Goal: Information Seeking & Learning: Compare options

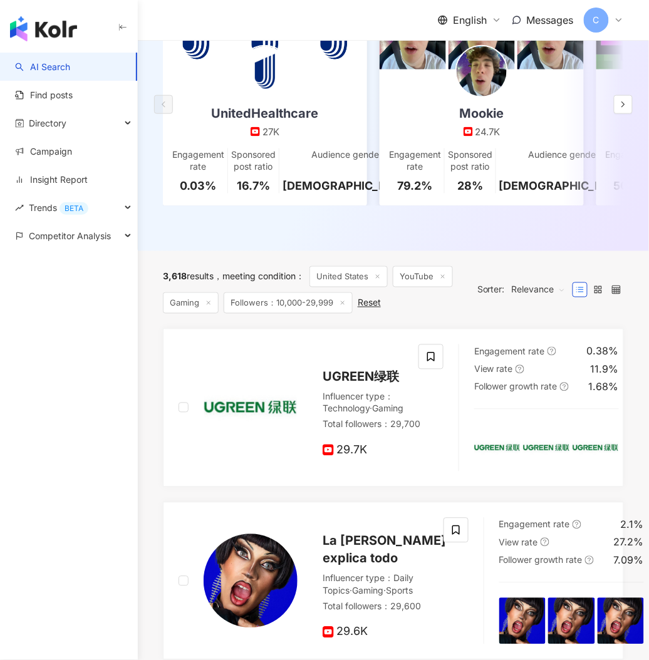
scroll to position [306, 0]
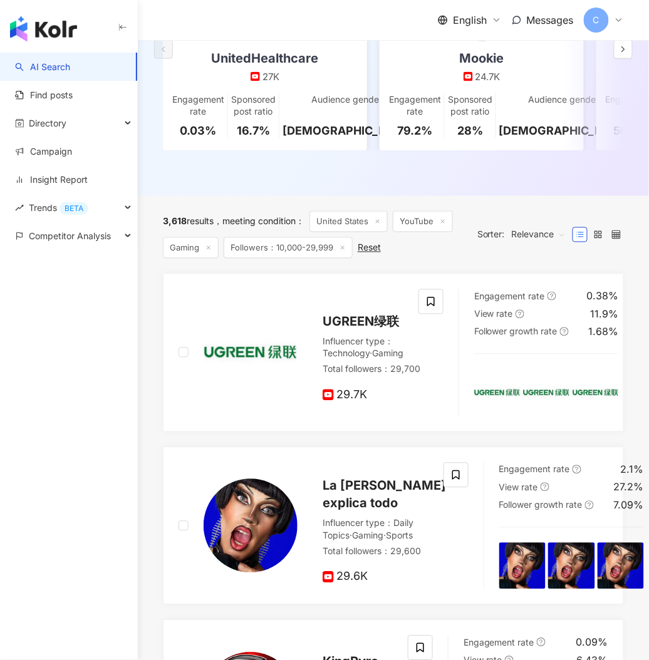
click at [118, 39] on button "button" at bounding box center [123, 29] width 10 height 28
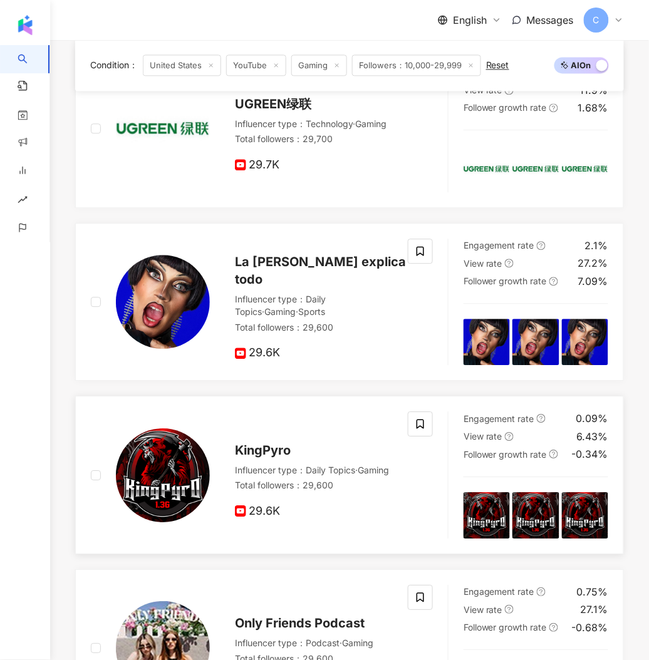
scroll to position [540, 0]
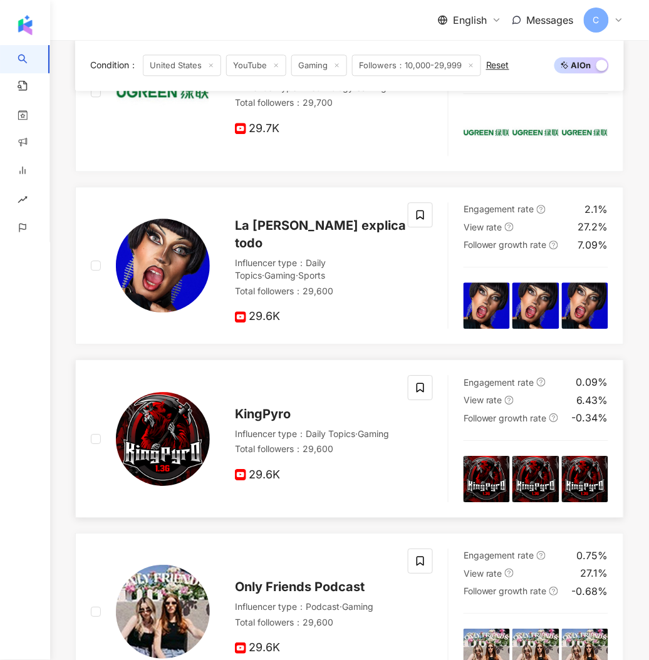
click at [278, 297] on span "KingPyro" at bounding box center [263, 414] width 56 height 15
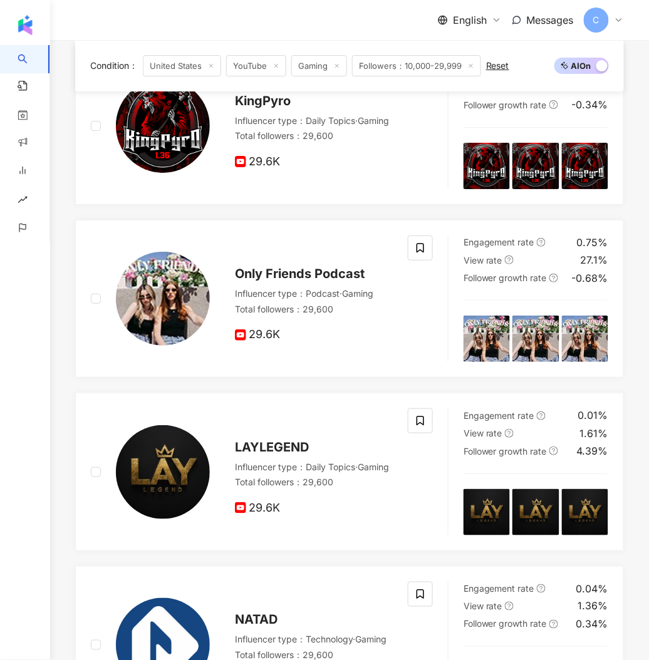
scroll to position [862, 0]
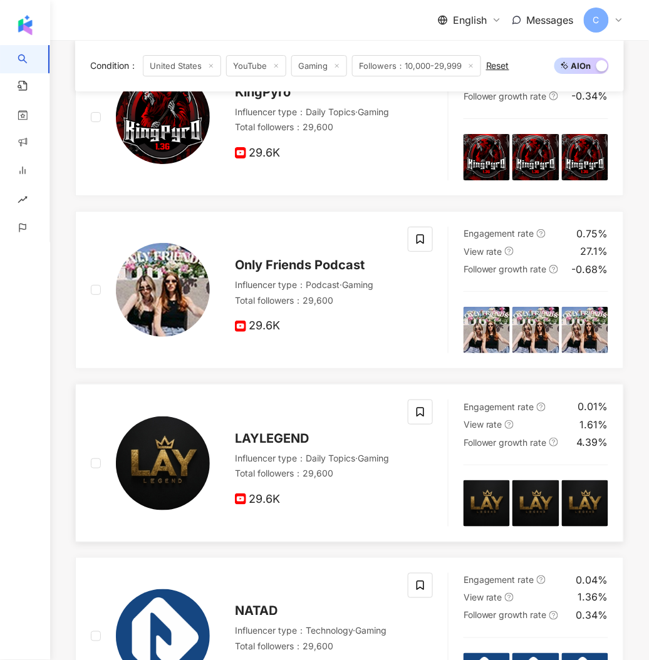
click at [187, 297] on img at bounding box center [163, 464] width 94 height 94
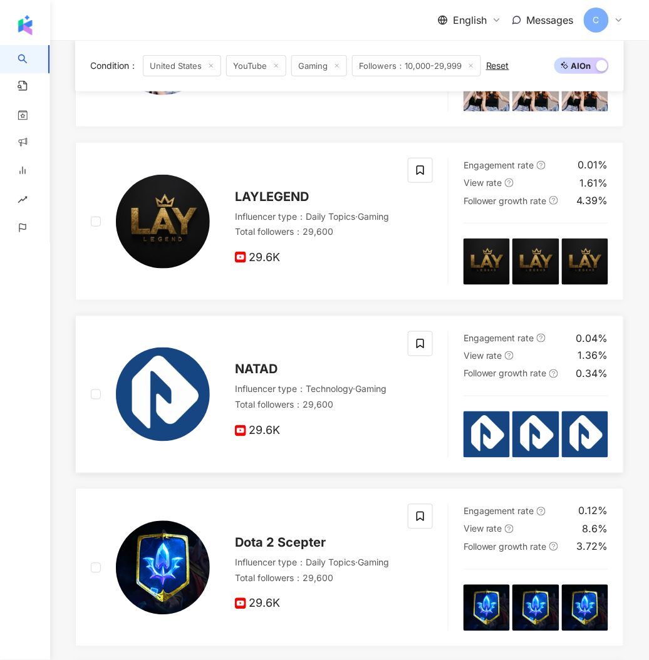
click at [175, 297] on img at bounding box center [163, 395] width 94 height 94
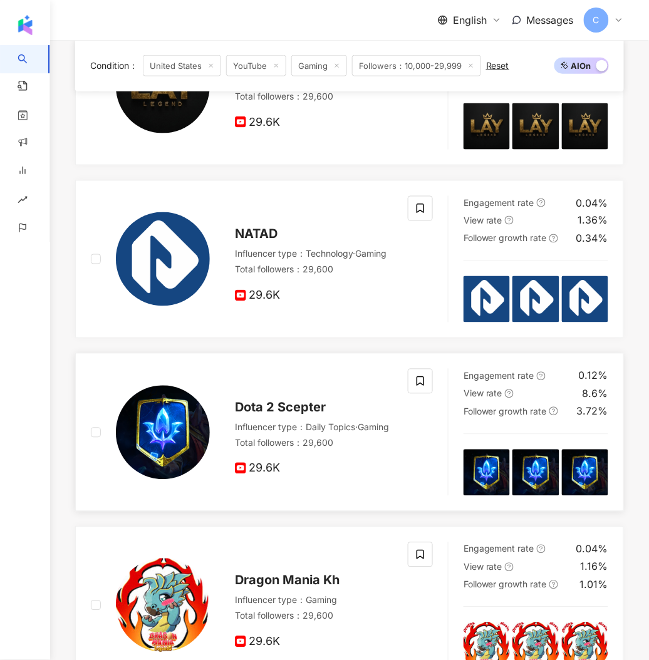
click at [177, 297] on img at bounding box center [163, 433] width 94 height 94
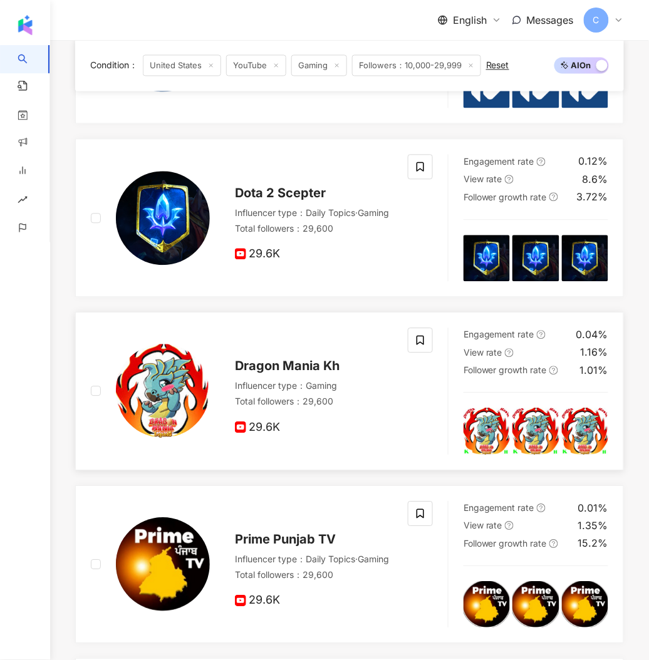
click at [188, 297] on img at bounding box center [163, 392] width 94 height 94
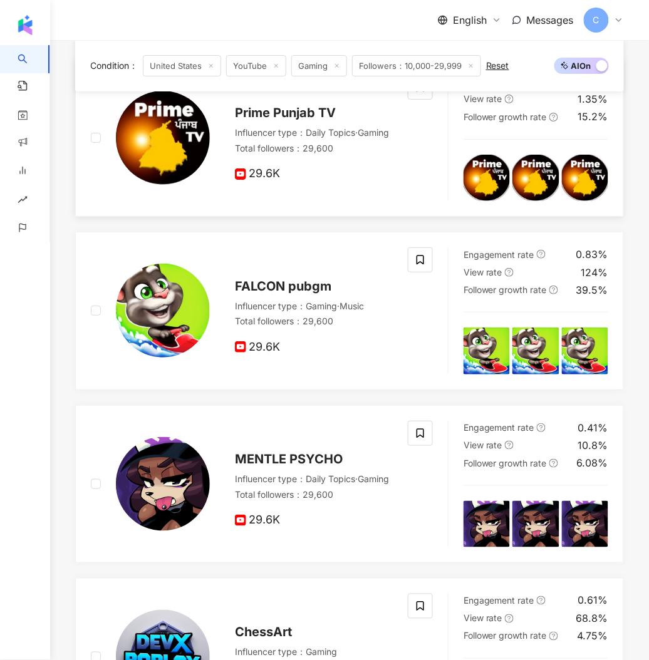
scroll to position [2114, 0]
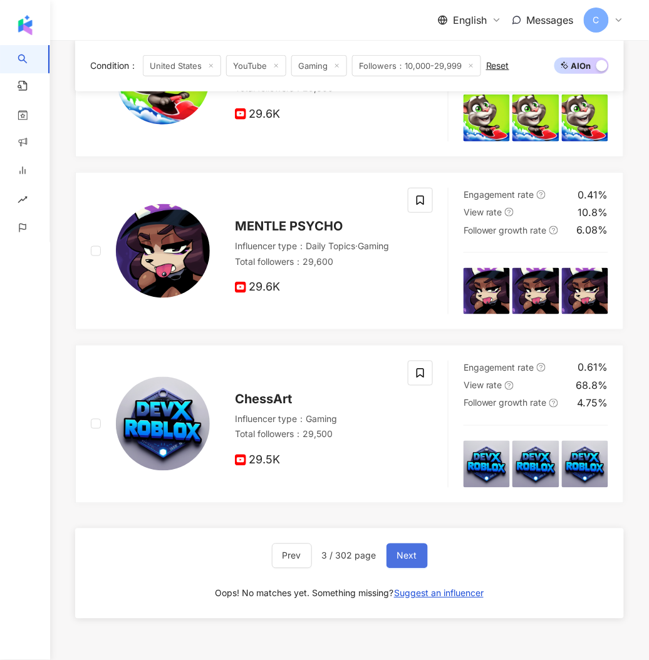
click at [408, 297] on span "Next" at bounding box center [407, 556] width 20 height 10
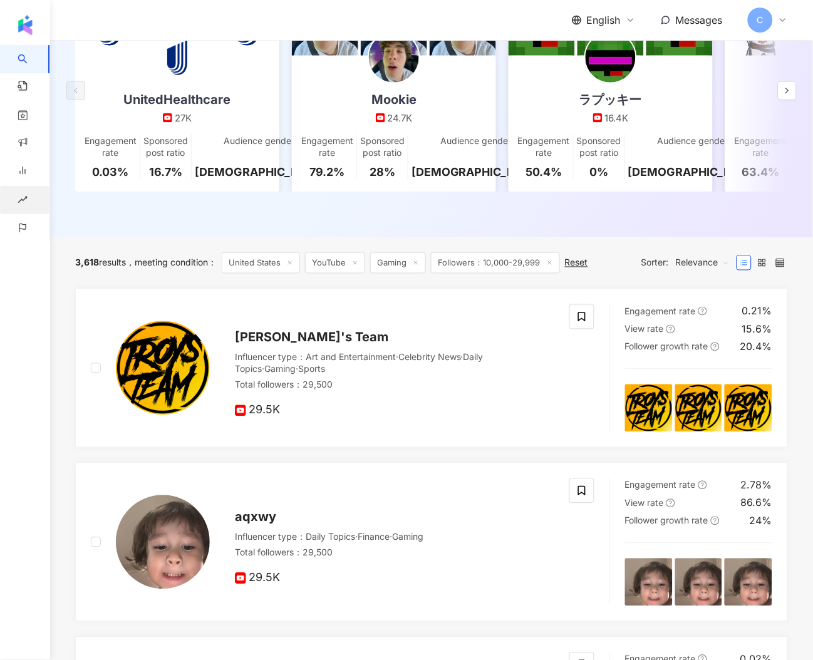
scroll to position [384, 0]
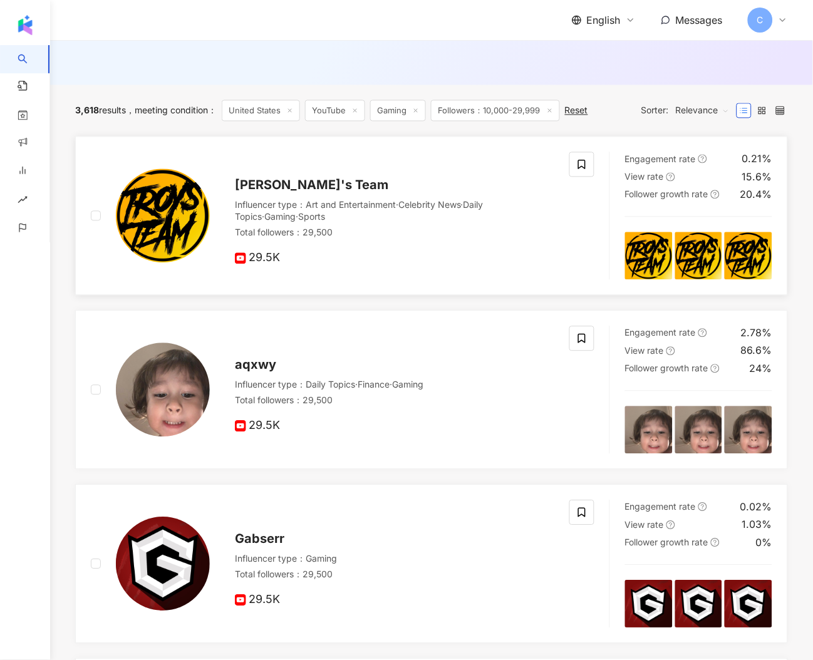
click at [157, 217] on img at bounding box center [163, 216] width 94 height 94
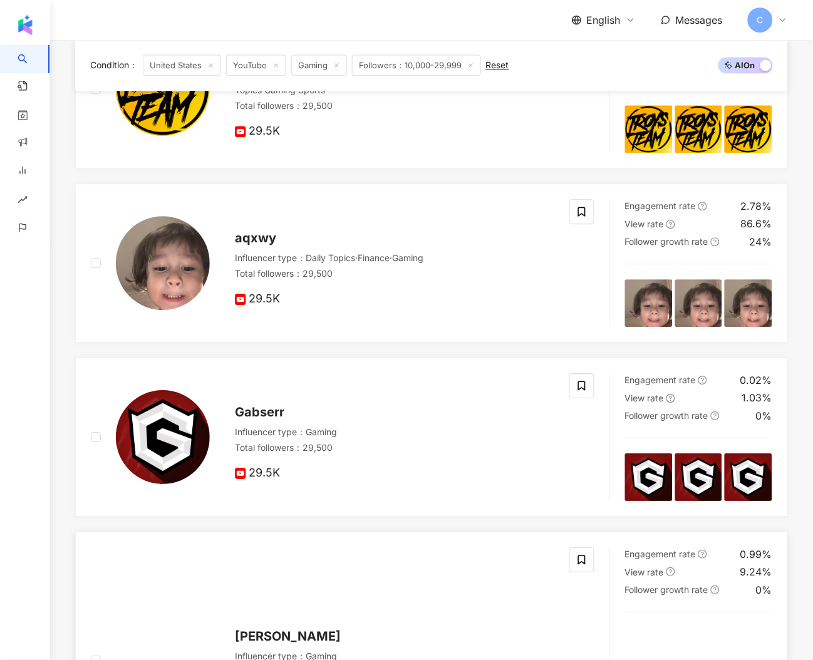
scroll to position [673, 0]
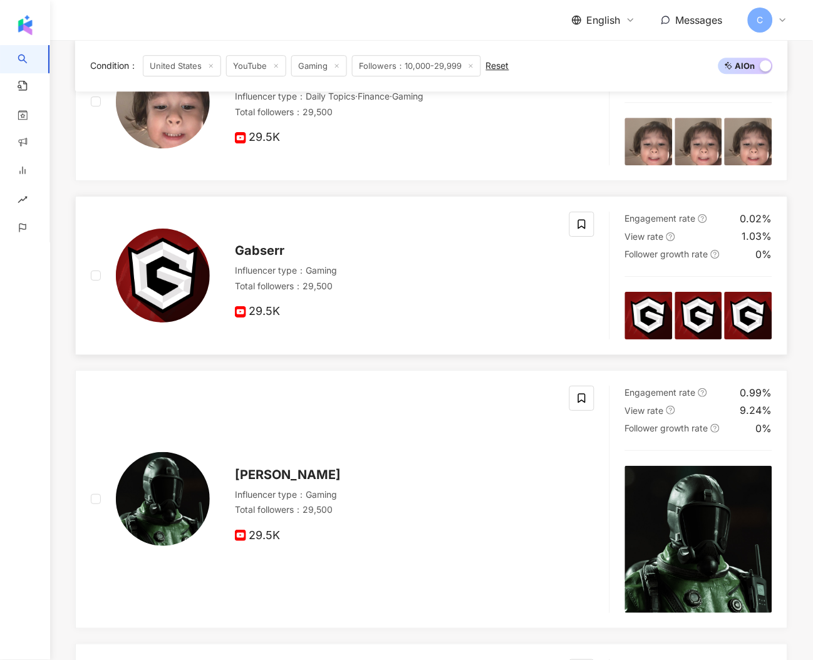
click at [161, 297] on img at bounding box center [163, 276] width 94 height 94
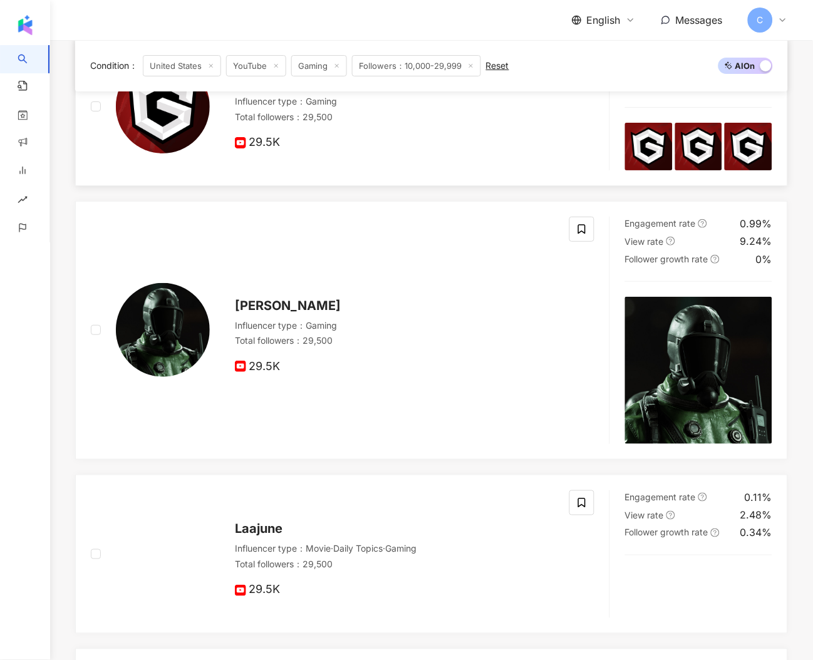
scroll to position [851, 0]
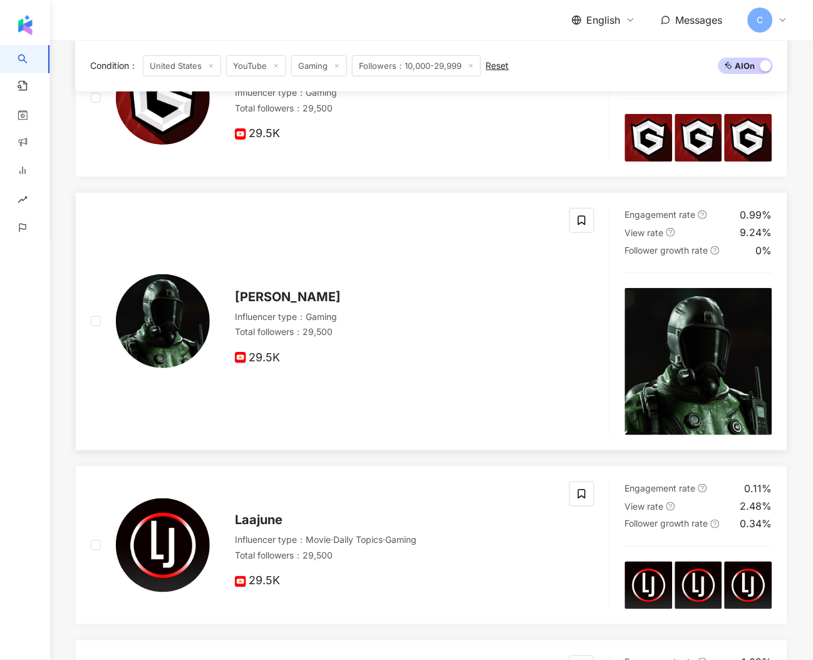
click at [171, 297] on img at bounding box center [163, 321] width 94 height 94
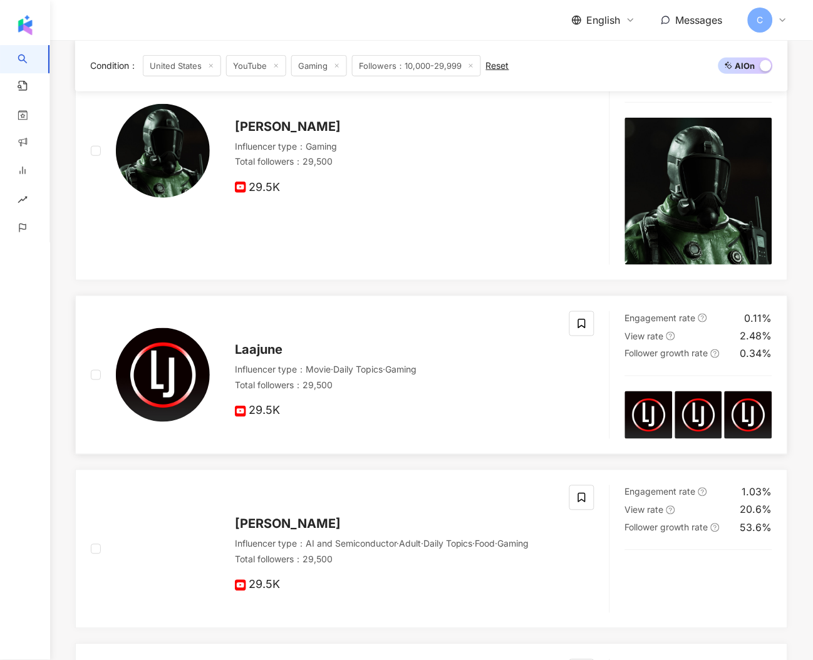
scroll to position [1083, 0]
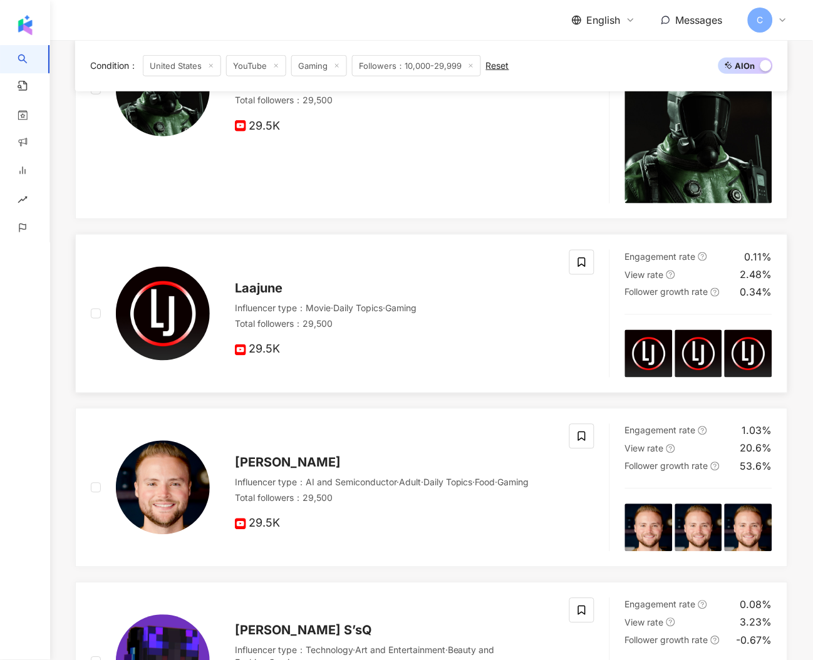
click at [173, 297] on img at bounding box center [163, 314] width 94 height 94
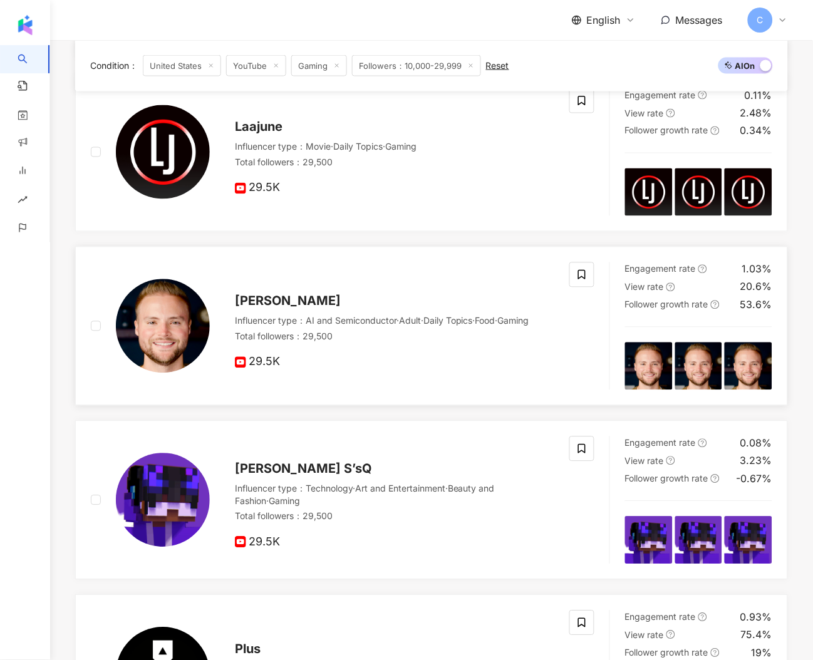
click at [177, 297] on img at bounding box center [163, 326] width 94 height 94
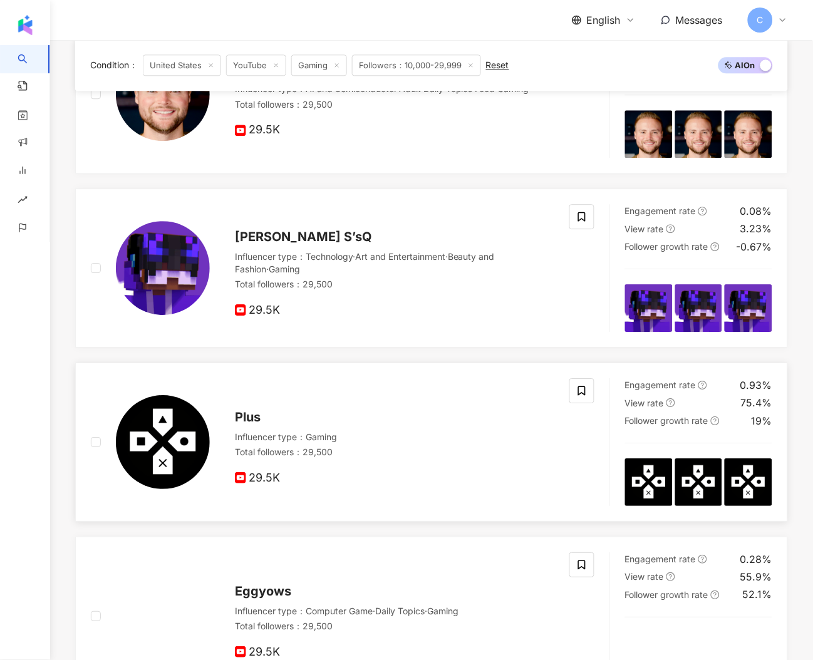
scroll to position [1627, 0]
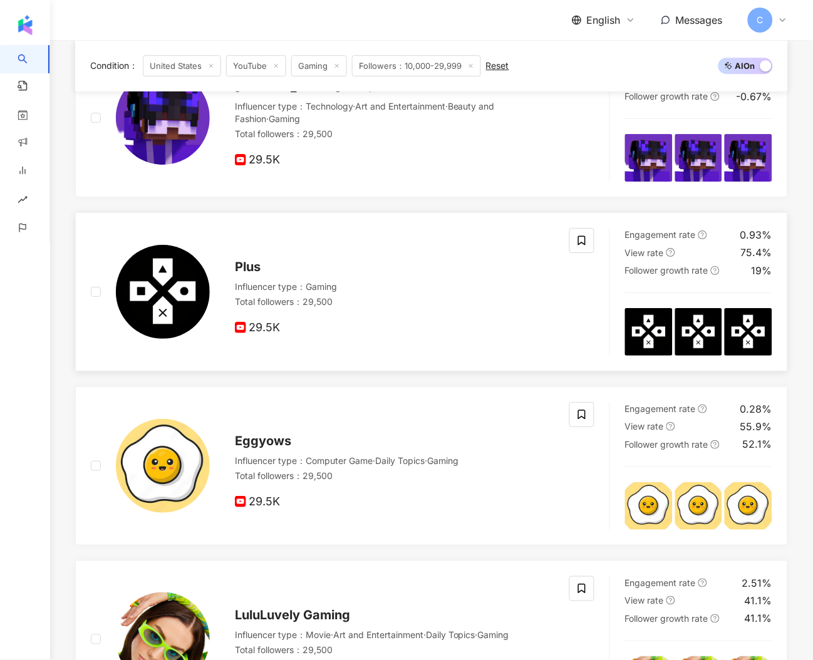
click at [164, 297] on img at bounding box center [163, 292] width 94 height 94
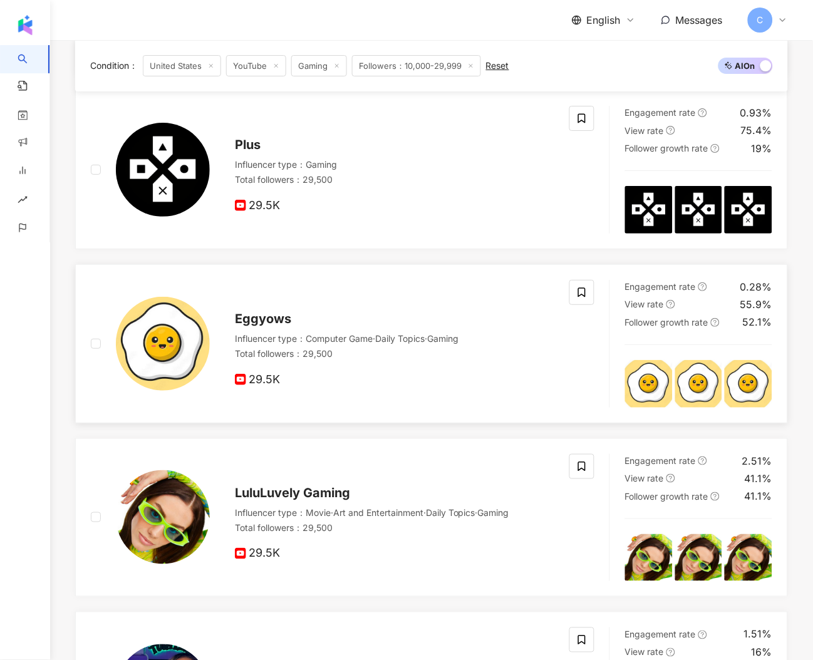
click at [174, 297] on img at bounding box center [163, 344] width 94 height 94
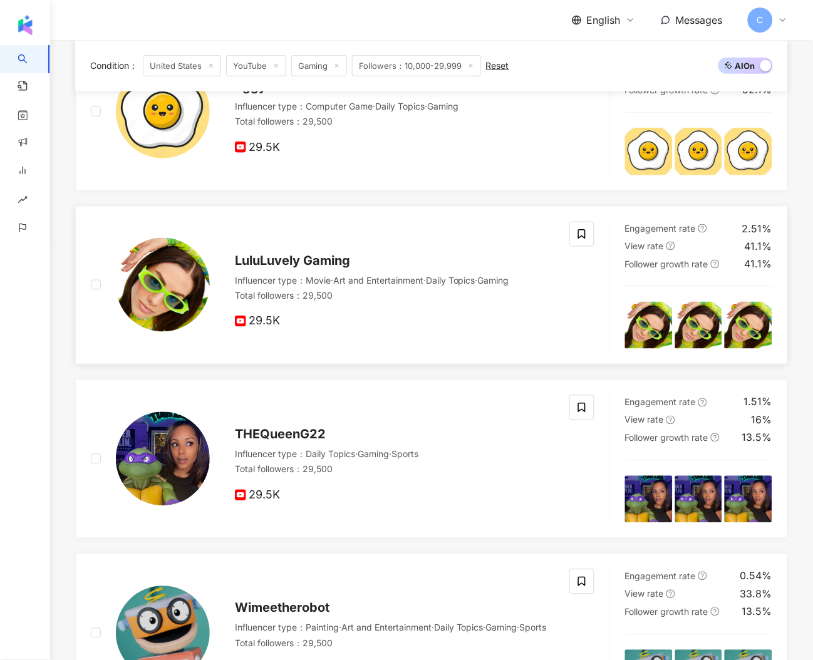
click at [146, 297] on img at bounding box center [163, 285] width 94 height 94
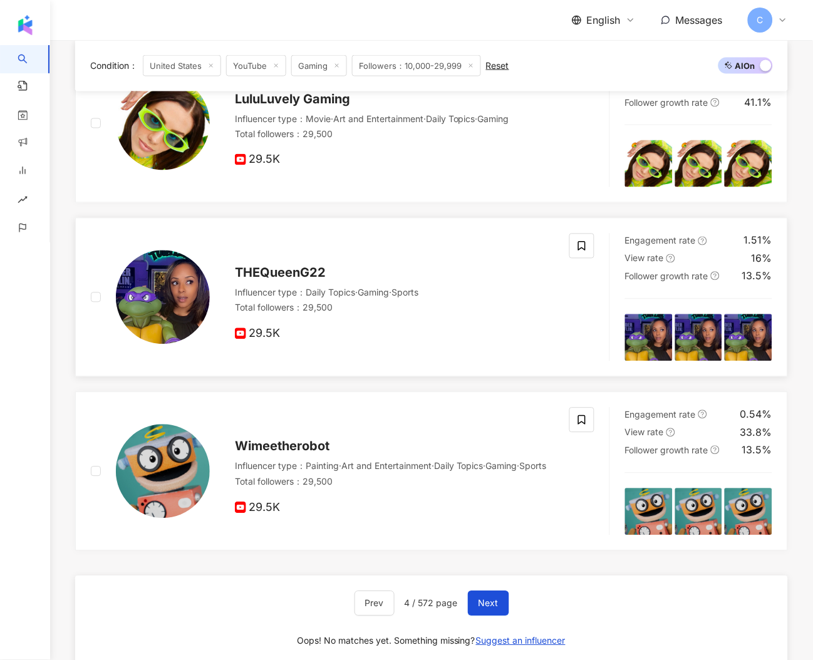
click at [145, 297] on img at bounding box center [163, 298] width 94 height 94
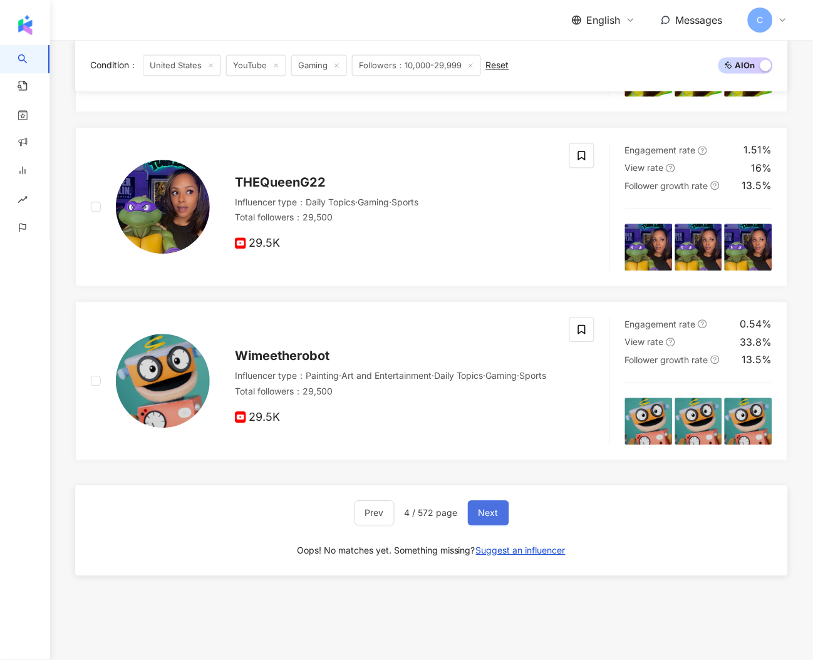
click at [495, 297] on button "Next" at bounding box center [488, 513] width 41 height 25
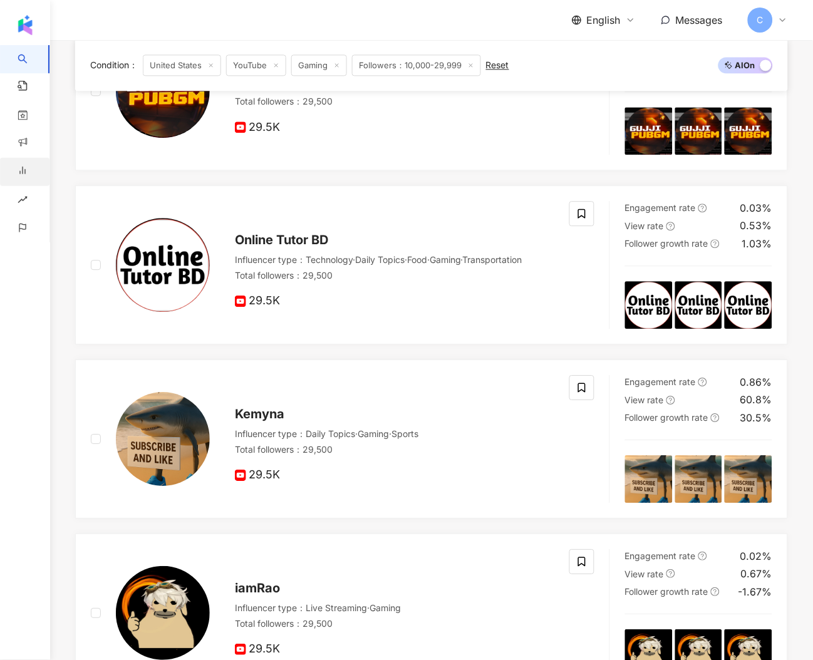
scroll to position [444, 0]
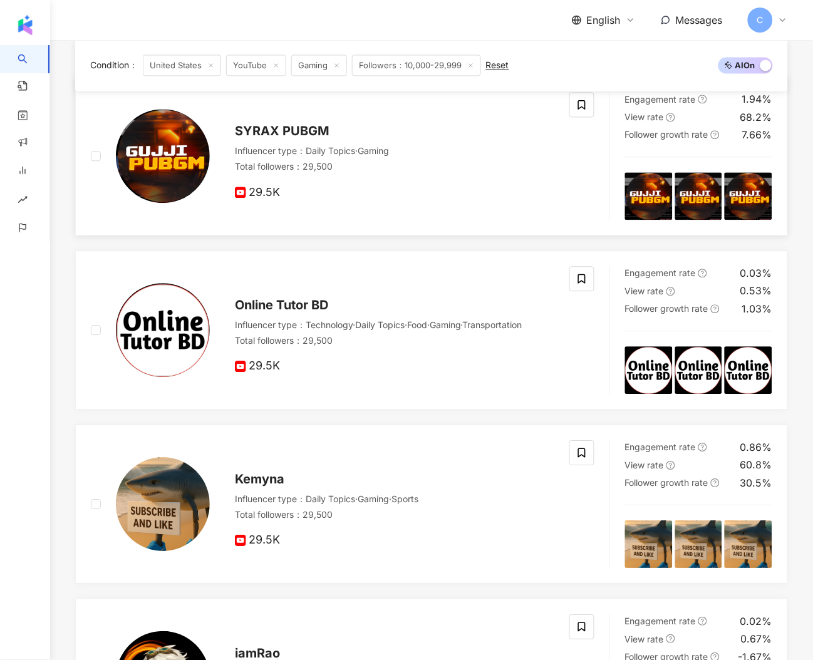
click at [160, 155] on img at bounding box center [163, 157] width 94 height 94
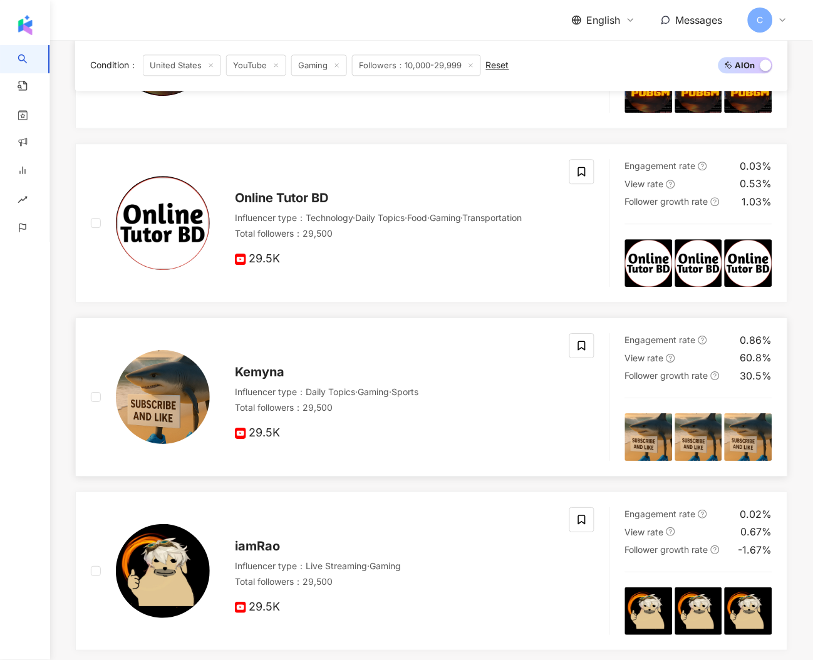
scroll to position [756, 0]
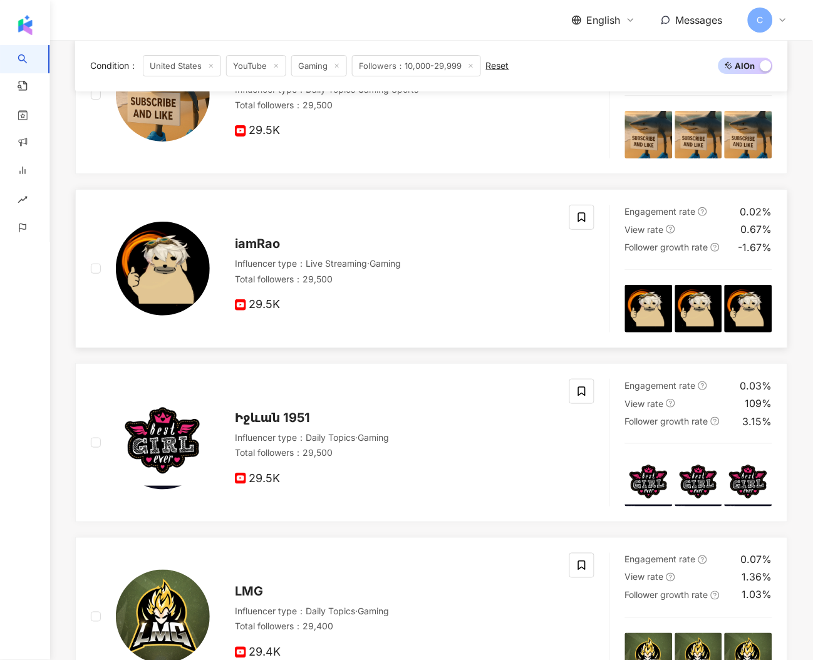
click at [159, 258] on img at bounding box center [163, 269] width 94 height 94
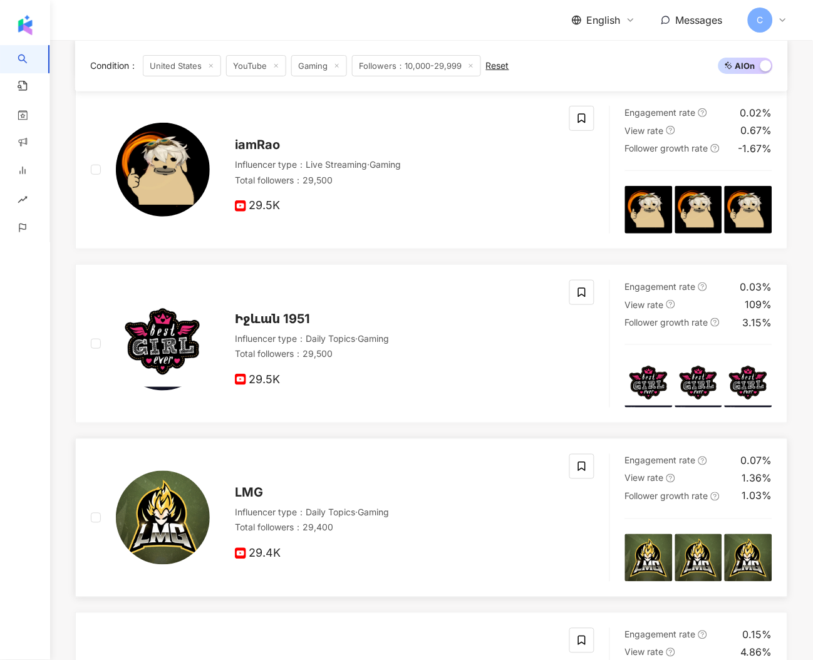
scroll to position [1114, 0]
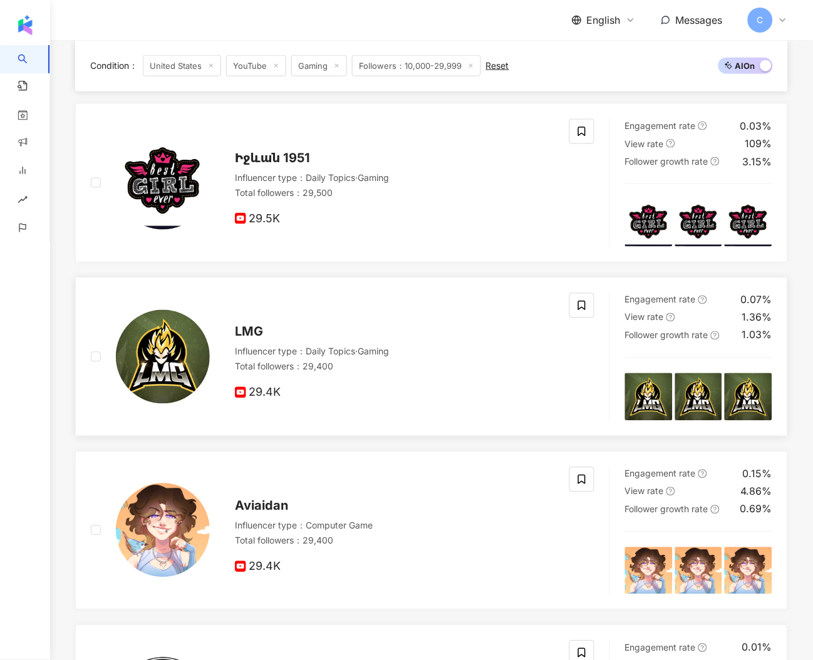
click at [156, 297] on img at bounding box center [163, 357] width 94 height 94
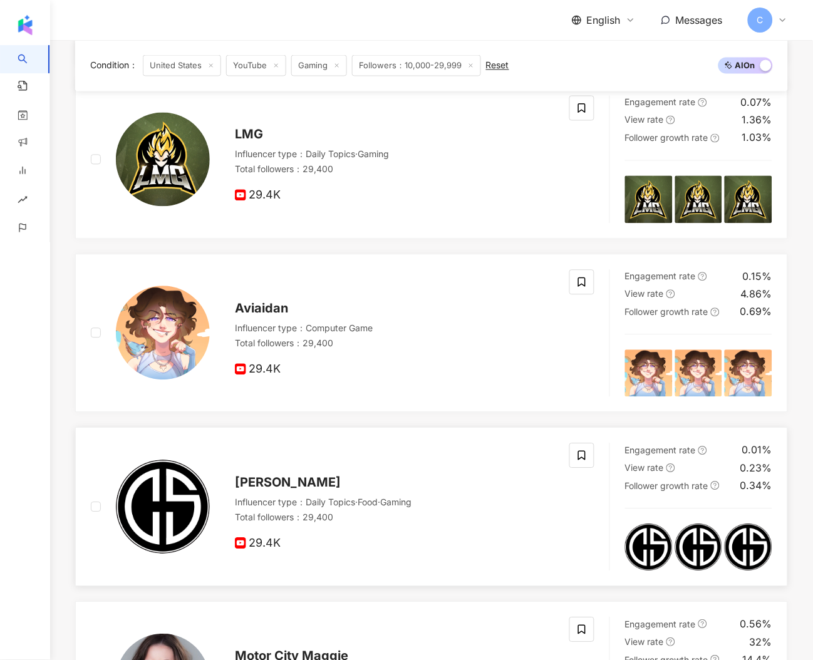
scroll to position [1513, 0]
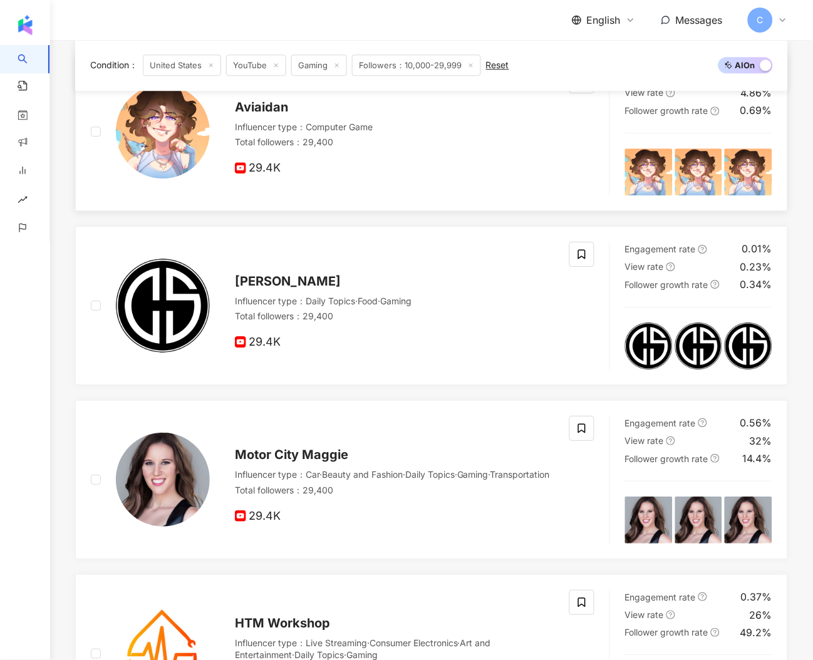
click at [162, 157] on img at bounding box center [163, 132] width 94 height 94
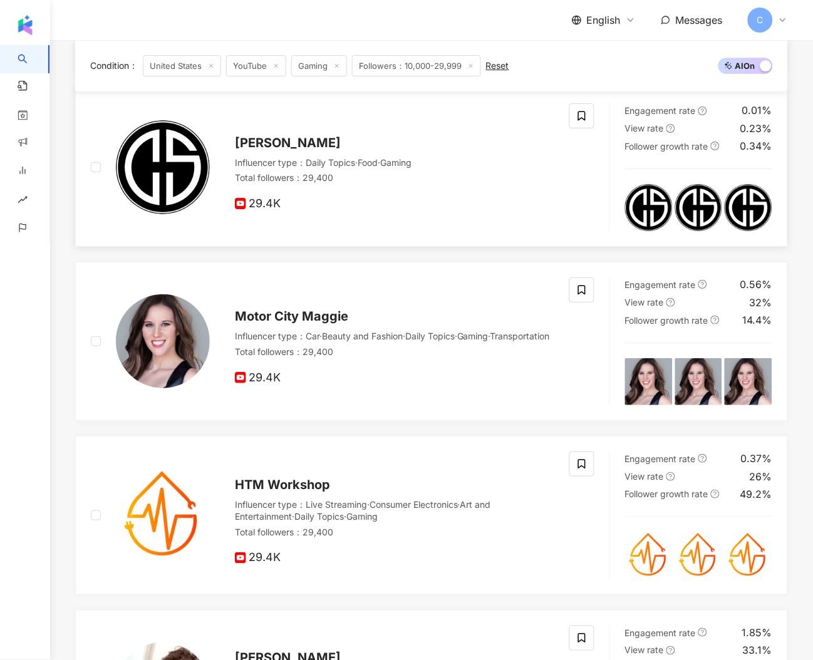
click at [187, 195] on img at bounding box center [163, 167] width 94 height 94
click at [189, 297] on img at bounding box center [163, 341] width 94 height 94
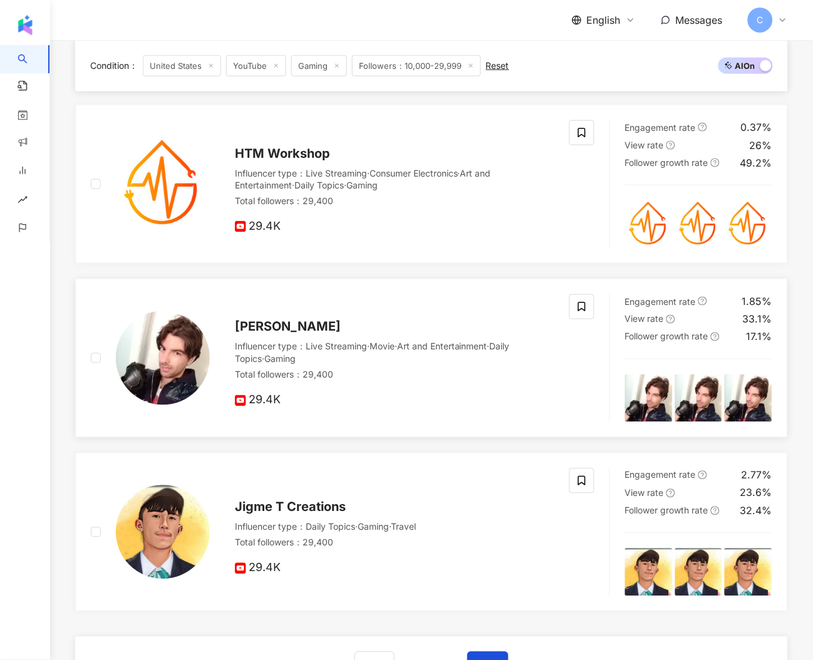
click at [186, 297] on img at bounding box center [163, 358] width 94 height 94
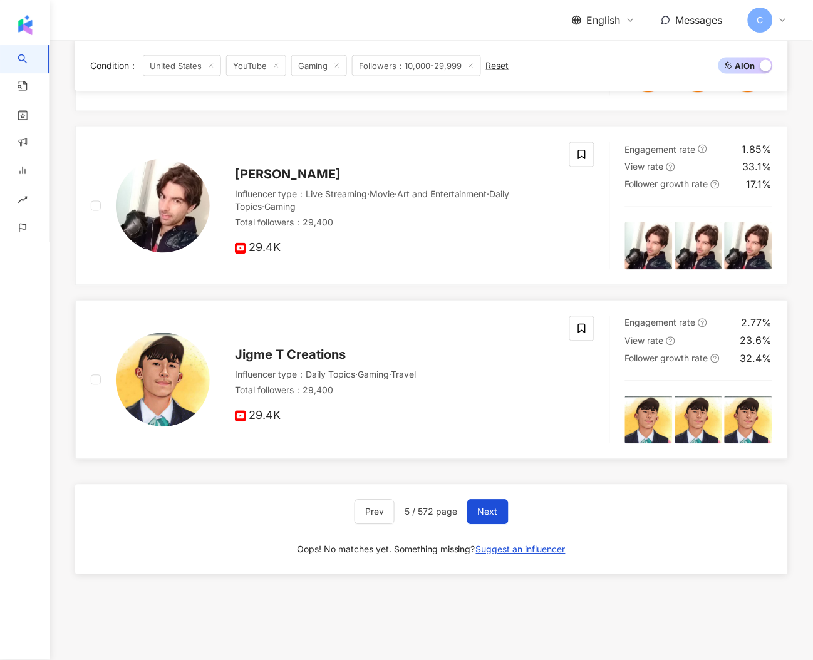
click at [187, 297] on img at bounding box center [163, 380] width 94 height 94
click at [485, 297] on span "Next" at bounding box center [488, 513] width 20 height 10
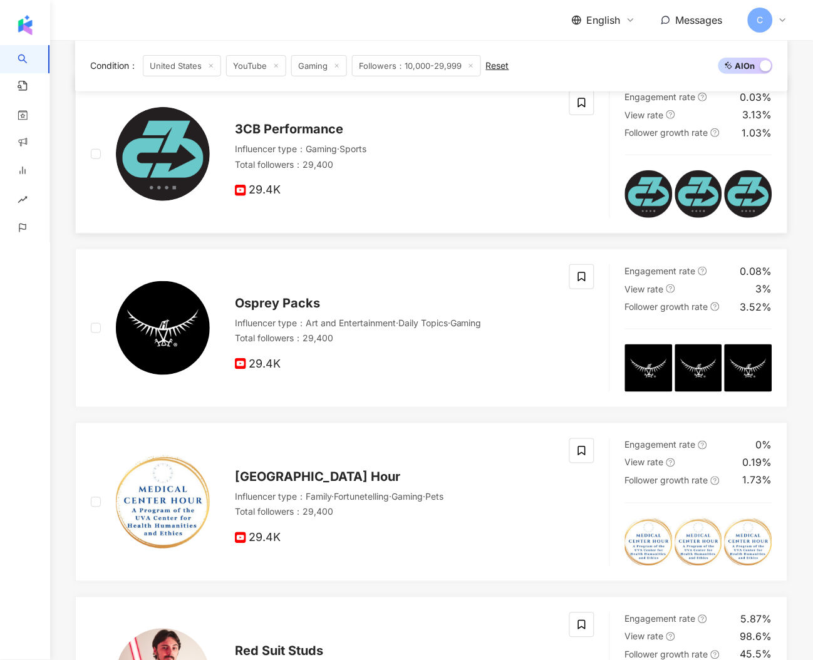
scroll to position [0, 0]
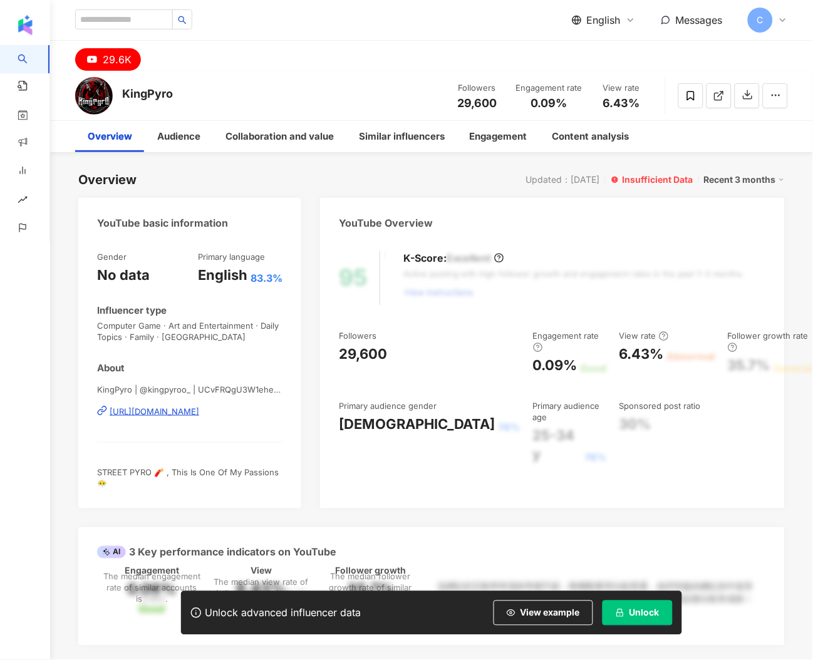
click at [199, 410] on div "https://www.youtube.com/channel/UCvFRQgU3W1ehercgq8_ecQw" at bounding box center [155, 411] width 90 height 11
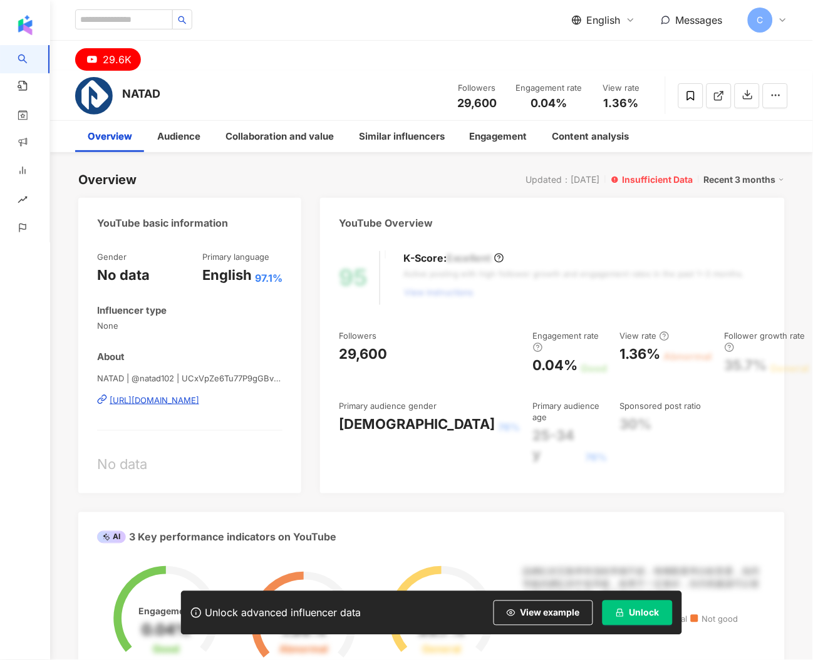
click at [202, 406] on div "NATAD | @natad102 | UCxVpZe6Tu77P9gGBvOTaD9Q [URL][DOMAIN_NAME]" at bounding box center [189, 409] width 185 height 73
click at [199, 403] on div "[URL][DOMAIN_NAME]" at bounding box center [155, 400] width 90 height 11
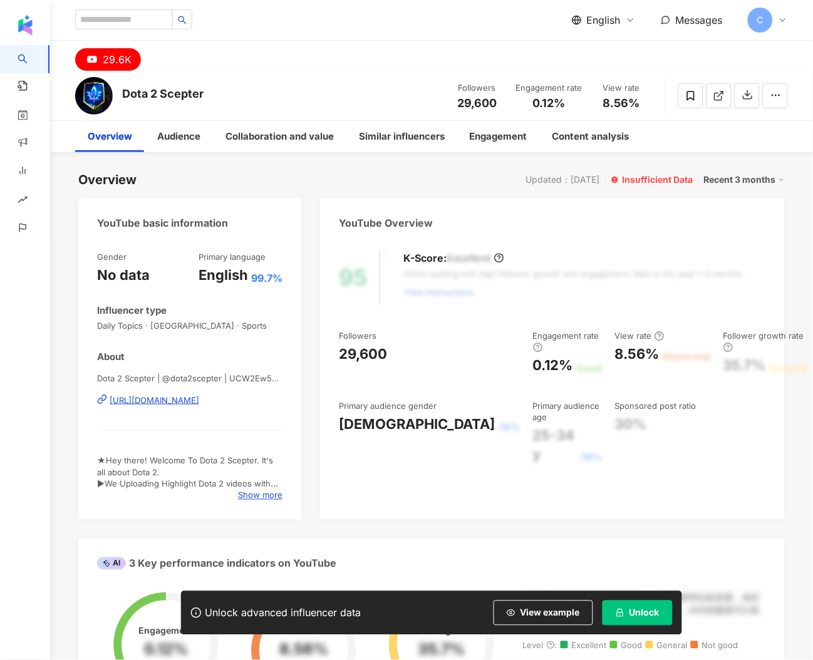
click at [223, 420] on div "Dota 2 Scepter | @dota2scepter | UCW2Ew5V3I2z1jXvsZEkKtUQ https://www.youtube.c…" at bounding box center [189, 409] width 185 height 73
click at [199, 398] on div "https://www.youtube.com/channel/UCW2Ew5V3I2z1jXvsZEkKtUQ" at bounding box center [155, 400] width 90 height 11
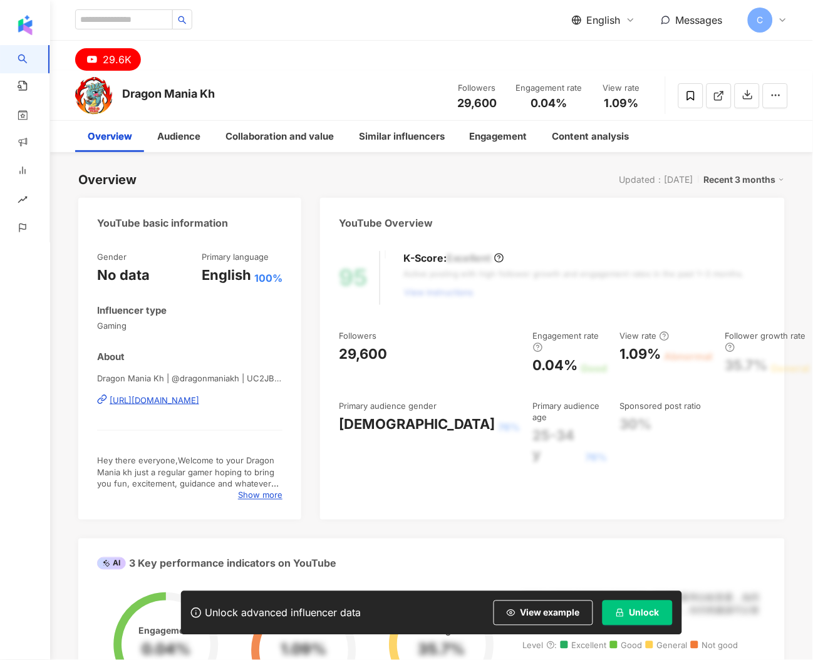
click at [178, 391] on div "Dragon Mania Kh | @dragonmaniakh | UC2JBCzKQsNnTvPRNeRp7pUg https://www.youtube…" at bounding box center [189, 409] width 185 height 73
click at [185, 397] on div "https://www.youtube.com/channel/UC2JBCzKQsNnTvPRNeRp7pUg" at bounding box center [155, 400] width 90 height 11
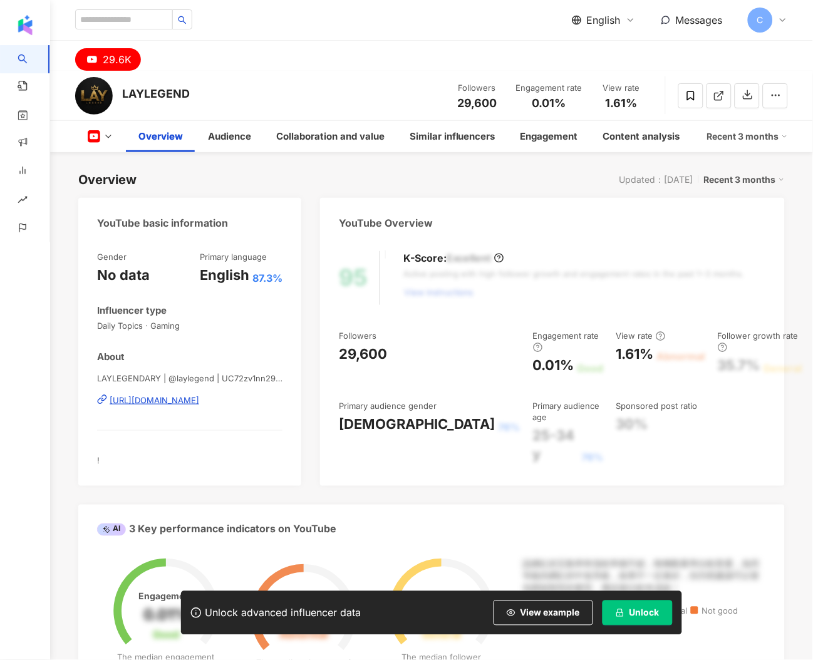
click at [188, 396] on div "https://www.youtube.com/channel/UC72zv1nn29QRNdd-46JLcWg" at bounding box center [155, 400] width 90 height 11
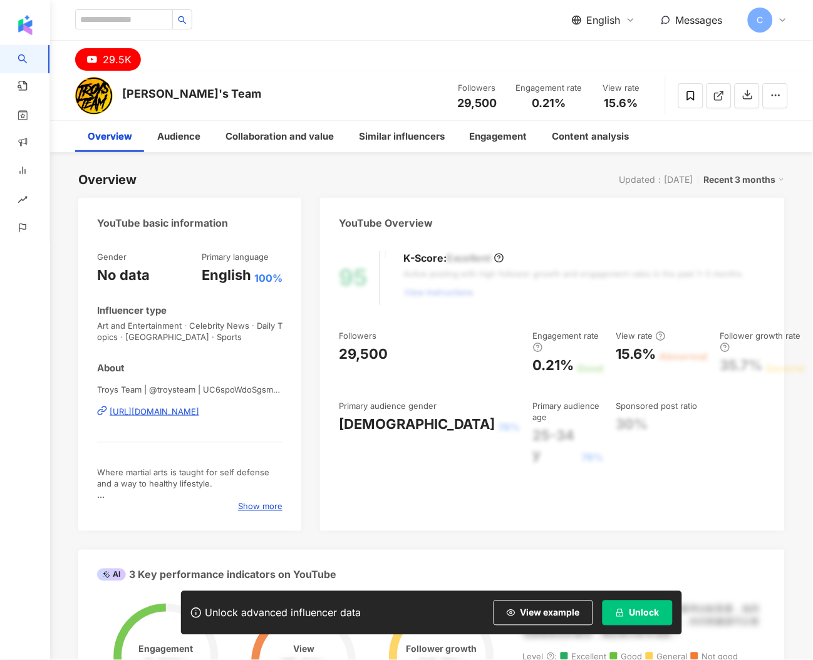
click at [151, 428] on div "Troys Team | @troysteam | UC6spoWdoSgsm5maefu5hnaA https://www.youtube.com/chan…" at bounding box center [189, 420] width 185 height 73
click at [149, 415] on div "https://www.youtube.com/channel/UC6spoWdoSgsm5maefu5hnaA" at bounding box center [155, 411] width 90 height 11
click at [199, 415] on div "[URL][DOMAIN_NAME]" at bounding box center [155, 411] width 90 height 11
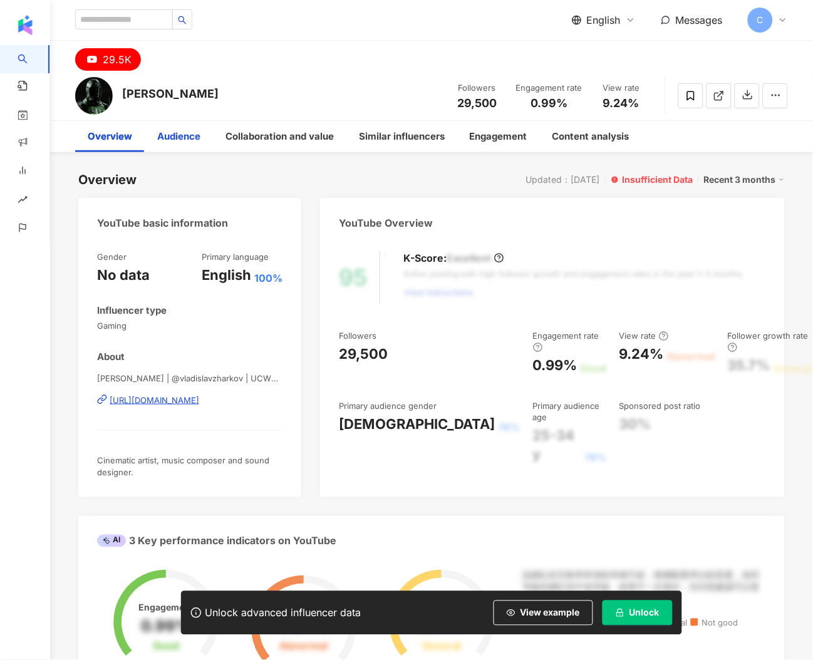
click at [178, 130] on div "Audience" at bounding box center [178, 136] width 43 height 15
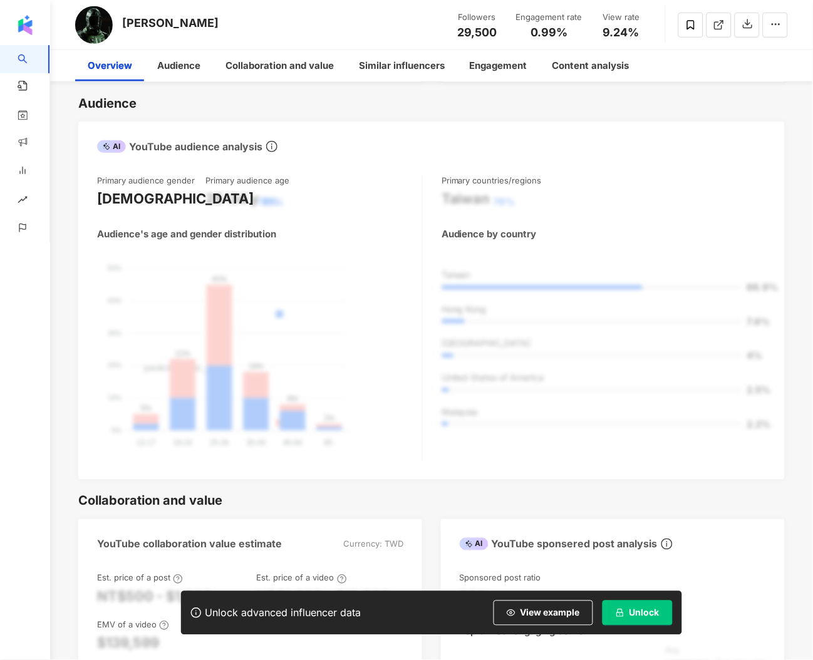
click at [110, 58] on div "Overview" at bounding box center [110, 65] width 44 height 15
click at [113, 67] on div "Overview" at bounding box center [110, 65] width 44 height 15
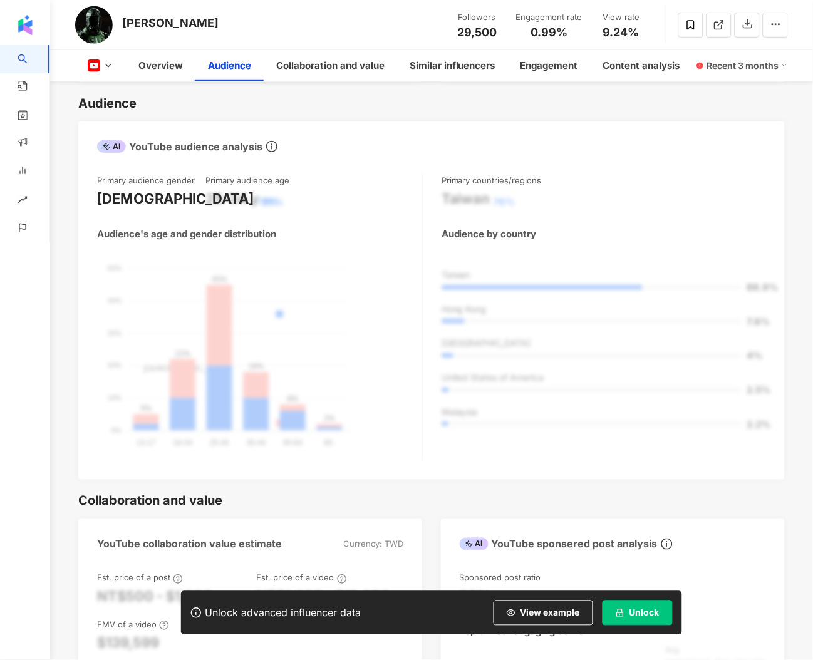
click at [120, 66] on button at bounding box center [100, 66] width 51 height 13
click at [195, 106] on div "Audience" at bounding box center [431, 104] width 707 height 18
click at [173, 75] on div "Overview" at bounding box center [161, 65] width 70 height 31
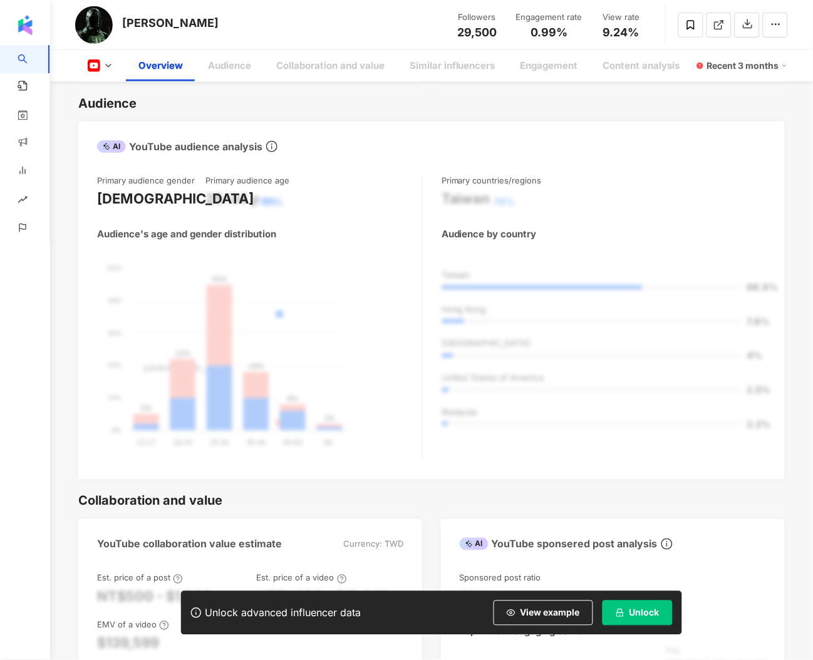
scroll to position [77, 0]
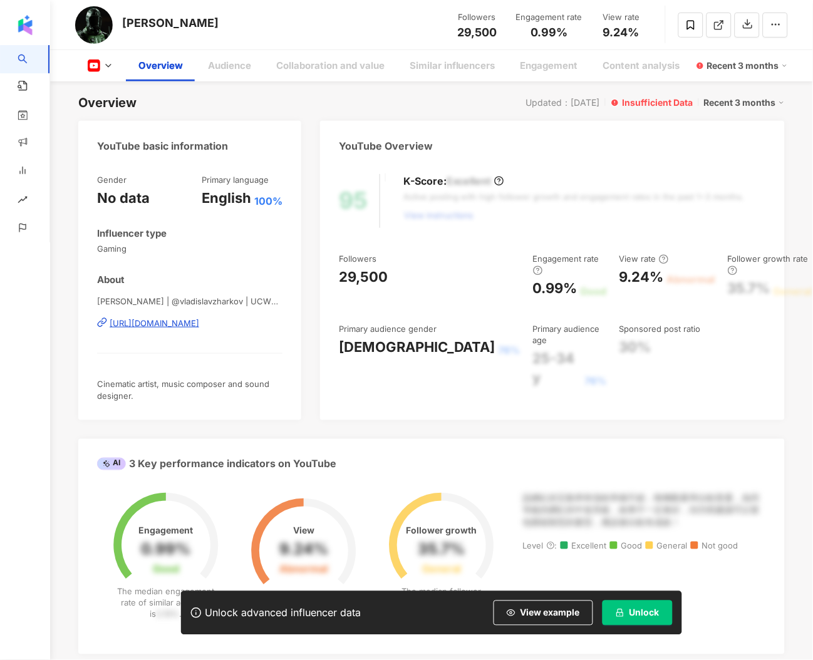
click at [181, 324] on div "https://www.youtube.com/channel/UCWQBhIqPH8SCqS045SKW2hA" at bounding box center [155, 323] width 90 height 11
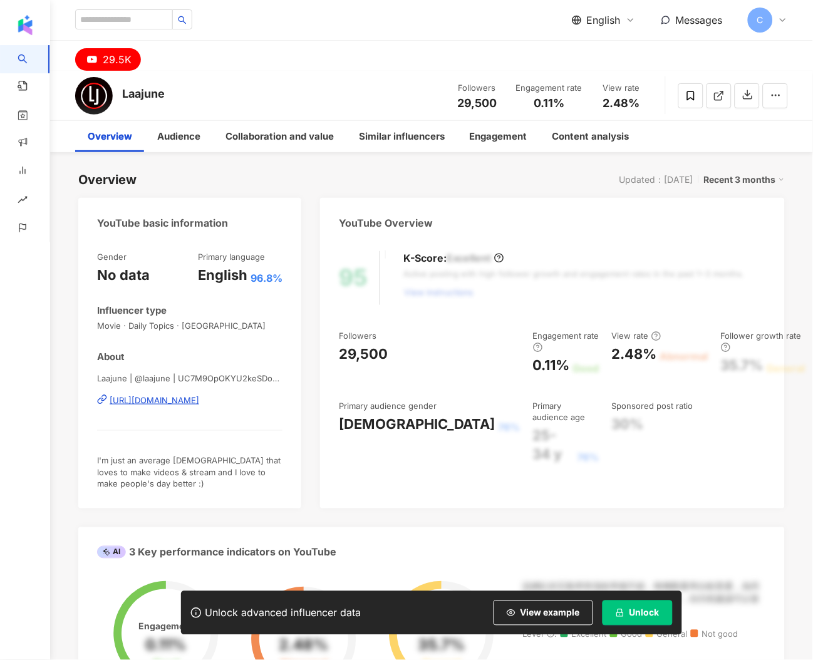
click at [214, 407] on div "Laajune | @laajune | UC7M9OpOKYU2keSDoMl3uh4A [URL][DOMAIN_NAME]" at bounding box center [189, 409] width 185 height 73
click at [199, 402] on div "https://www.youtube.com/channel/UC7M9OpOKYU2keSDoMl3uh4A" at bounding box center [155, 400] width 90 height 11
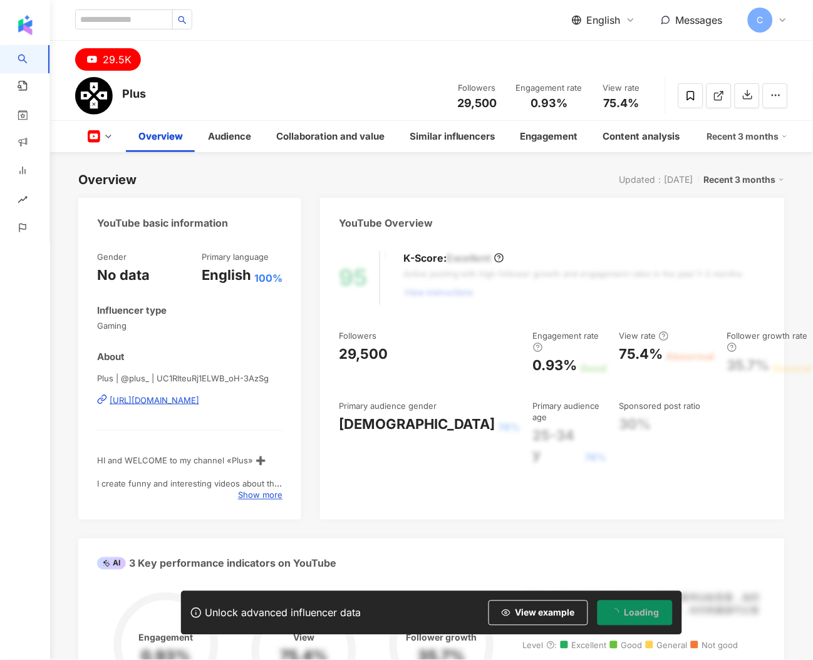
click at [236, 388] on div "Plus | @plus_ | UC1RlteuRj1ELWB_oH-3AzSg [URL][DOMAIN_NAME]" at bounding box center [189, 409] width 185 height 73
click at [199, 395] on div "[URL][DOMAIN_NAME]" at bounding box center [155, 400] width 90 height 11
click at [199, 397] on div "[URL][DOMAIN_NAME]" at bounding box center [155, 400] width 90 height 11
click at [259, 407] on div "Plus | @plus_ | UC1RlteuRj1ELWB_oH-3AzSg https://www.youtube.com/channel/UC1Rlt…" at bounding box center [189, 409] width 185 height 73
click at [199, 401] on div "https://www.youtube.com/channel/UC1RlteuRj1ELWB_oH-3AzSg" at bounding box center [155, 400] width 90 height 11
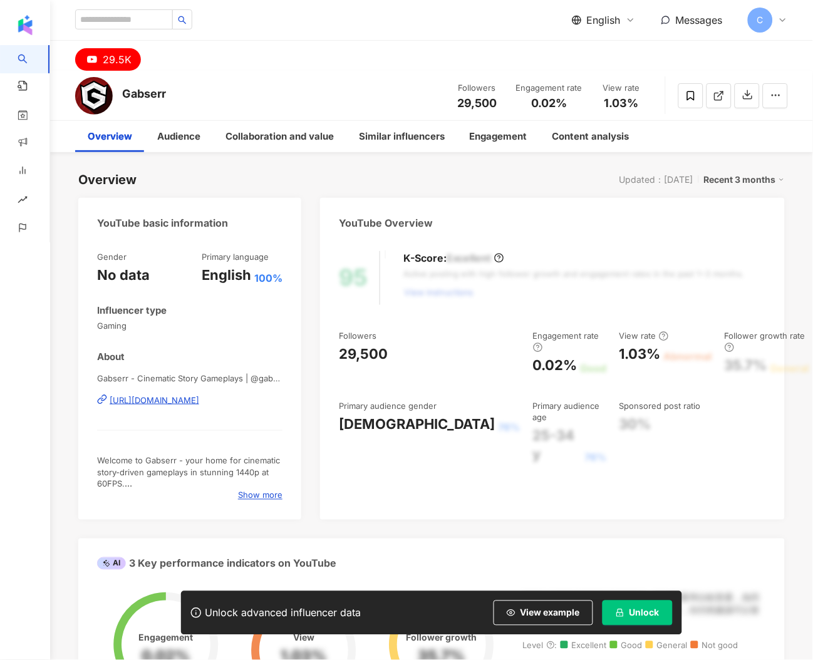
click at [199, 402] on div "[URL][DOMAIN_NAME]" at bounding box center [155, 400] width 90 height 11
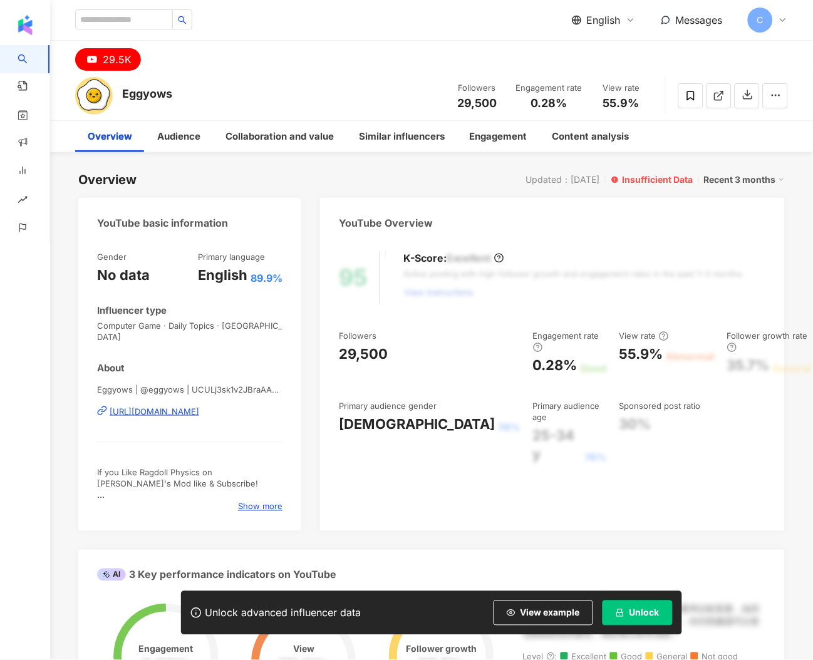
click at [175, 408] on div "Eggyows | @eggyows | UCULj3sk1v2JBraAAMlZWzvg https://www.youtube.com/channel/U…" at bounding box center [189, 420] width 185 height 73
click at [177, 406] on div "https://www.youtube.com/channel/UCULj3sk1v2JBraAAMlZWzvg" at bounding box center [155, 411] width 90 height 11
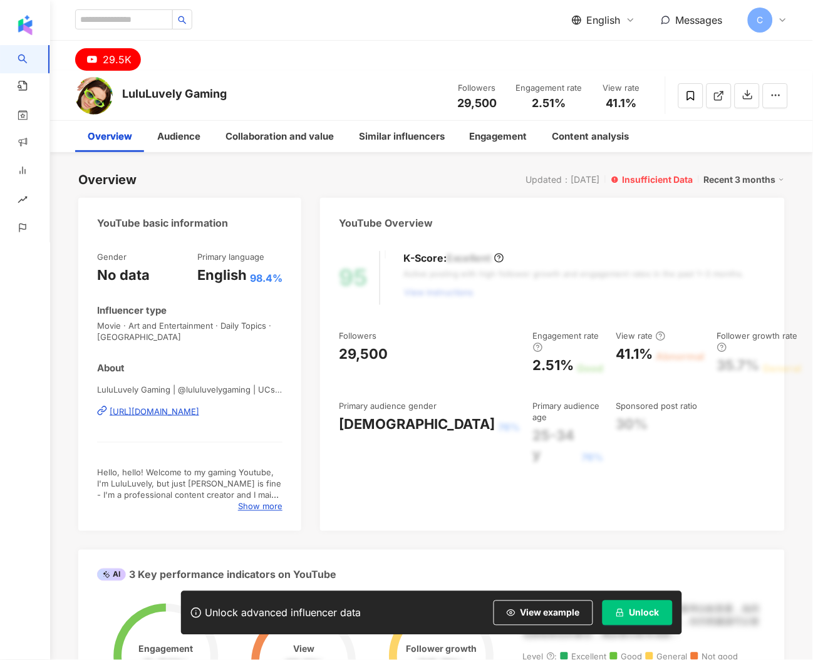
click at [246, 395] on span "LuluLuvely Gaming | @lululuvelygaming | UCsKXzinXmTiY9vIurDkdJDg" at bounding box center [189, 389] width 185 height 11
click at [199, 410] on div "https://www.youtube.com/channel/UCsKXzinXmTiY9vIurDkdJDg" at bounding box center [155, 411] width 90 height 11
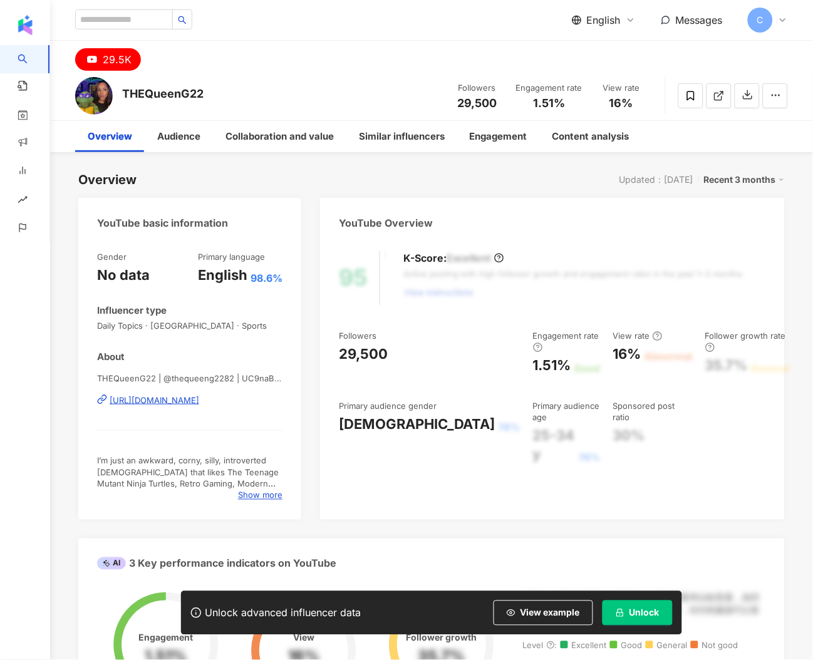
click at [199, 403] on div "https://www.youtube.com/channel/UC9naBV7FqHxiy5Cazi1YRaQ" at bounding box center [155, 400] width 90 height 11
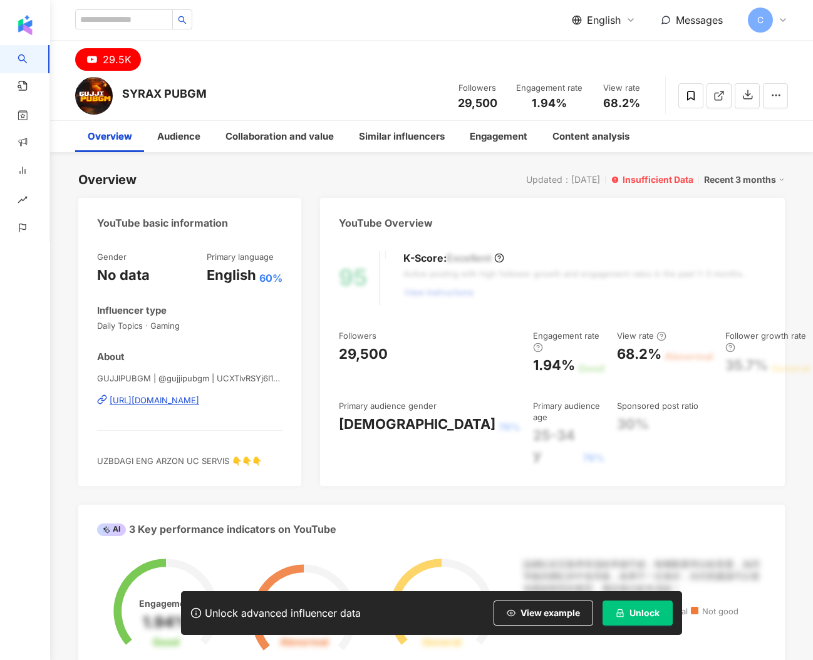
click at [171, 400] on div "[URL][DOMAIN_NAME]" at bounding box center [155, 400] width 90 height 11
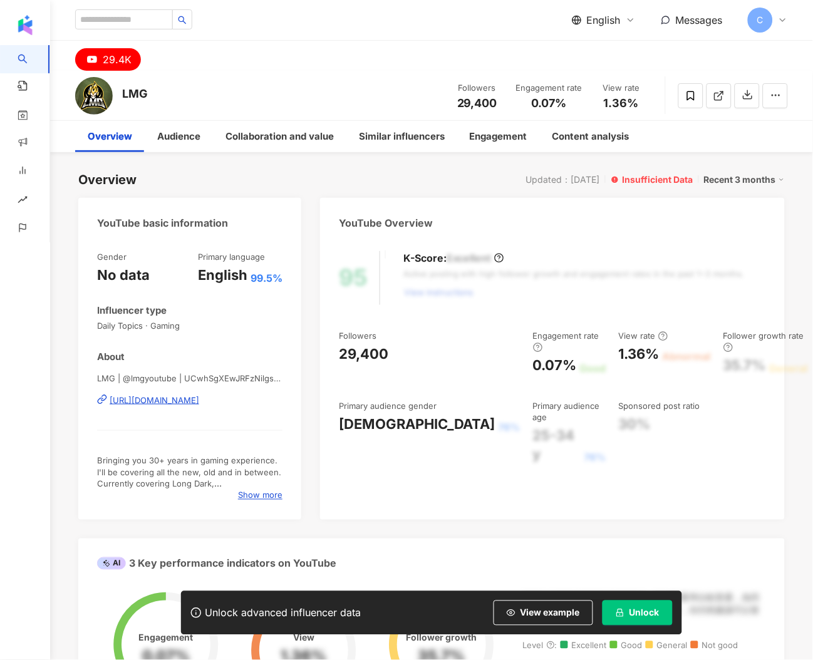
click at [199, 405] on div "https://www.youtube.com/channel/UCwhSgXEwJRFzNilgsgkvQzA" at bounding box center [155, 400] width 90 height 11
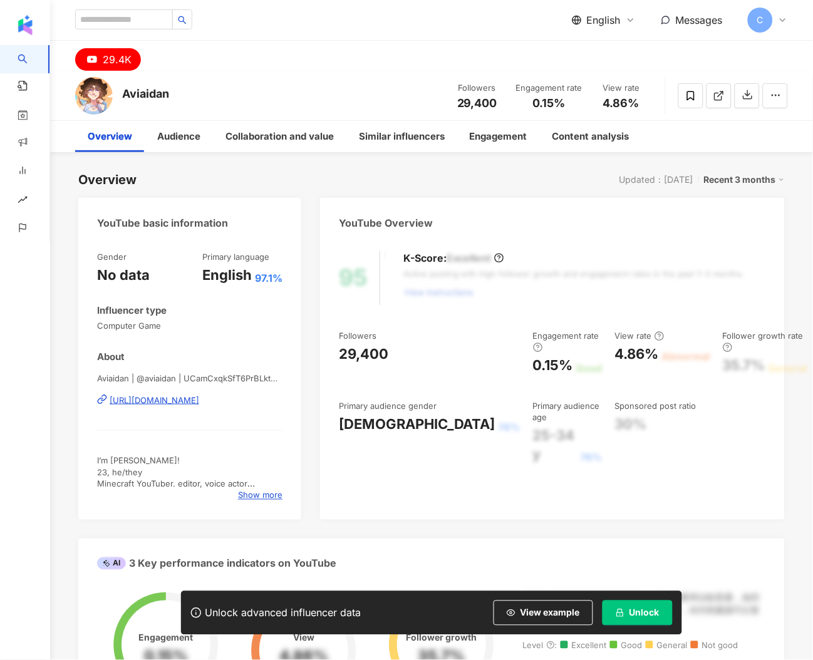
click at [299, 273] on div "Gender No data Primary language English 97.1% Influencer type Computer Game Abo…" at bounding box center [189, 379] width 223 height 281
click at [199, 398] on div "https://www.youtube.com/channel/UCamCxqkSfT6PrBLktCVoS_g" at bounding box center [155, 400] width 90 height 11
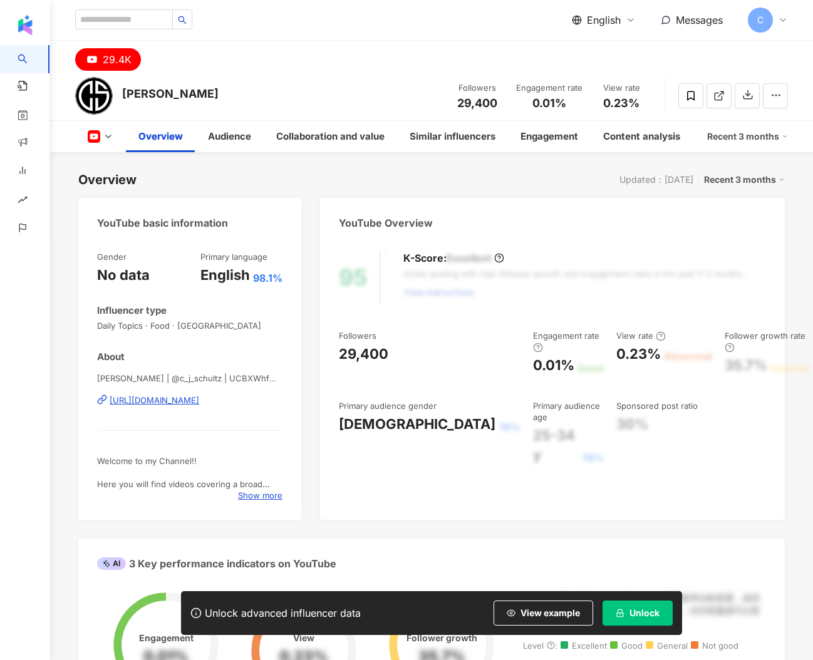
click at [239, 378] on span "C J Schultz | @c_j_schultz | UCBXWhfWqSLbMjms4HPAKOxQ" at bounding box center [189, 378] width 185 height 11
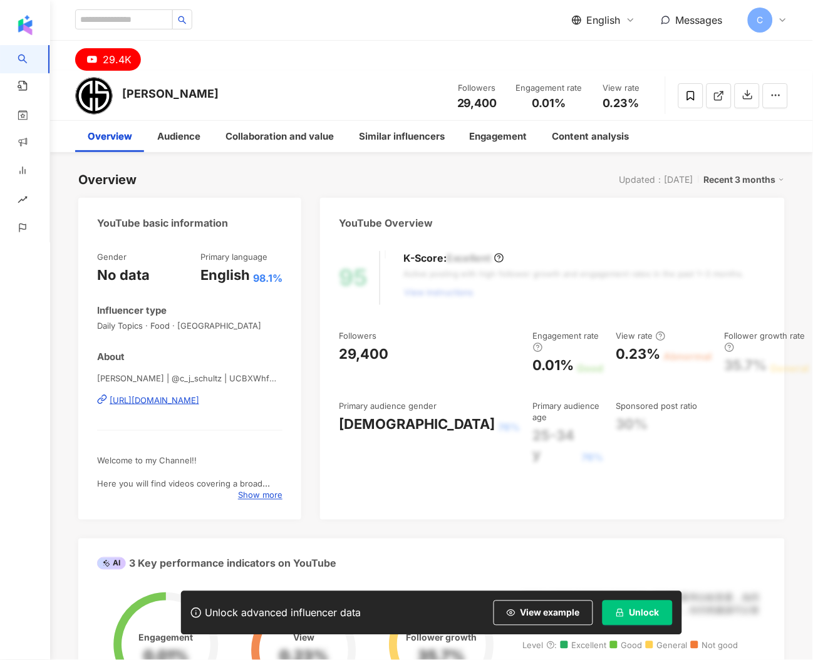
click at [199, 401] on div "https://www.youtube.com/channel/UCBXWhfWqSLbMjms4HPAKOxQ" at bounding box center [155, 400] width 90 height 11
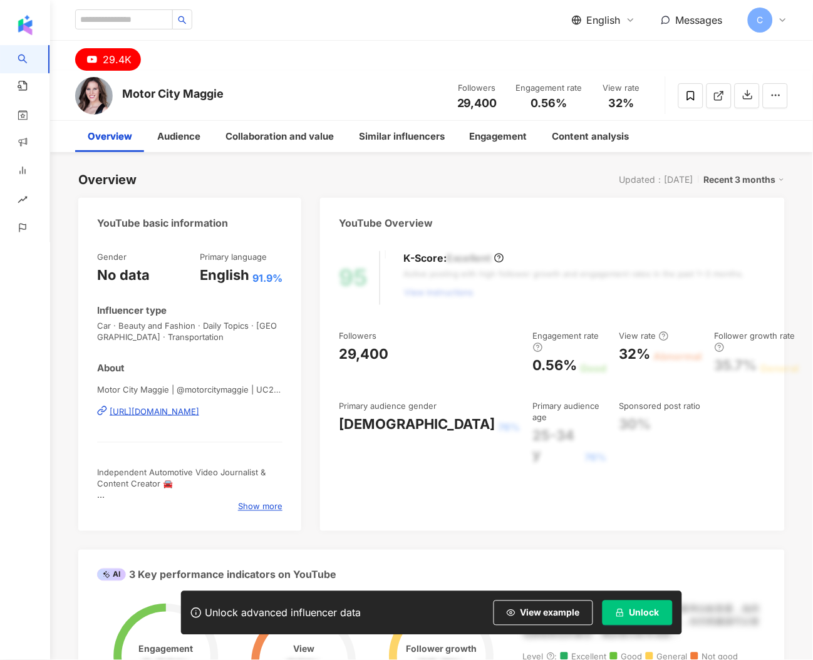
click at [199, 412] on div "https://www.youtube.com/channel/UC2yjtbyj2l-tYO0ibn2JkHA" at bounding box center [155, 411] width 90 height 11
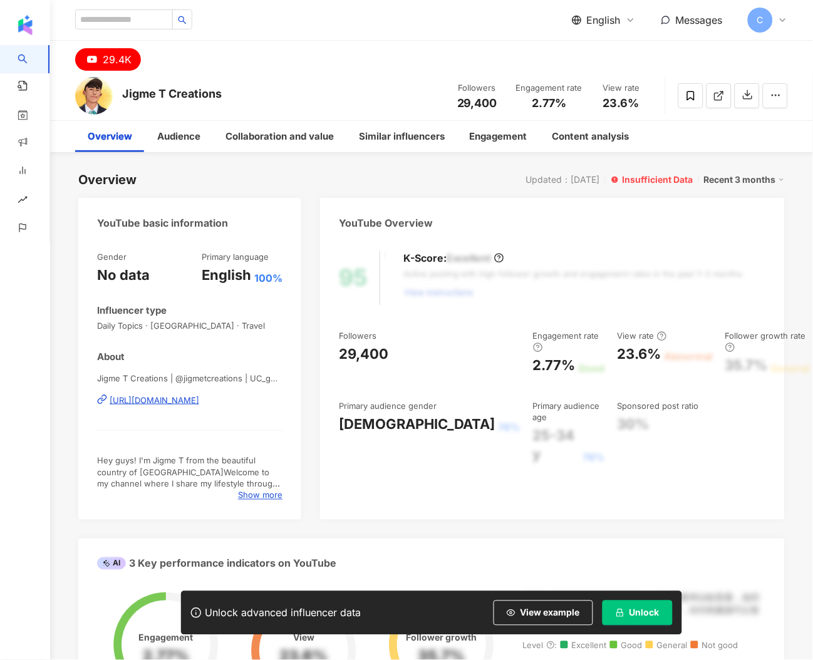
click at [148, 400] on div "https://www.youtube.com/channel/UC_gKu78BHbpO3mKOjycDFHw" at bounding box center [155, 400] width 90 height 11
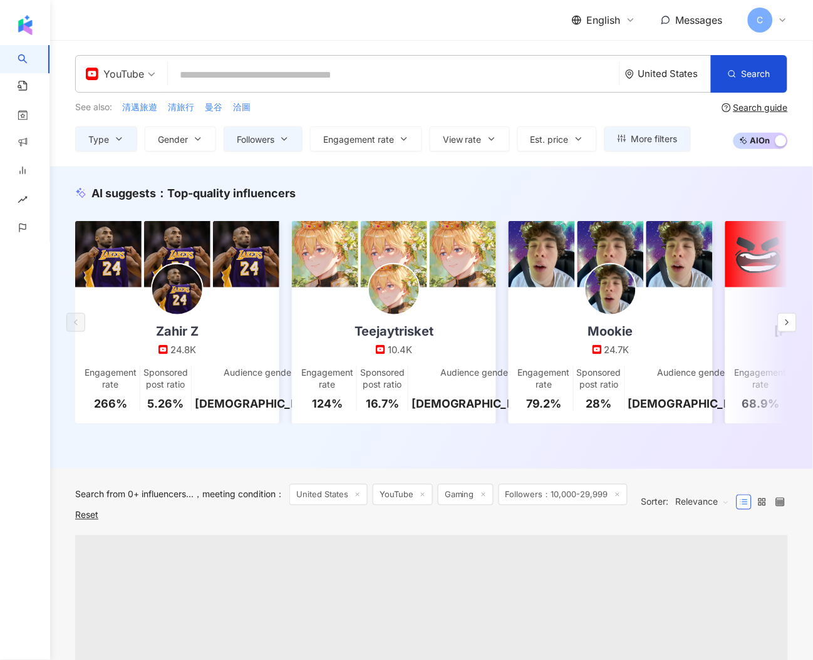
click at [311, 71] on input "search" at bounding box center [394, 75] width 442 height 24
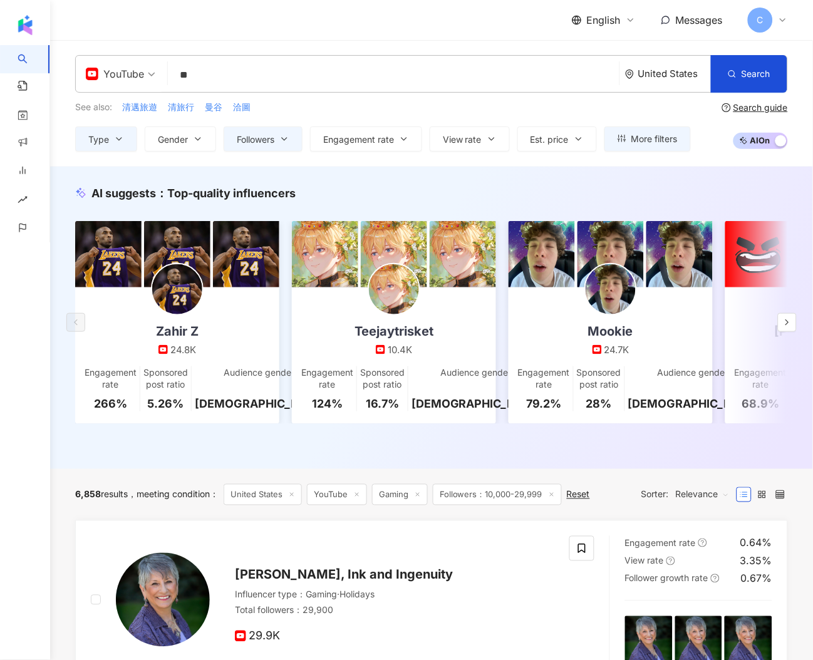
type input "*"
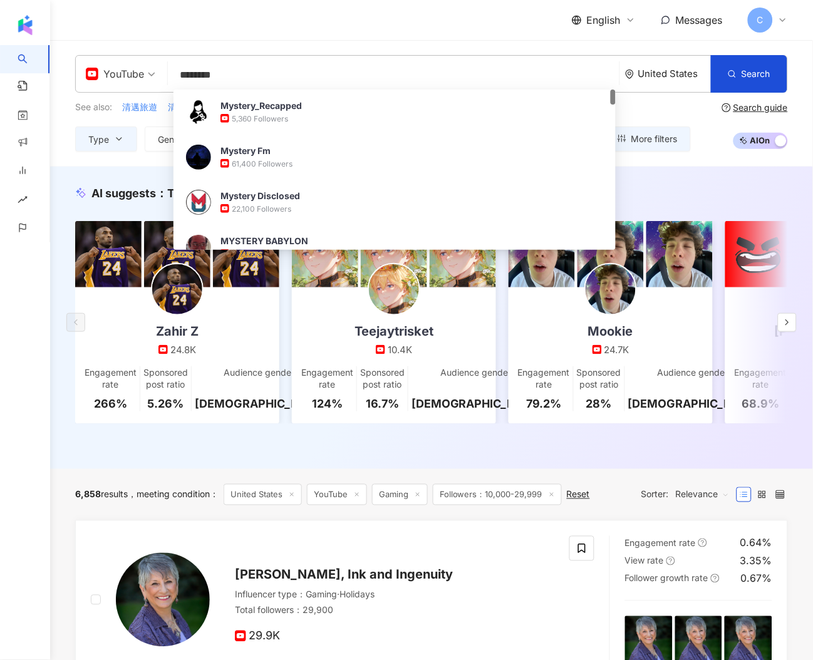
click at [294, 75] on input "********" at bounding box center [394, 75] width 442 height 24
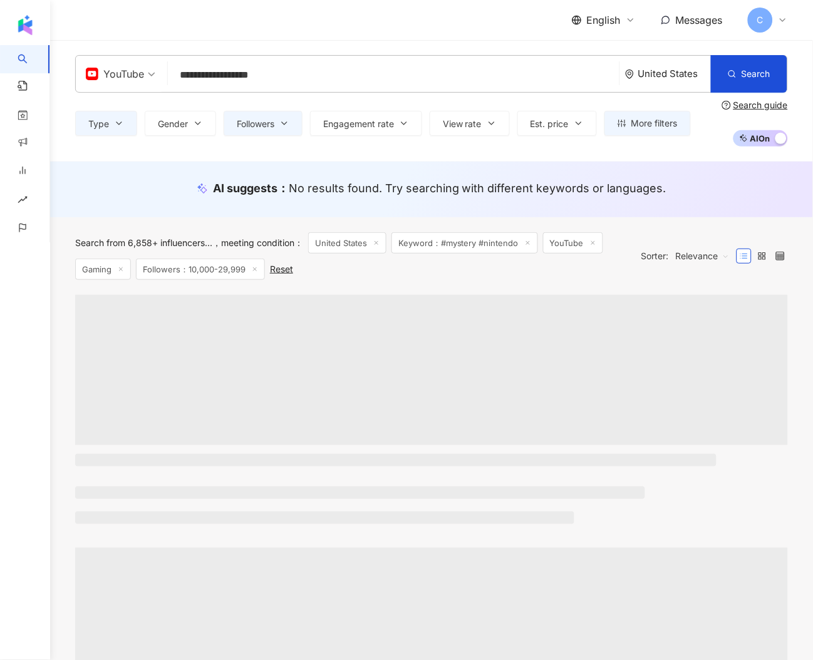
type input "**********"
click at [377, 285] on div "Search from 6,858+ influencers... meeting condition ： United States Keyword：#my…" at bounding box center [431, 256] width 713 height 78
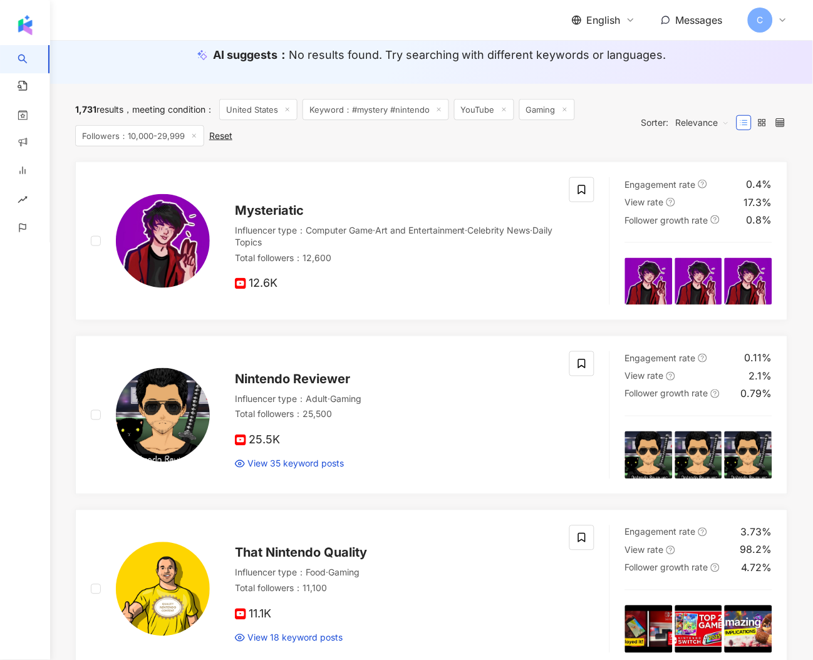
scroll to position [61, 0]
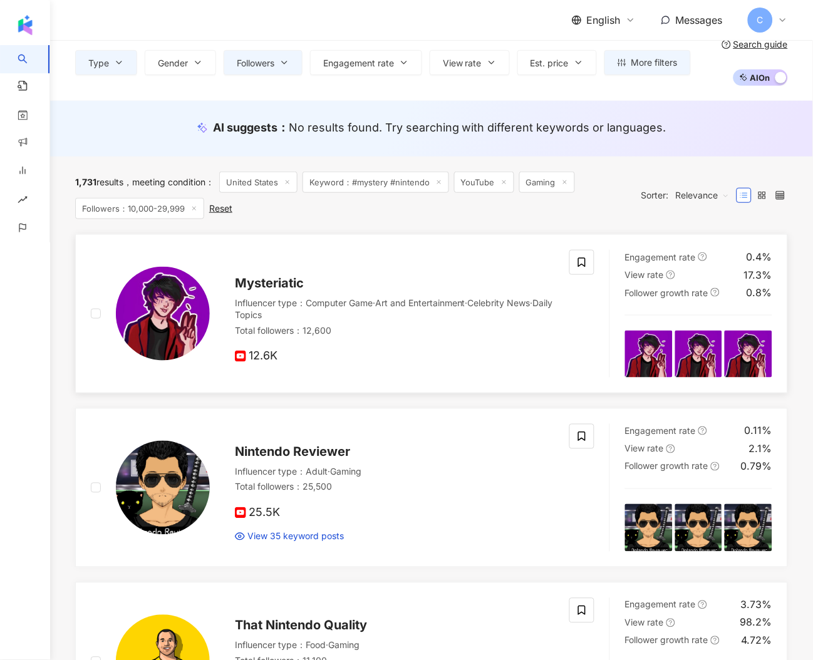
click at [169, 309] on img at bounding box center [163, 314] width 94 height 94
click at [167, 455] on img at bounding box center [163, 488] width 94 height 94
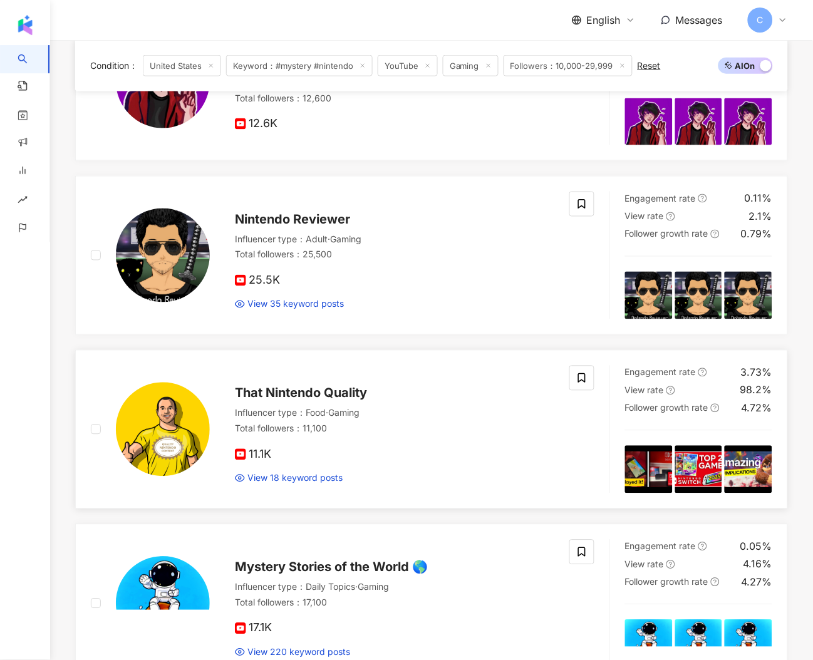
scroll to position [276, 0]
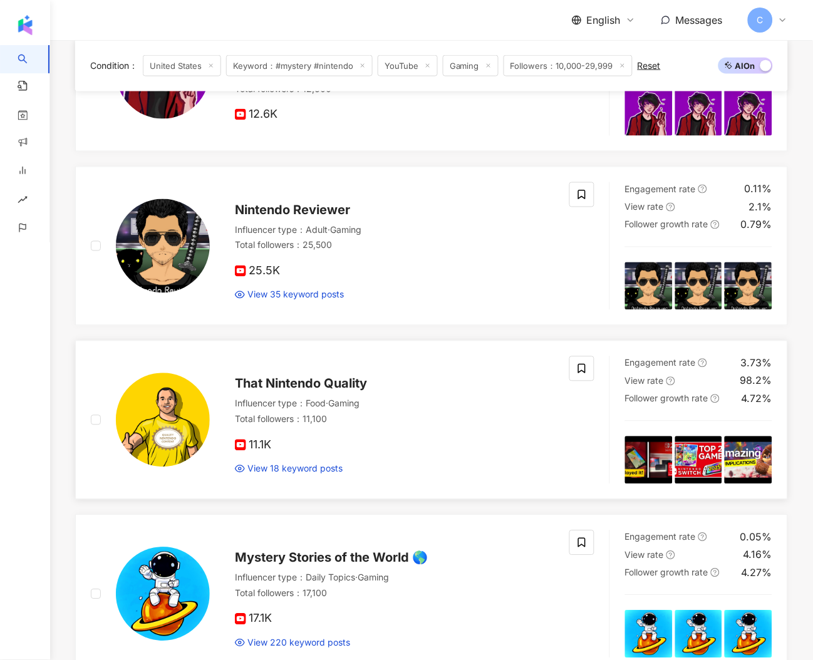
click at [193, 419] on img at bounding box center [163, 420] width 94 height 94
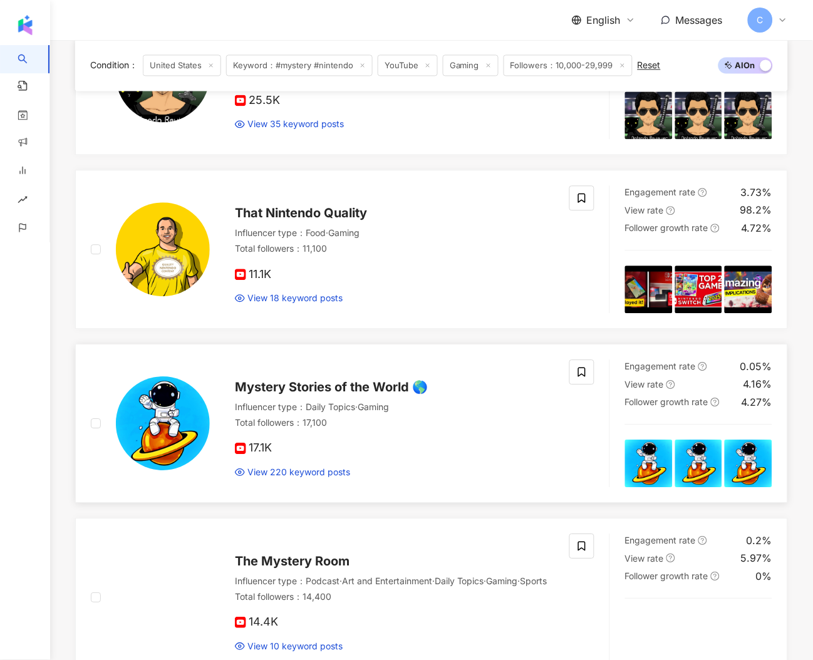
scroll to position [742, 0]
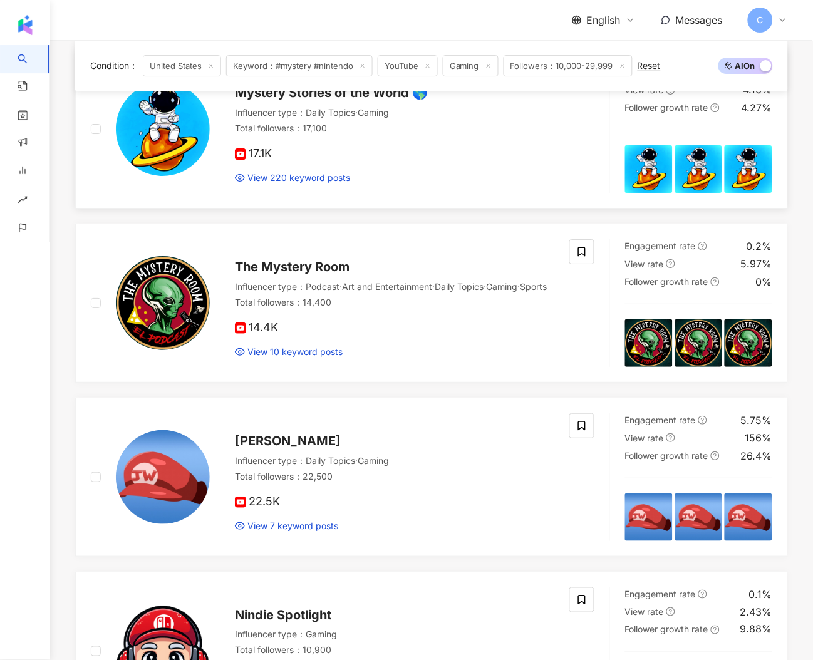
click at [168, 147] on img at bounding box center [163, 129] width 94 height 94
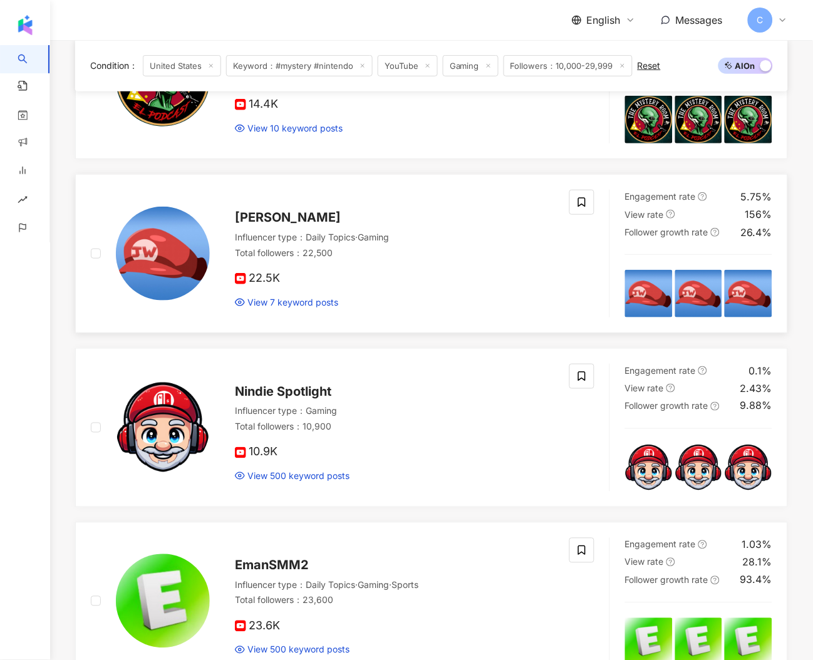
click at [201, 287] on div at bounding box center [163, 254] width 94 height 94
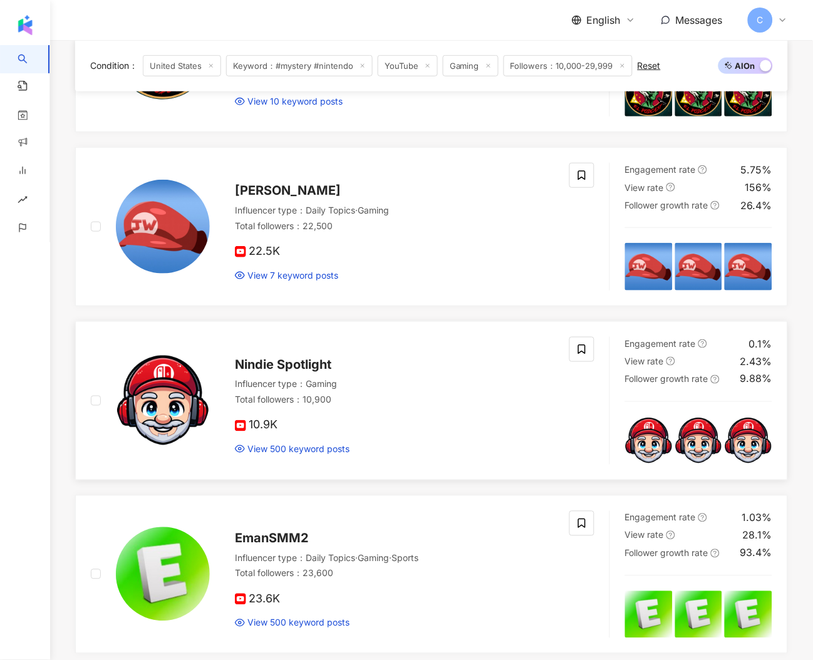
click at [184, 385] on img at bounding box center [163, 401] width 94 height 94
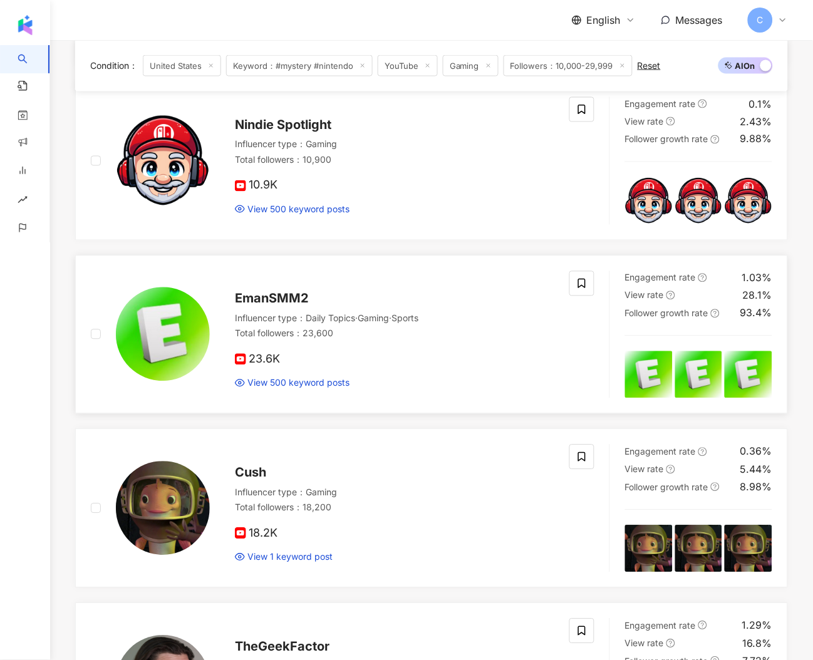
click at [192, 325] on img at bounding box center [163, 335] width 94 height 94
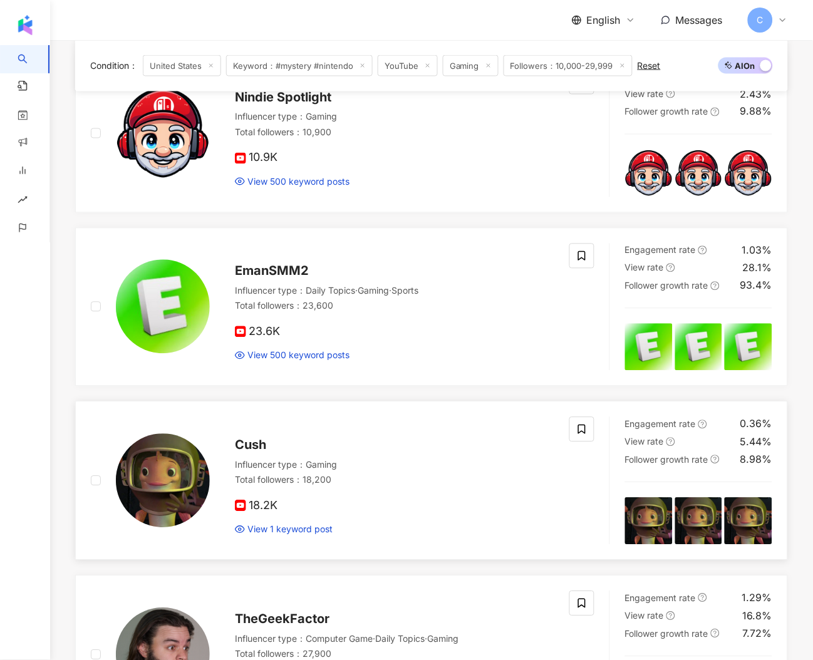
scroll to position [1269, 0]
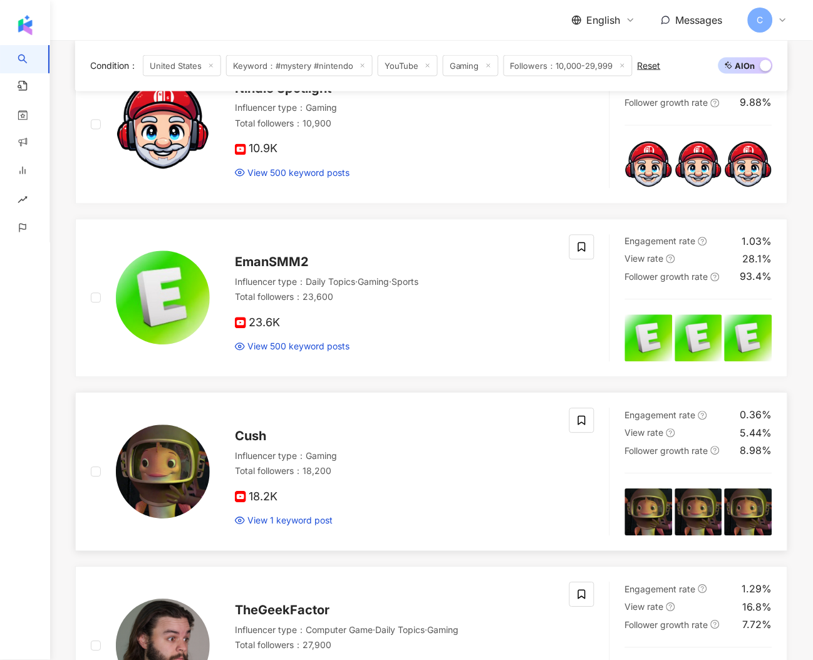
click at [193, 452] on img at bounding box center [163, 472] width 94 height 94
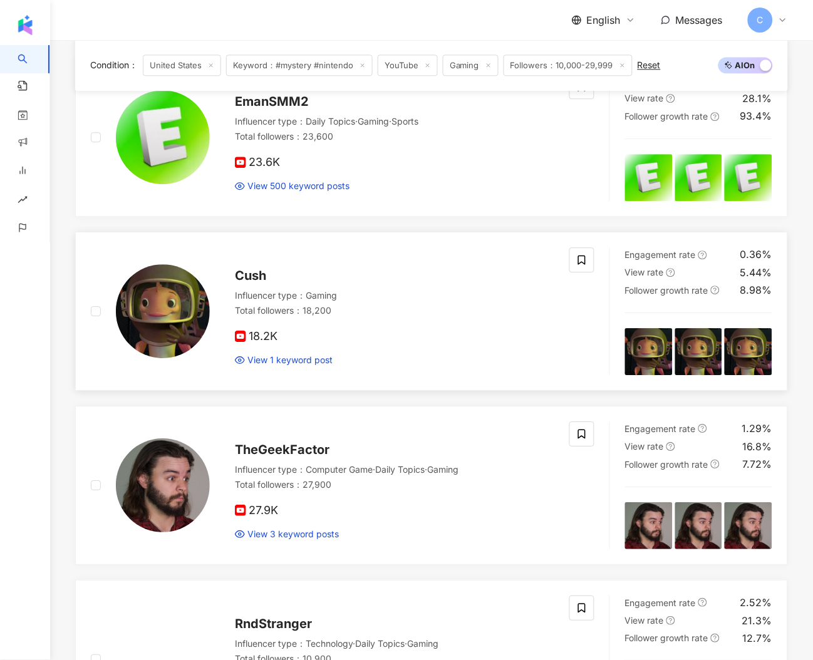
scroll to position [1501, 0]
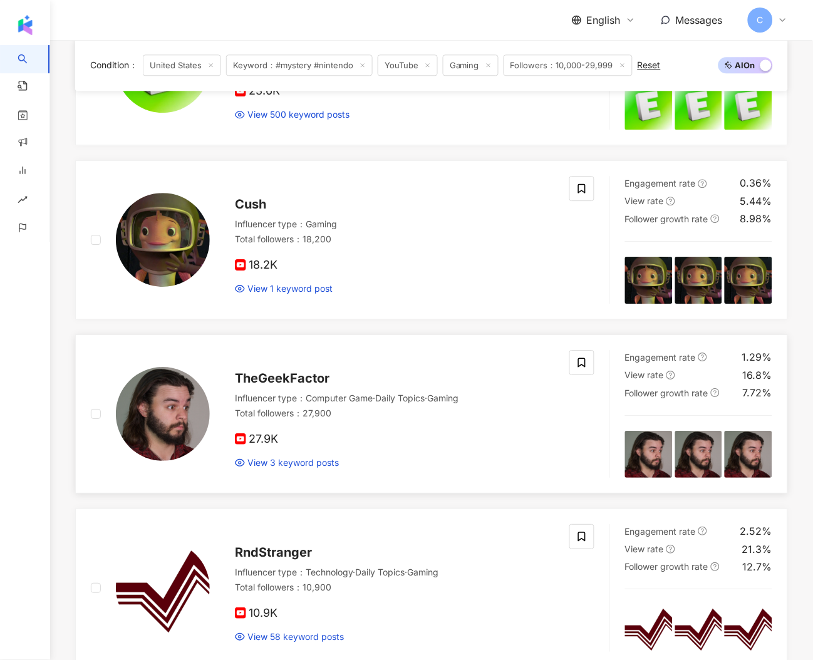
click at [184, 402] on img at bounding box center [163, 414] width 94 height 94
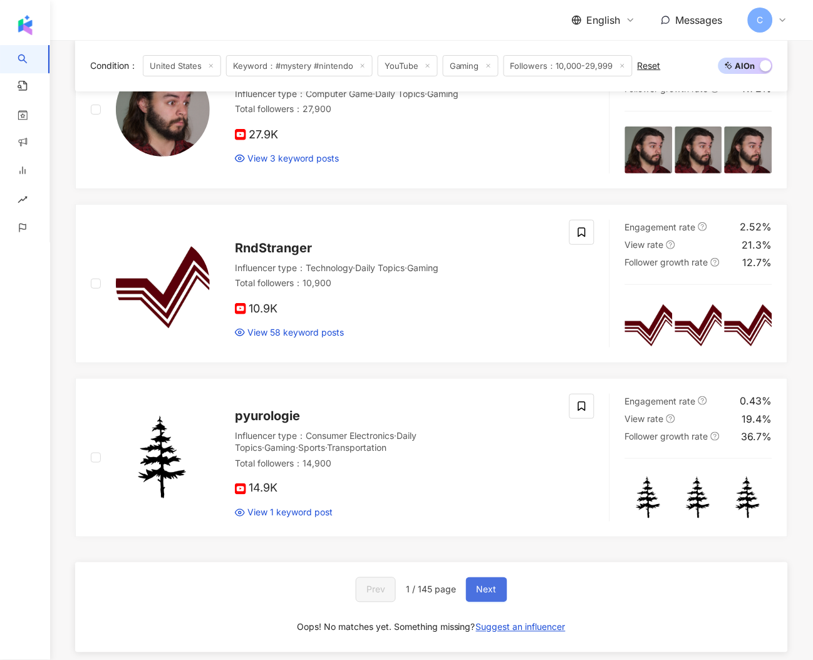
click at [482, 583] on button "Next" at bounding box center [486, 590] width 41 height 25
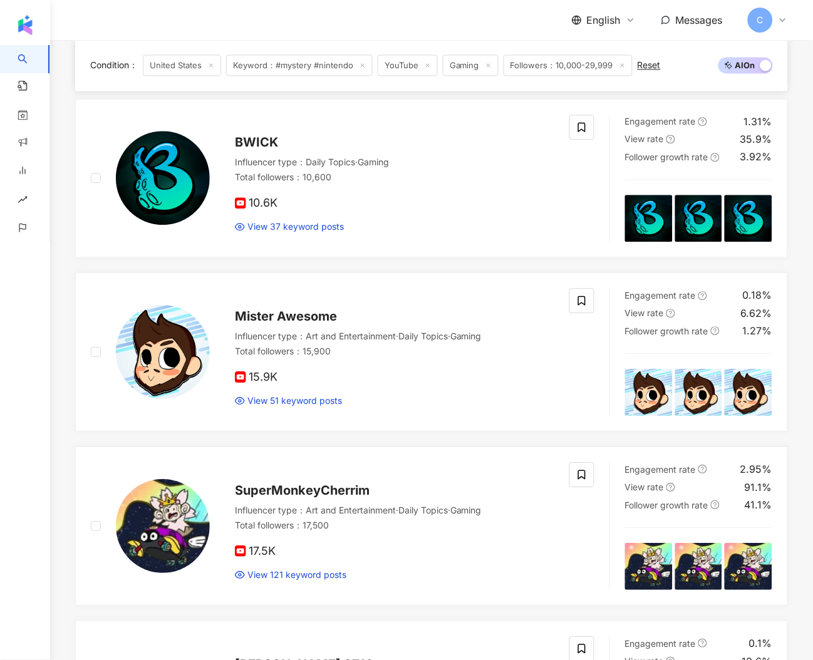
scroll to position [0, 0]
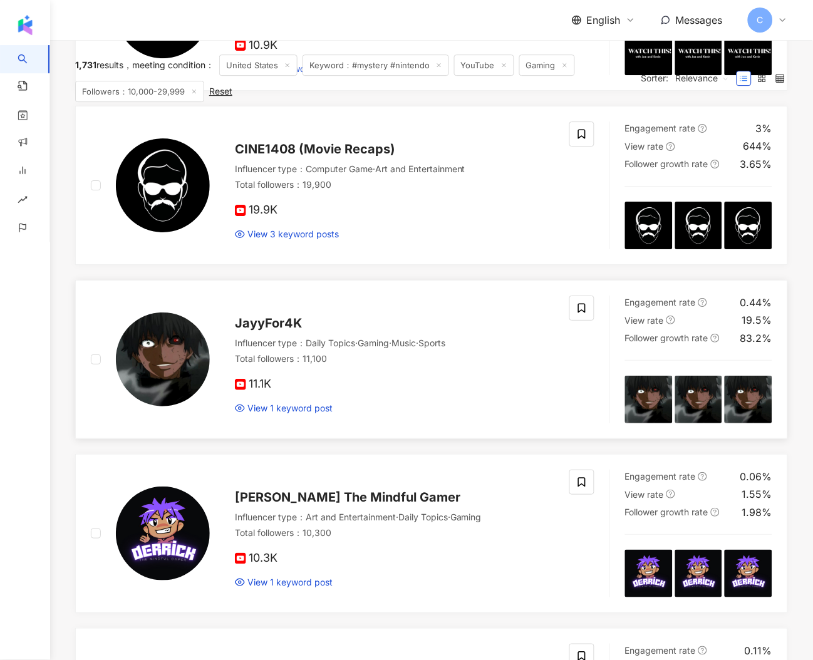
click at [328, 363] on div "Ask Doctor T Influencer type ： Daily Topics · Gaming Total followers ： 24,200 2…" at bounding box center [431, 620] width 713 height 2075
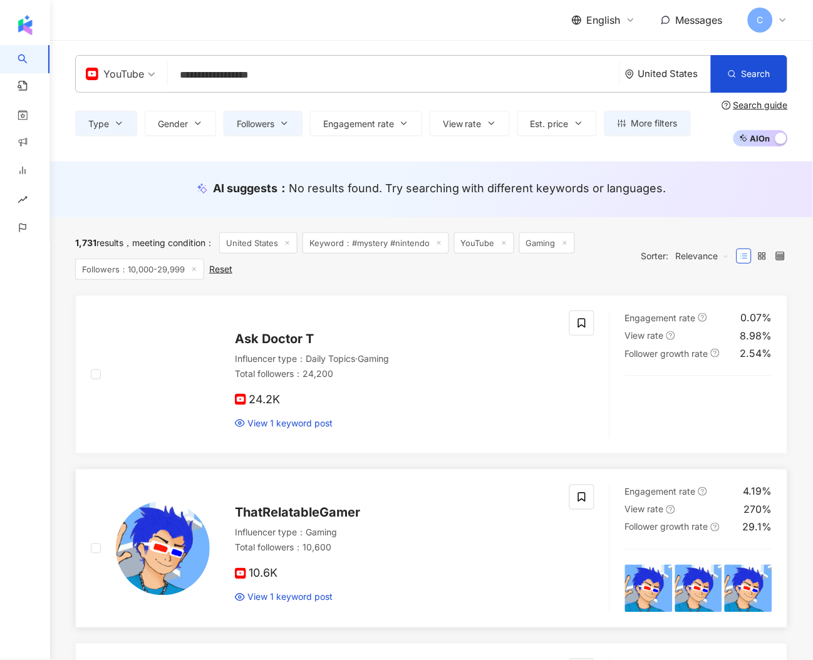
scroll to position [197, 0]
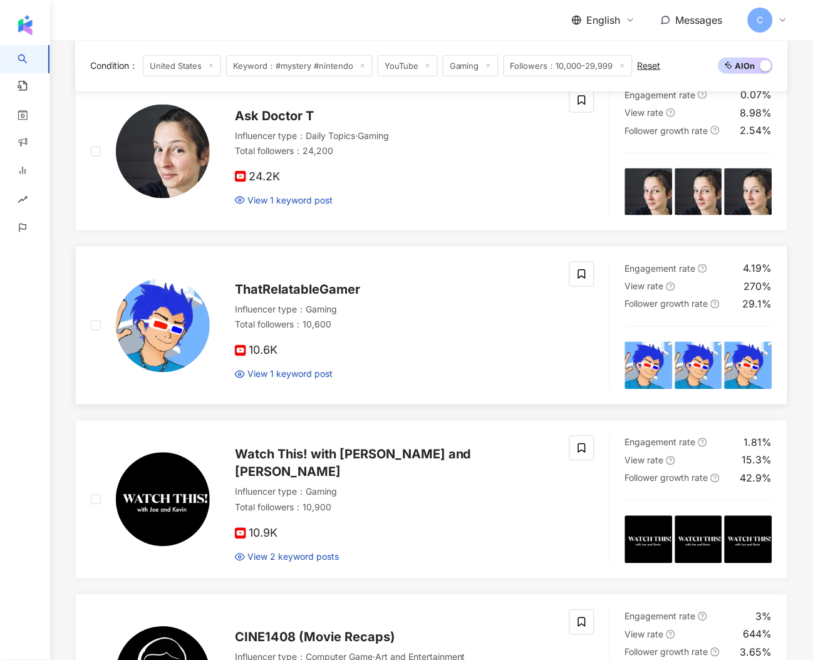
click at [183, 330] on img at bounding box center [163, 326] width 94 height 94
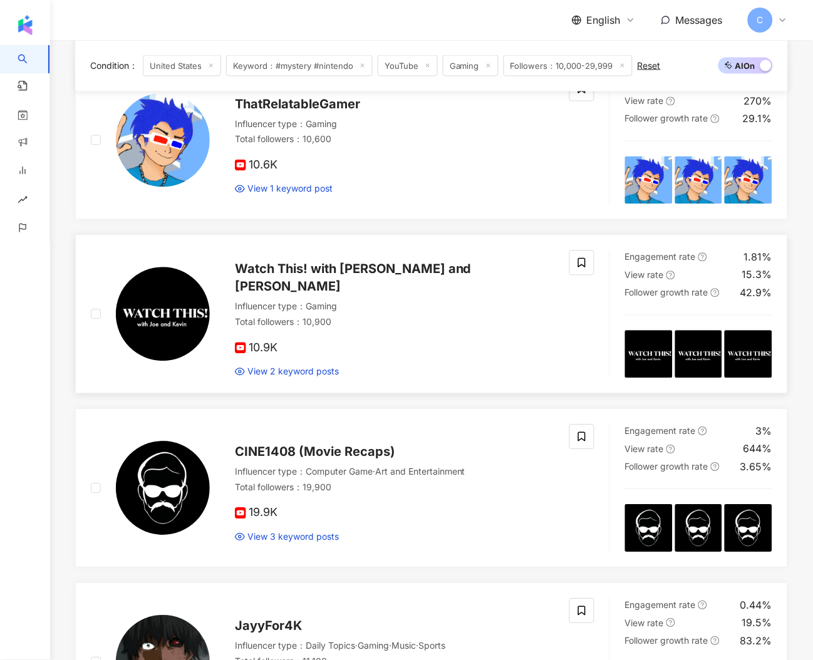
click at [190, 330] on img at bounding box center [163, 315] width 94 height 94
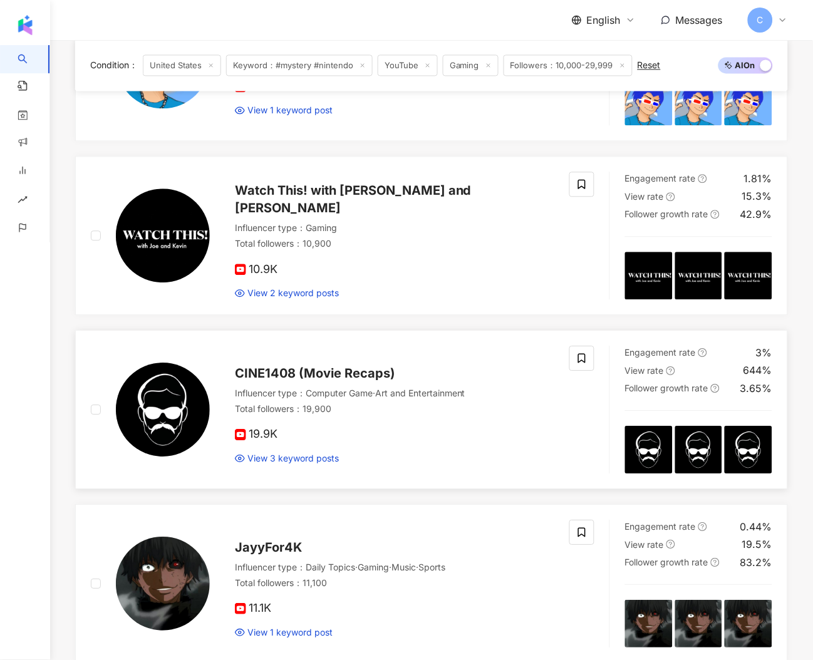
scroll to position [479, 0]
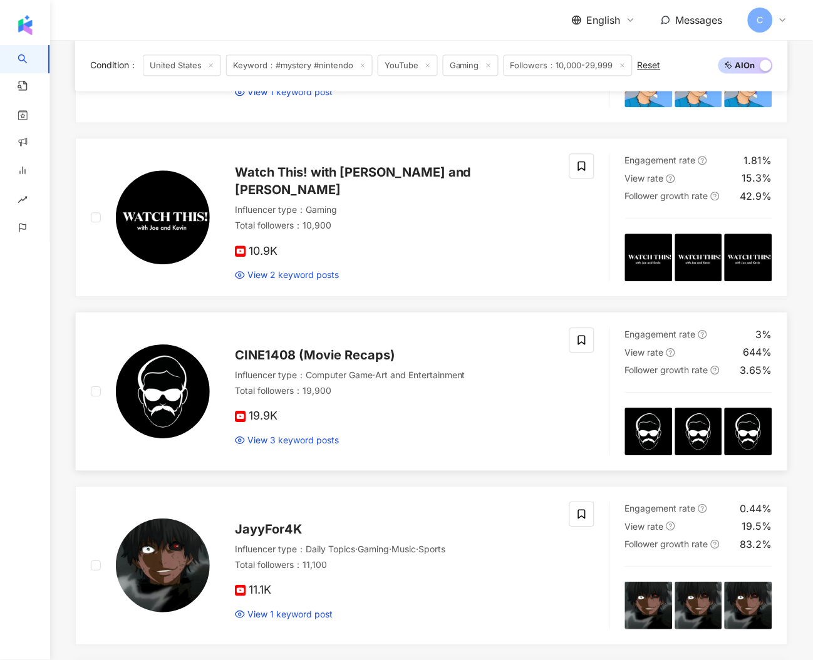
click at [177, 356] on img at bounding box center [163, 392] width 94 height 94
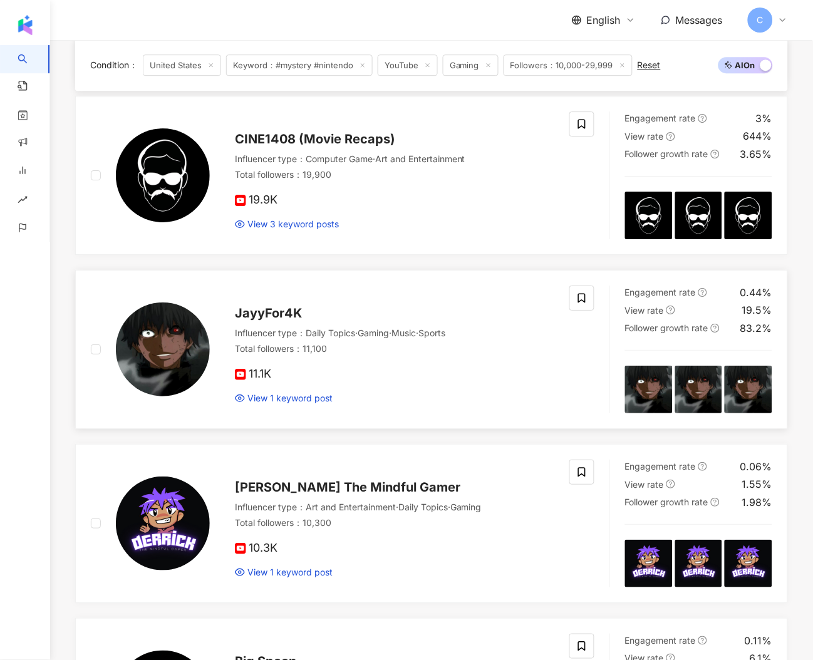
scroll to position [712, 0]
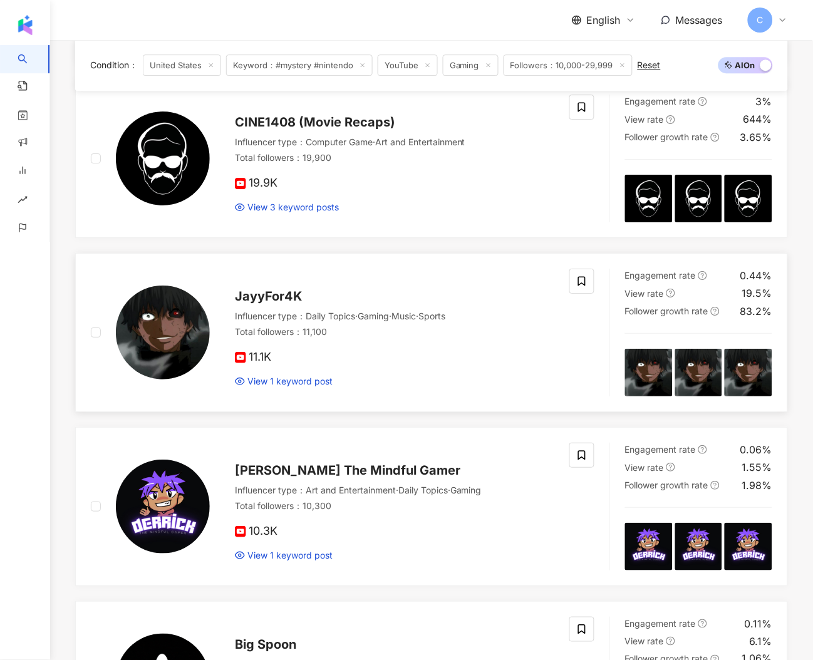
click at [181, 315] on img at bounding box center [163, 333] width 94 height 94
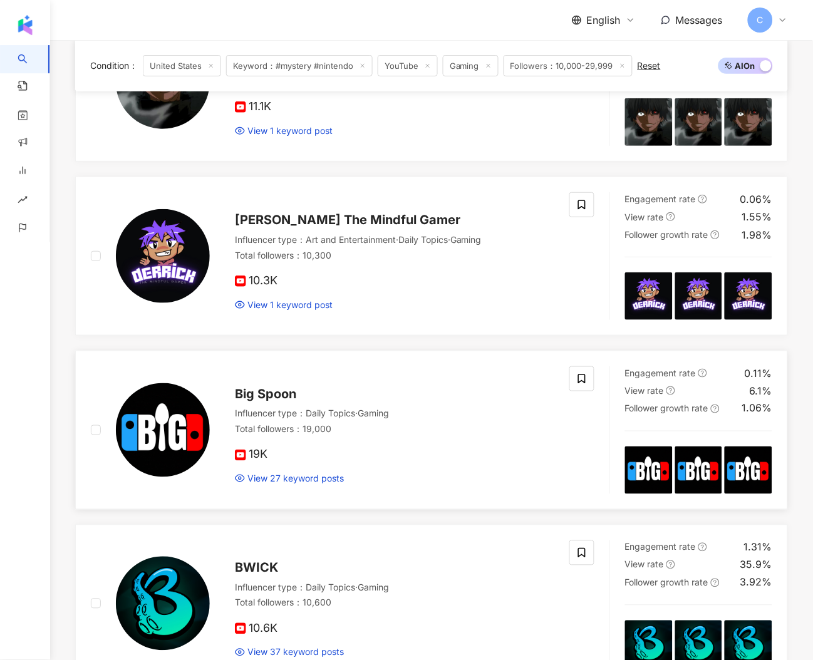
scroll to position [1166, 0]
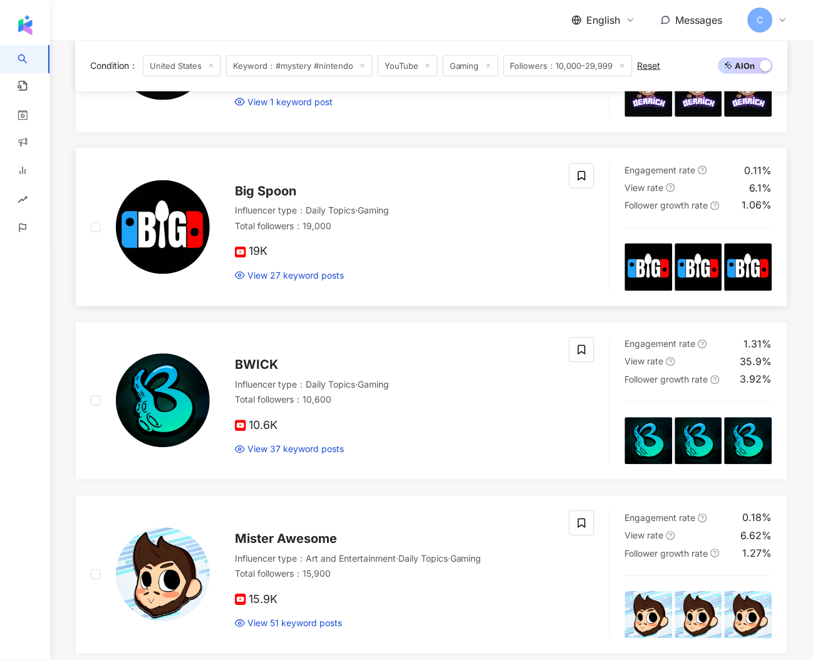
click at [148, 266] on img at bounding box center [163, 227] width 94 height 94
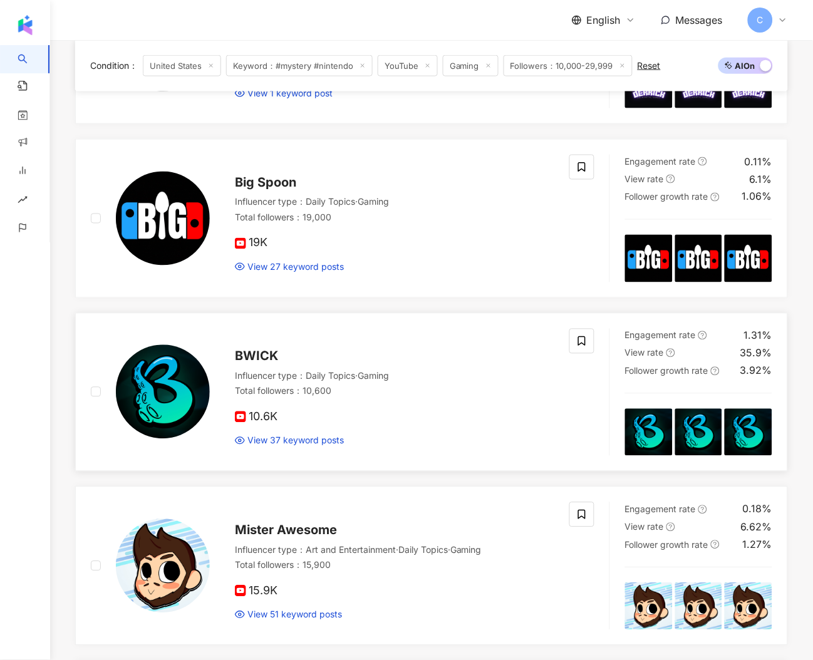
scroll to position [1273, 0]
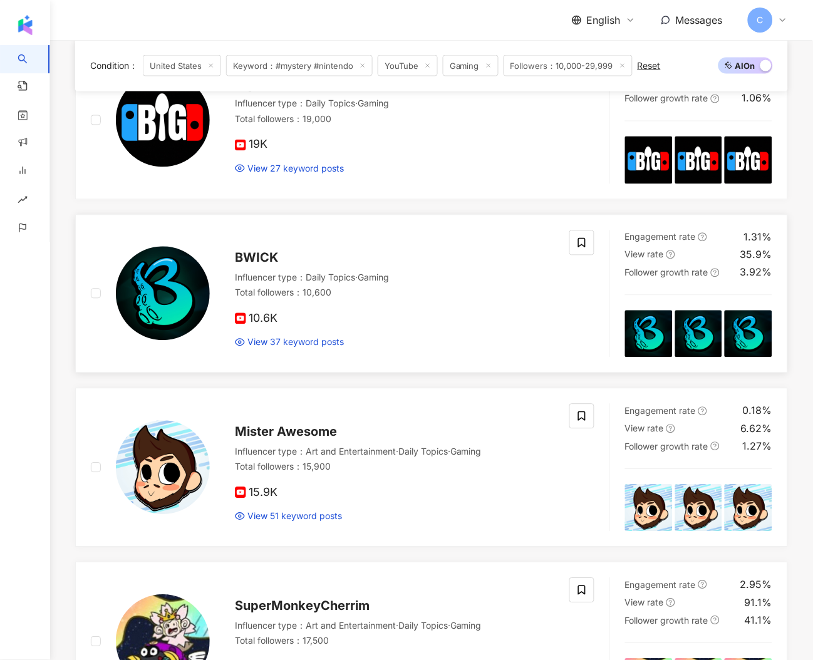
click at [164, 299] on img at bounding box center [163, 294] width 94 height 94
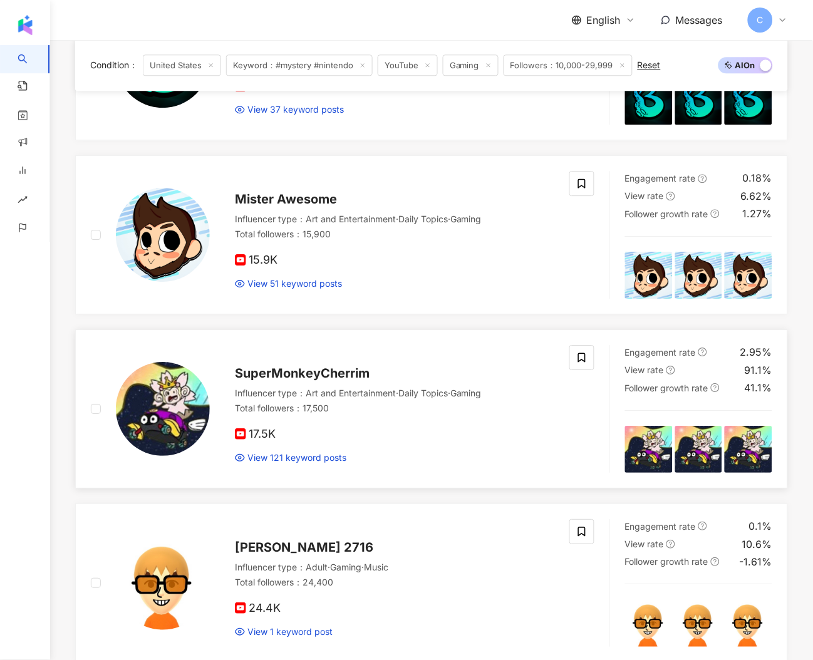
click at [184, 398] on img at bounding box center [163, 409] width 94 height 94
click at [164, 263] on img at bounding box center [163, 235] width 94 height 94
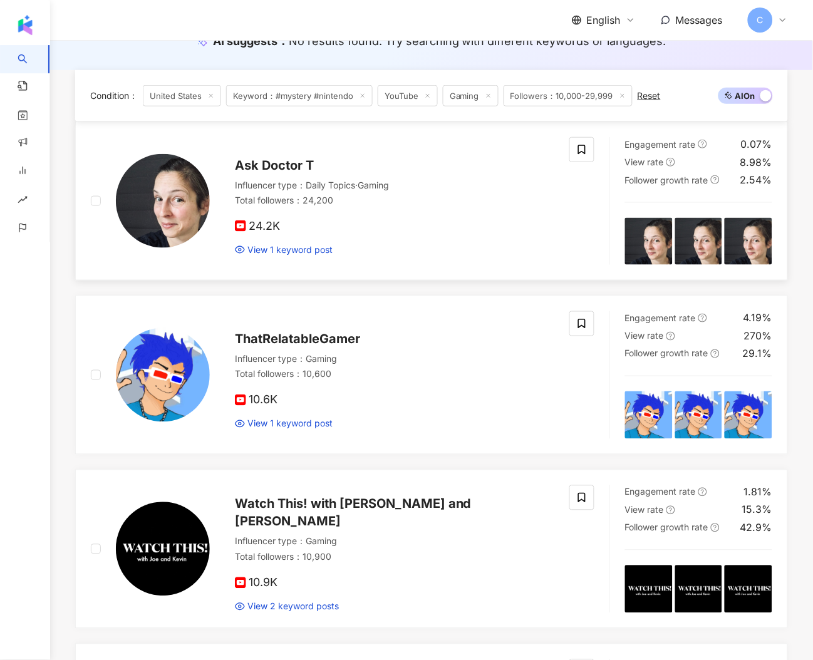
scroll to position [0, 0]
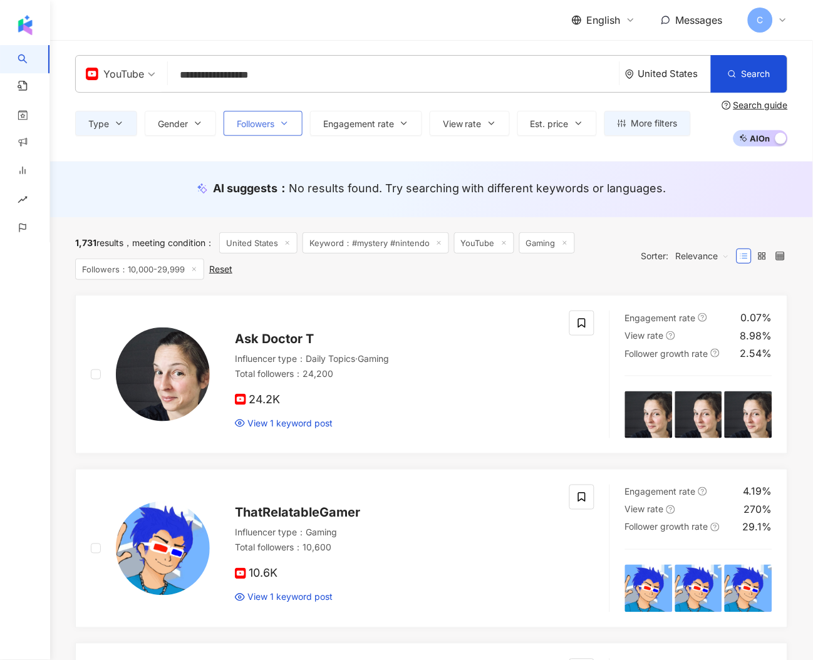
click at [281, 126] on button "Followers" at bounding box center [263, 123] width 79 height 25
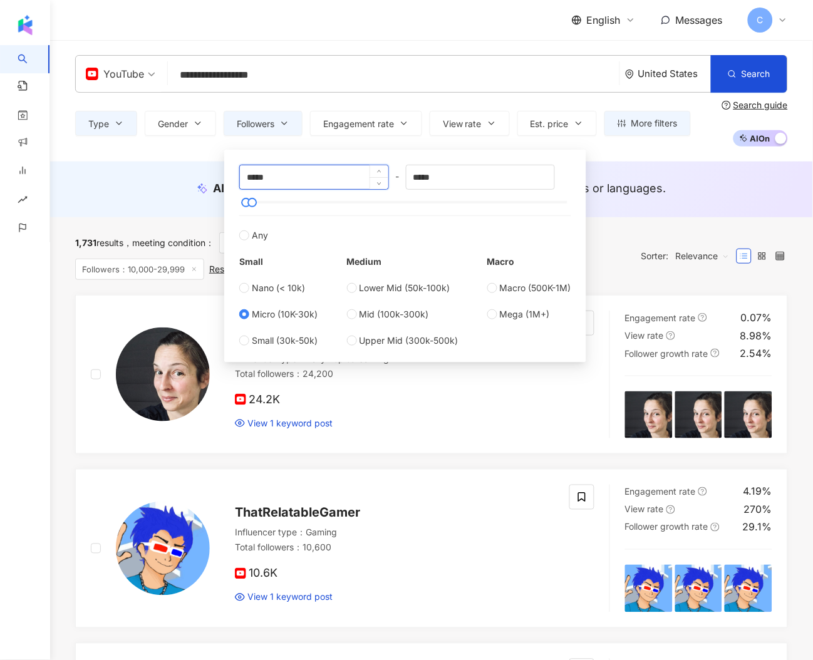
click at [256, 178] on input "*****" at bounding box center [314, 177] width 148 height 24
type input "*****"
drag, startPoint x: 415, startPoint y: 176, endPoint x: 483, endPoint y: 185, distance: 68.2
click at [483, 185] on input "*****" at bounding box center [481, 177] width 148 height 24
type input "*****"
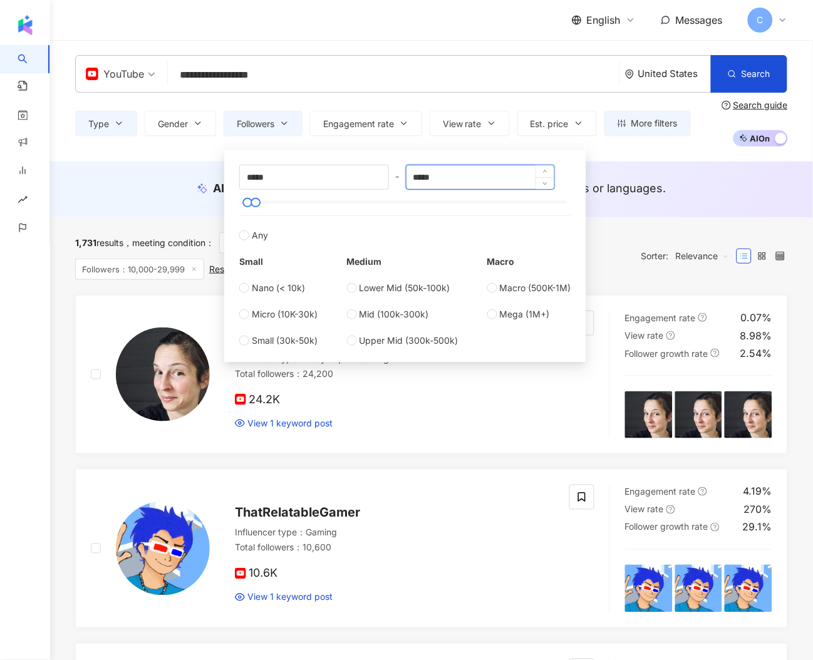
scroll to position [8, 0]
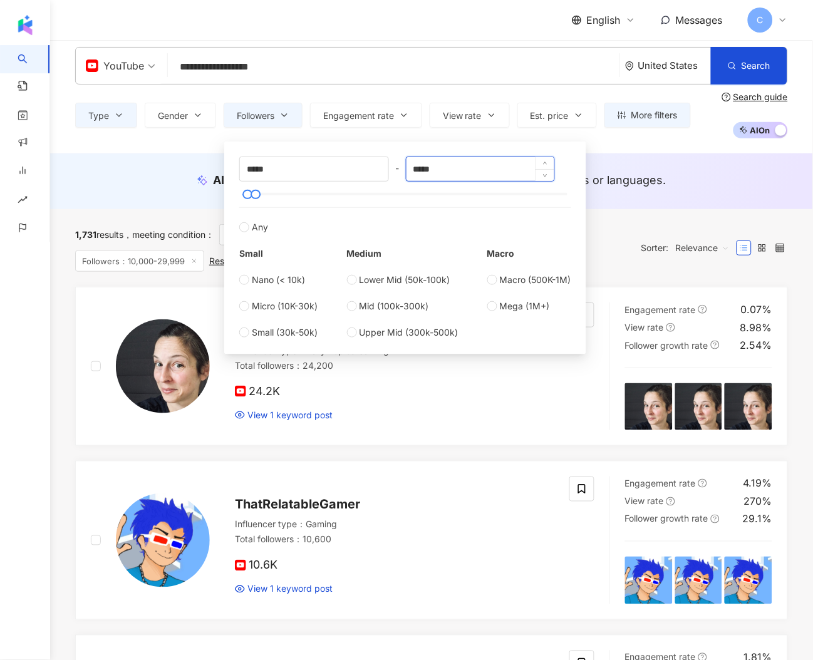
click at [493, 171] on input "*****" at bounding box center [481, 169] width 148 height 24
click at [460, 101] on div "Type Gender Followers Engagement rate View rate Est. price More filters ***** -…" at bounding box center [431, 115] width 713 height 46
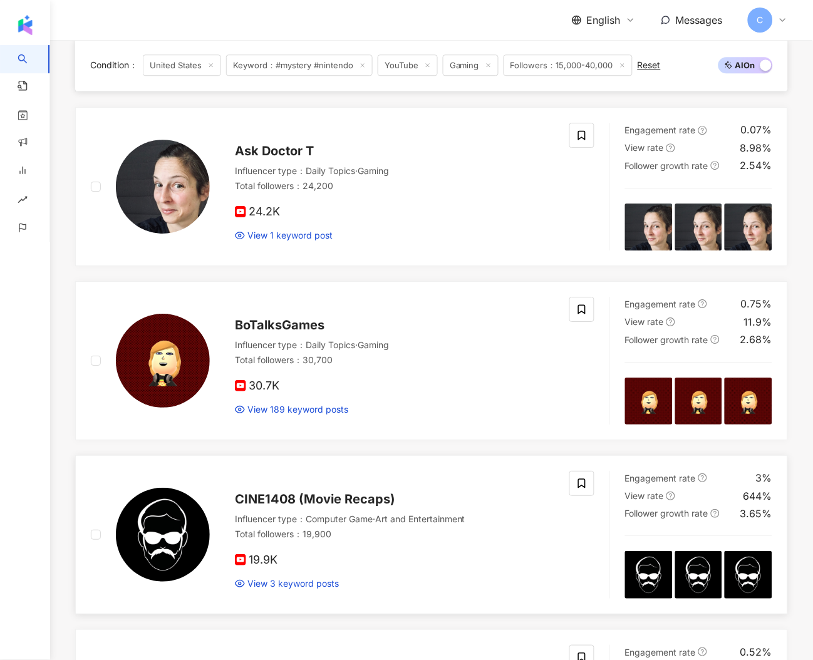
scroll to position [1881, 0]
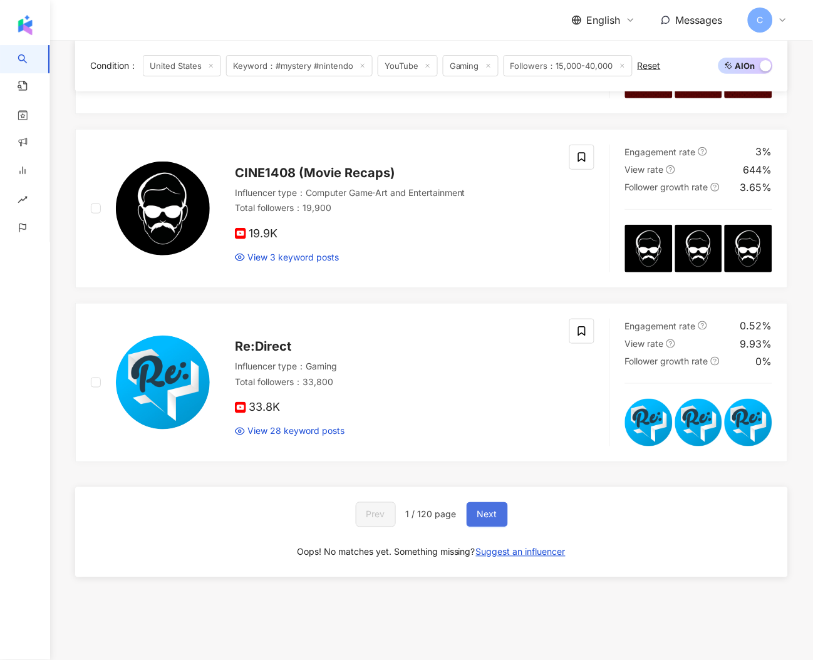
click at [486, 516] on span "Next" at bounding box center [487, 515] width 20 height 10
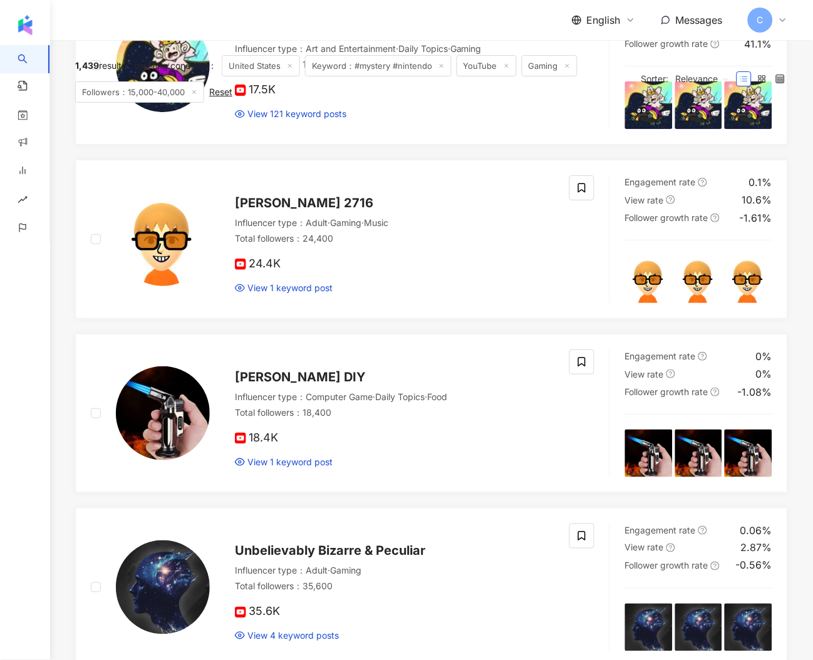
scroll to position [0, 0]
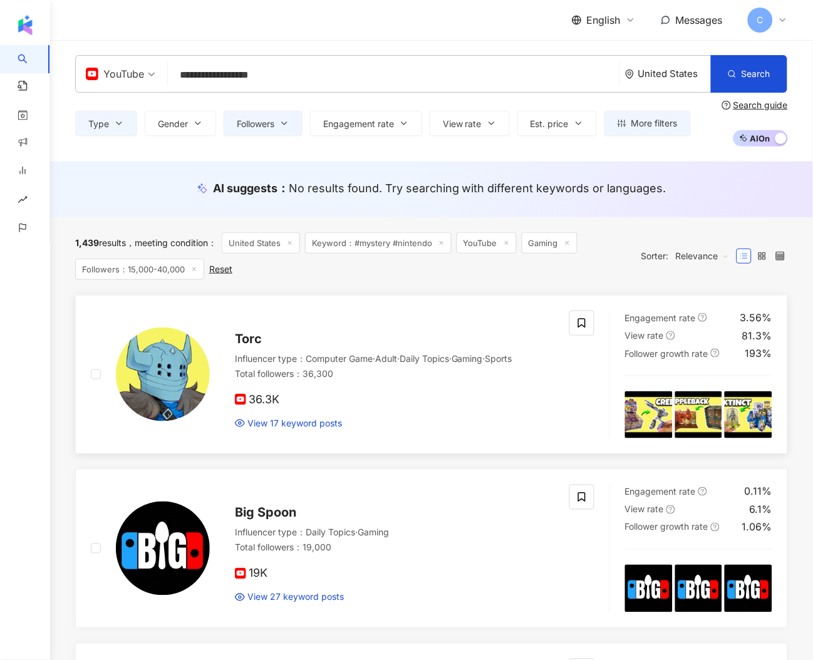
click at [183, 367] on img at bounding box center [163, 375] width 94 height 94
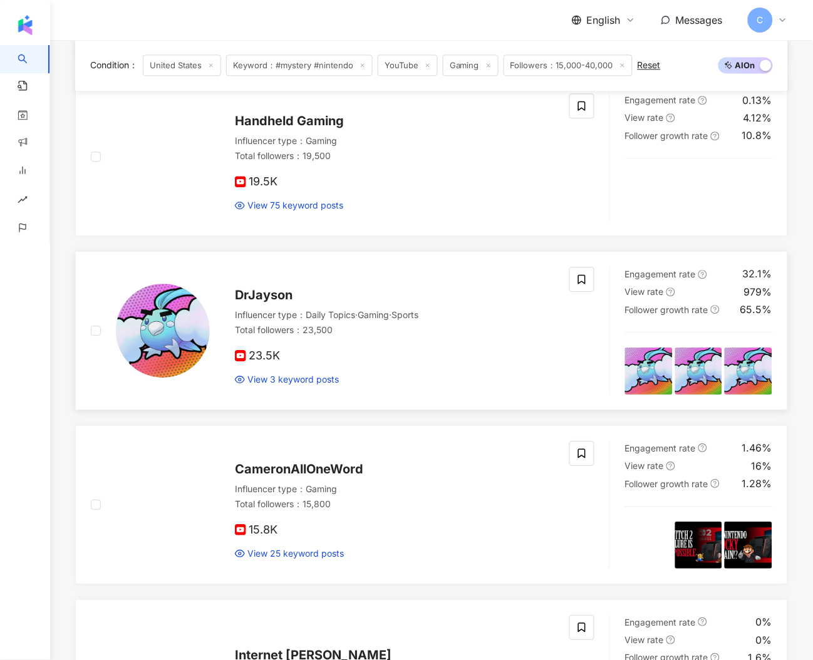
scroll to position [1481, 0]
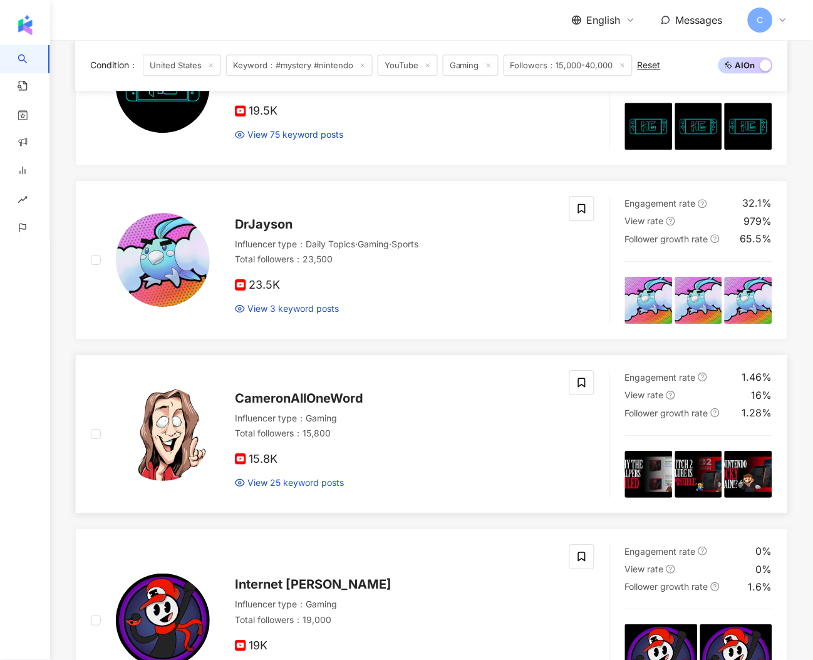
click at [167, 412] on img at bounding box center [163, 434] width 94 height 94
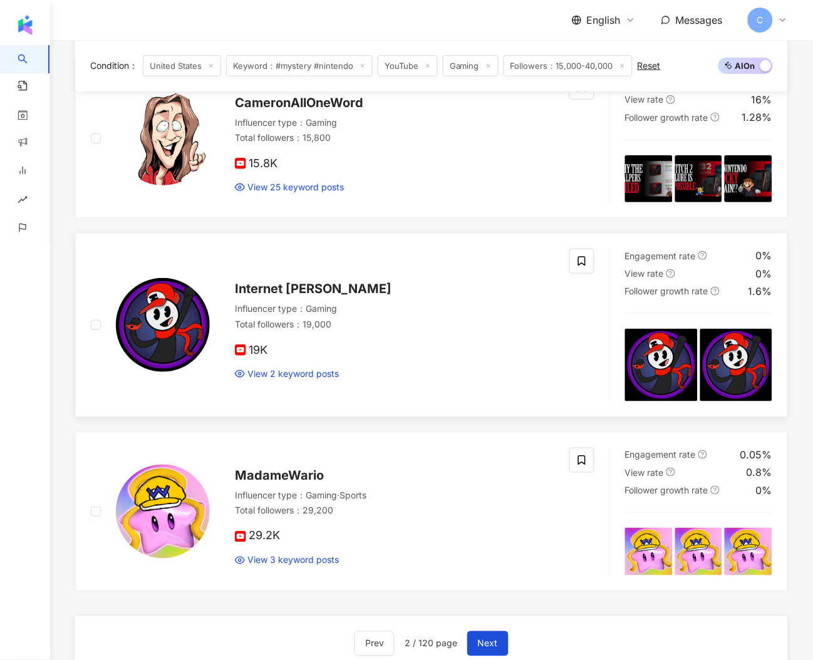
click at [175, 359] on img at bounding box center [163, 325] width 94 height 94
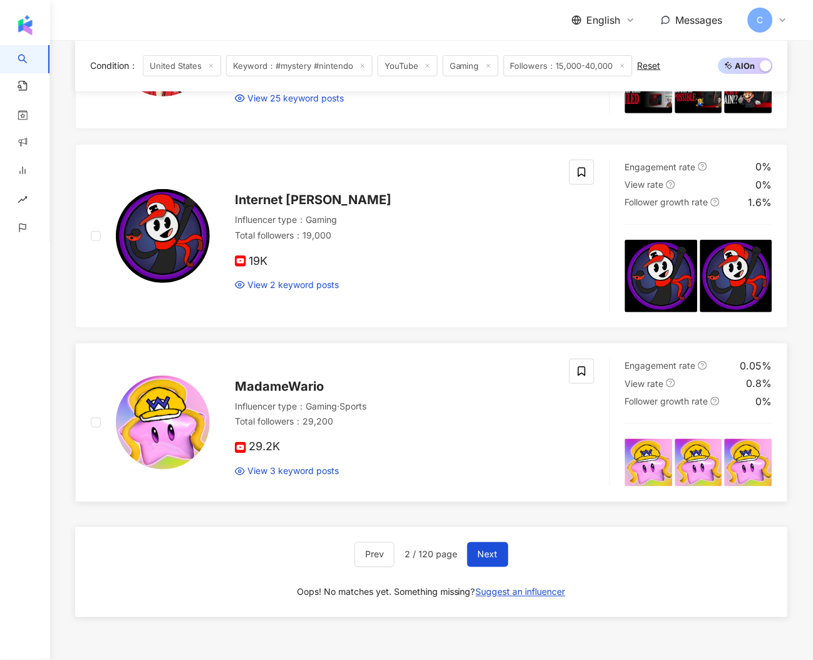
click at [185, 449] on img at bounding box center [163, 423] width 94 height 94
click at [468, 563] on button "Next" at bounding box center [487, 555] width 41 height 25
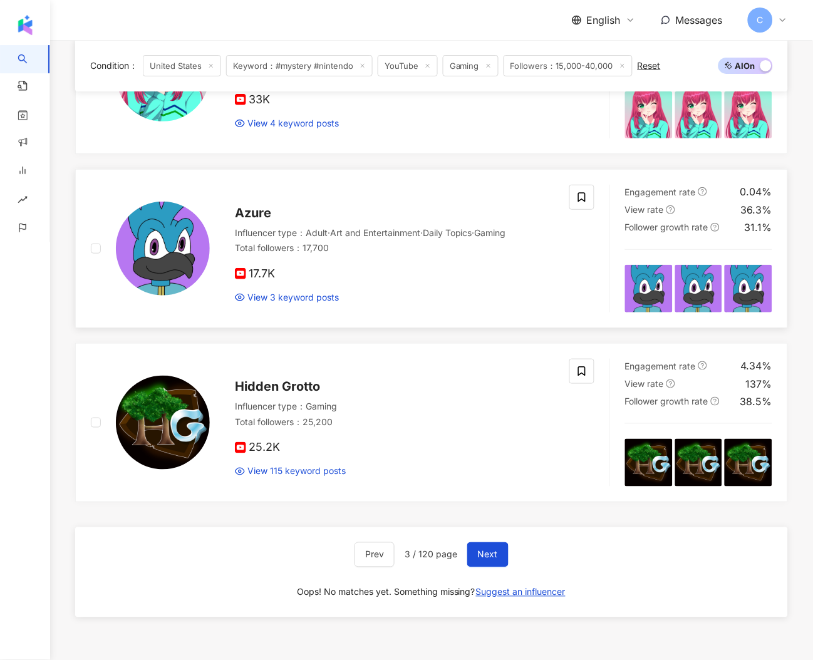
scroll to position [0, 0]
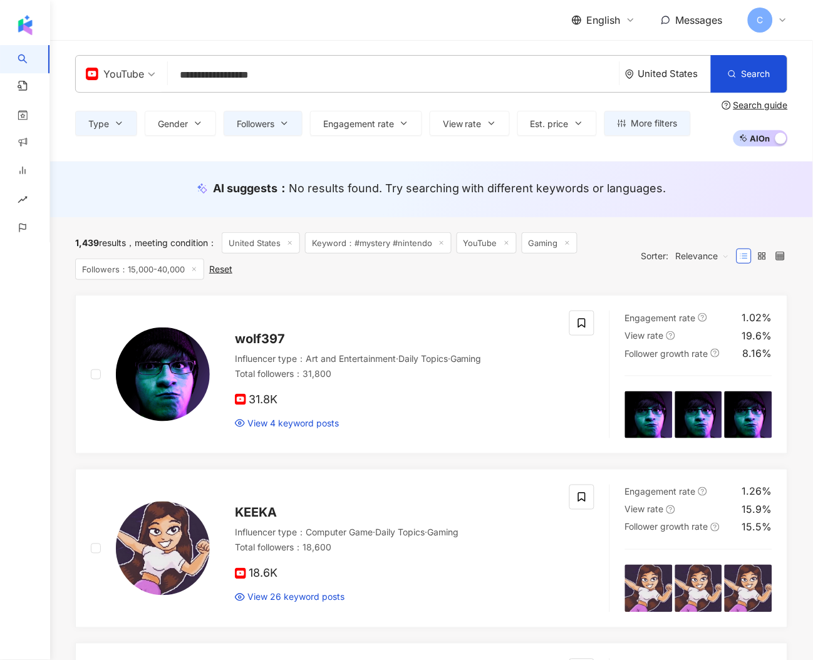
click at [278, 65] on input "**********" at bounding box center [394, 75] width 442 height 24
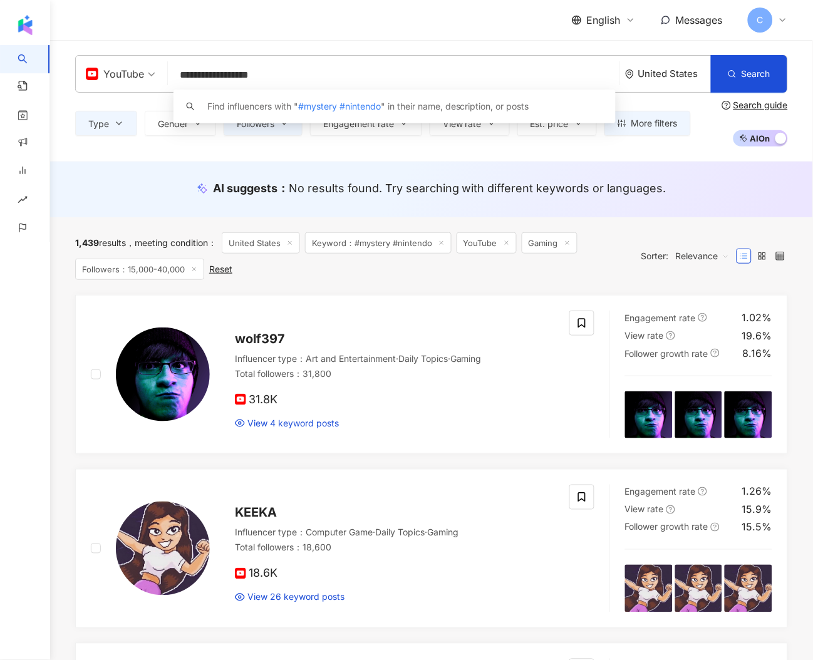
drag, startPoint x: 234, startPoint y: 73, endPoint x: 300, endPoint y: 84, distance: 67.4
click at [310, 74] on input "**********" at bounding box center [394, 75] width 442 height 24
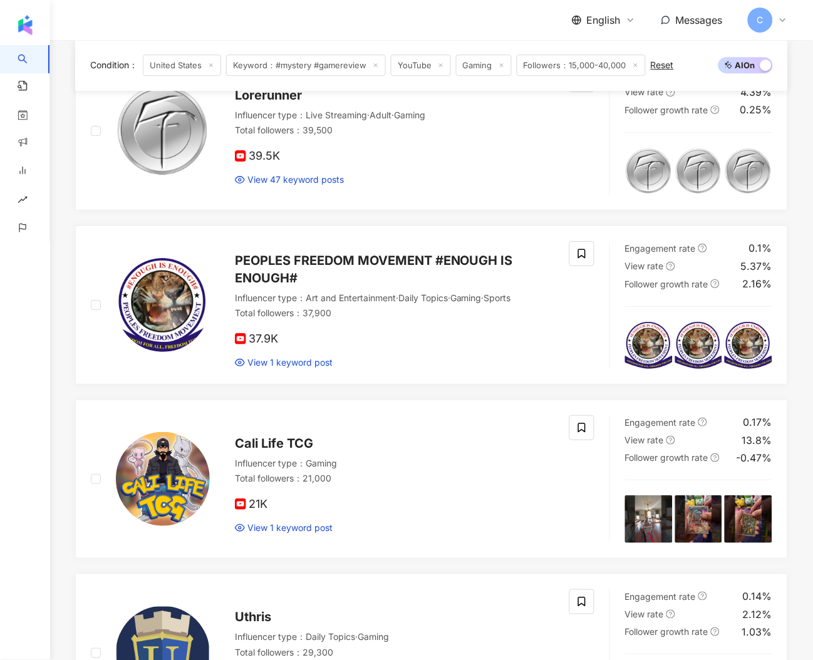
scroll to position [1852, 0]
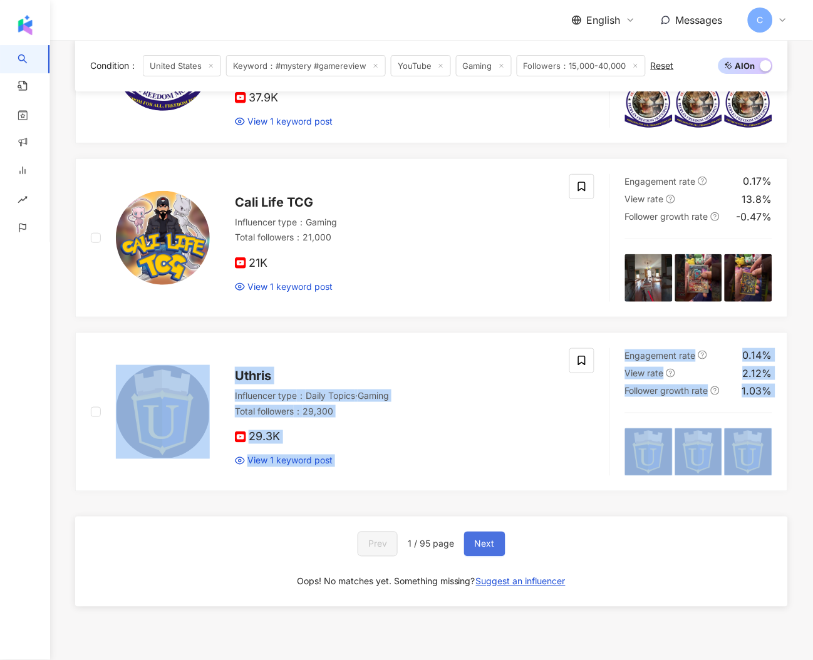
click at [493, 556] on button "Next" at bounding box center [484, 544] width 41 height 25
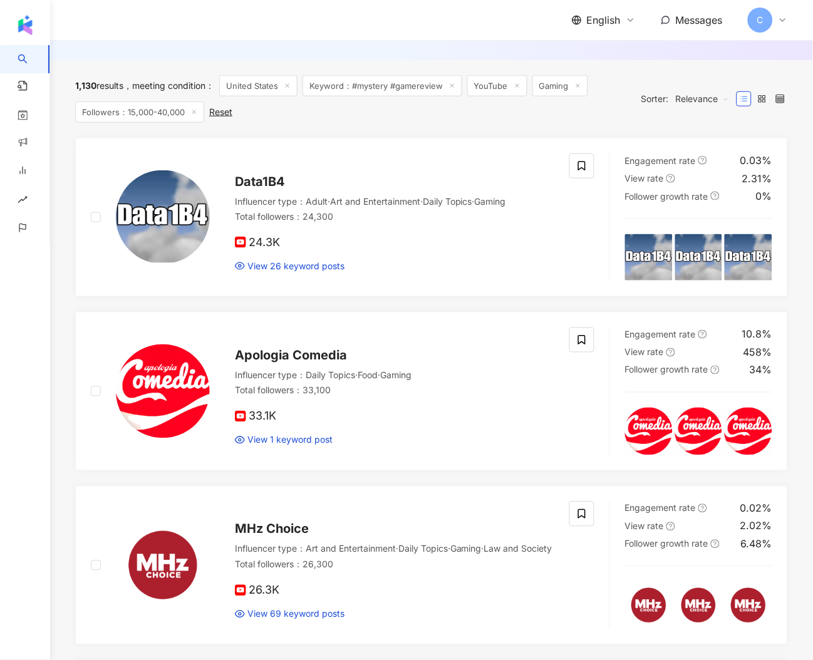
scroll to position [0, 0]
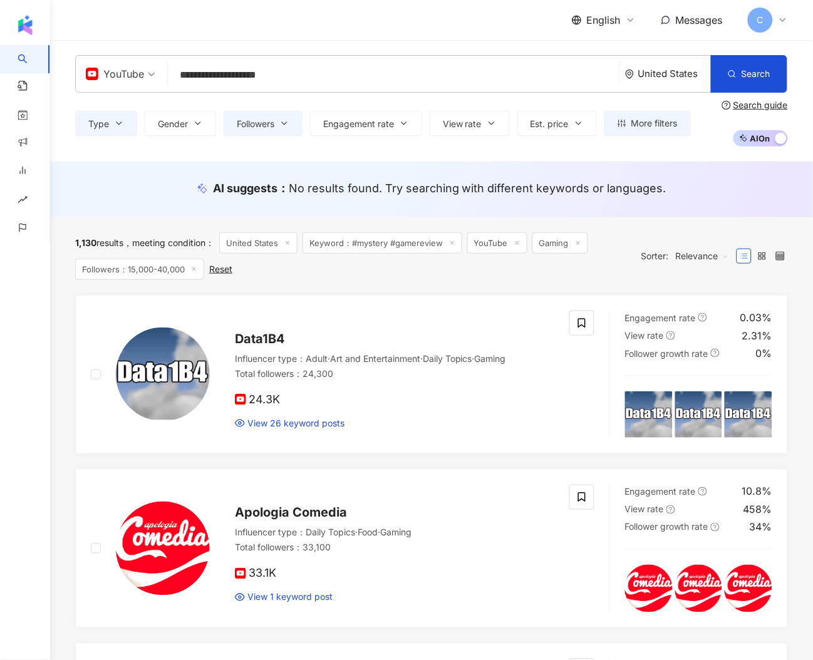
click at [217, 69] on input "**********" at bounding box center [394, 75] width 442 height 24
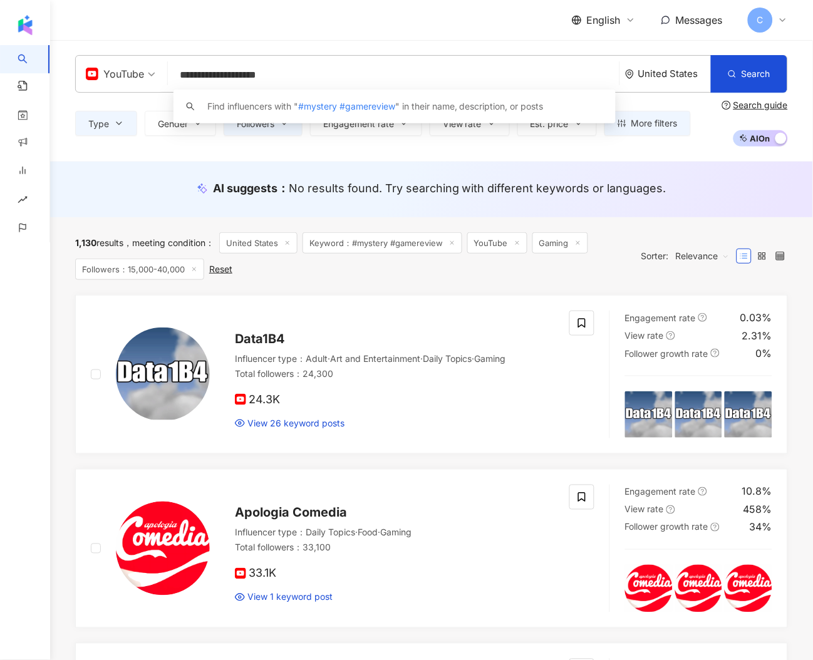
drag, startPoint x: 227, startPoint y: 73, endPoint x: 162, endPoint y: 73, distance: 65.2
click at [162, 73] on div "**********" at bounding box center [431, 74] width 713 height 38
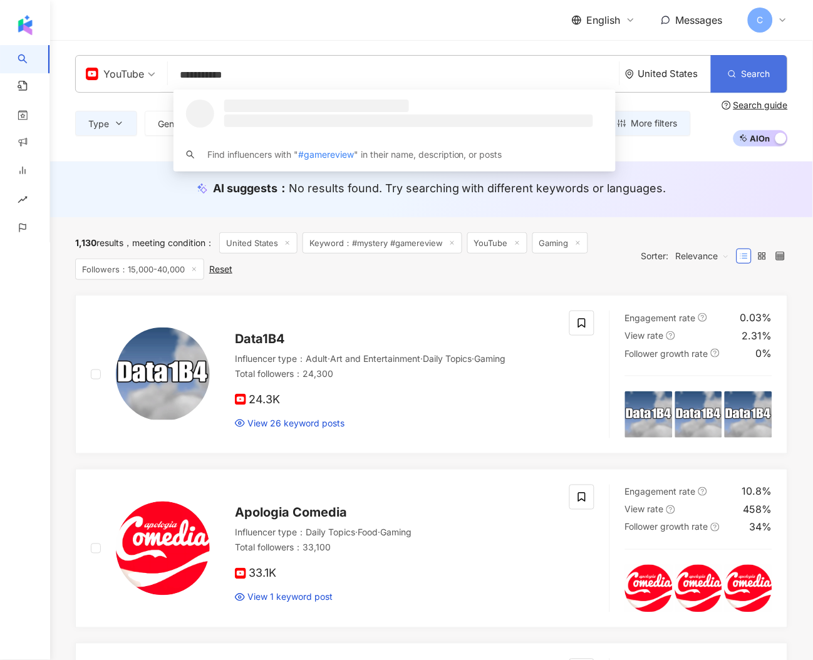
type input "**********"
click at [751, 76] on span "Search" at bounding box center [756, 74] width 29 height 10
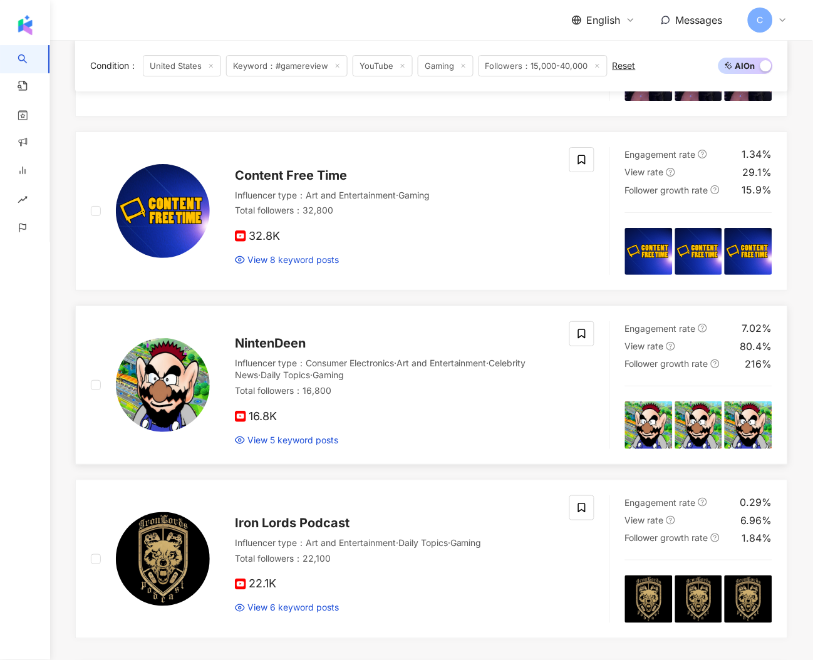
scroll to position [1949, 0]
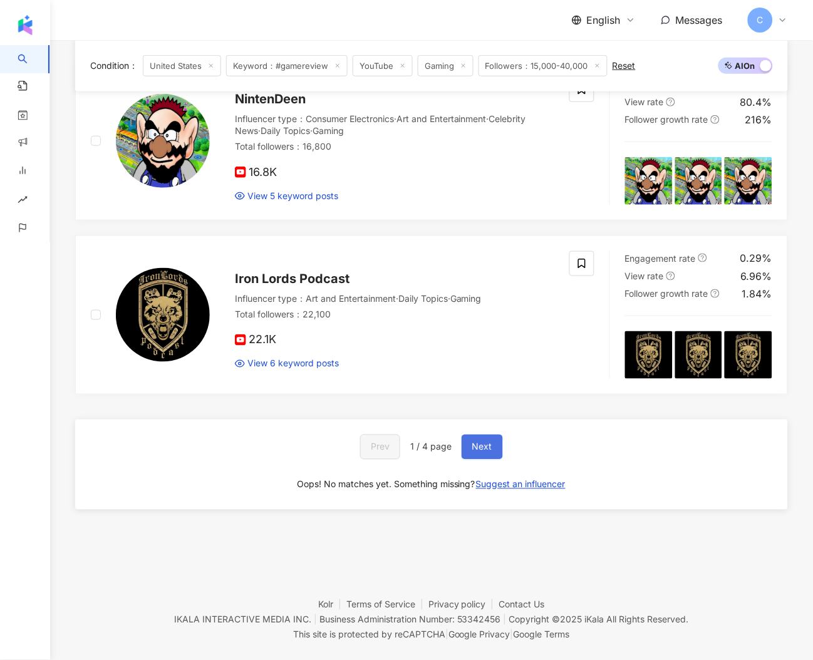
click at [470, 447] on button "Next" at bounding box center [482, 447] width 41 height 25
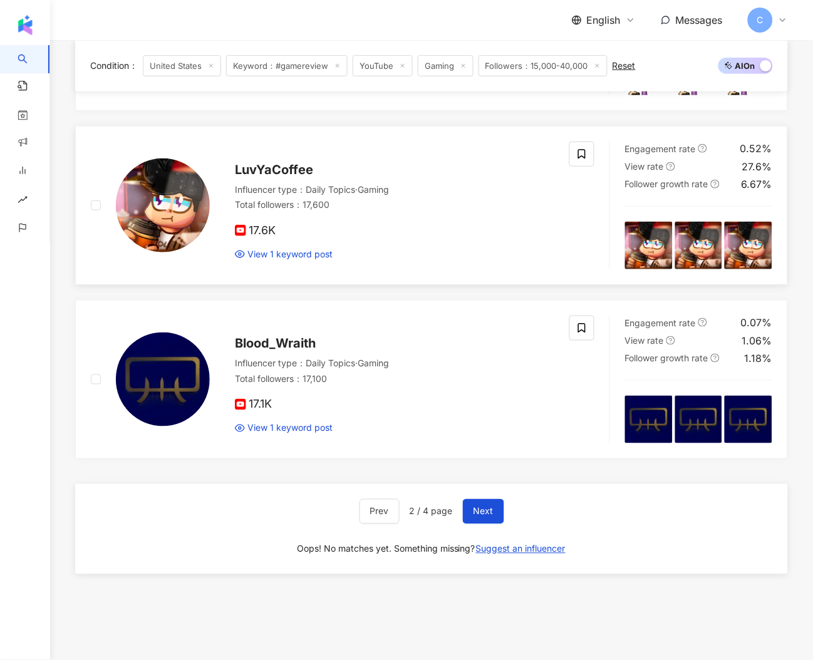
scroll to position [1956, 0]
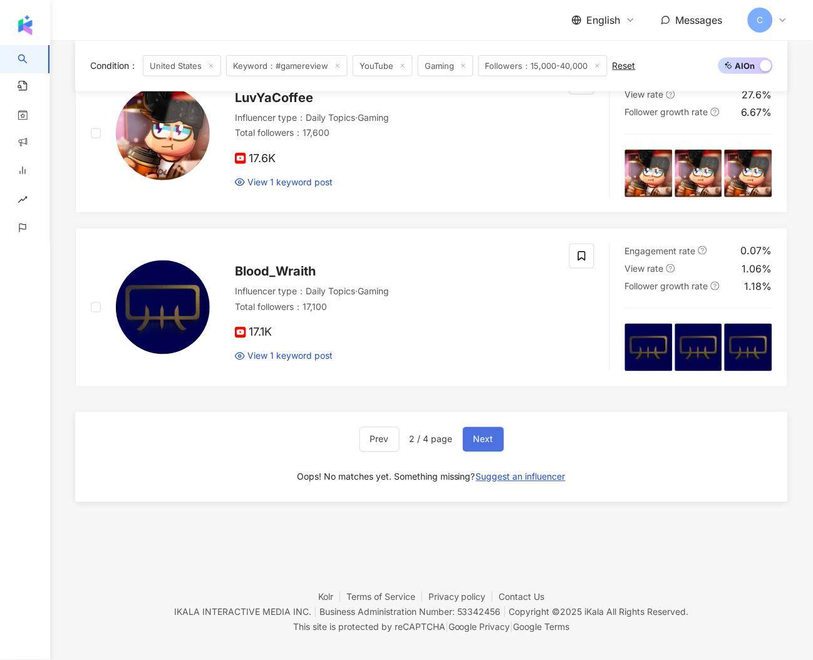
click at [474, 440] on span "Next" at bounding box center [484, 440] width 20 height 10
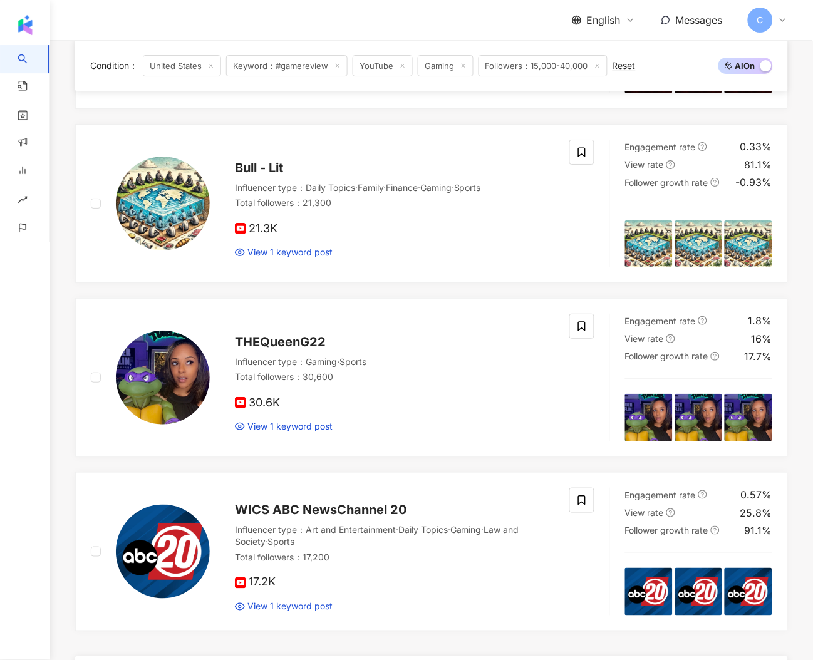
scroll to position [1944, 0]
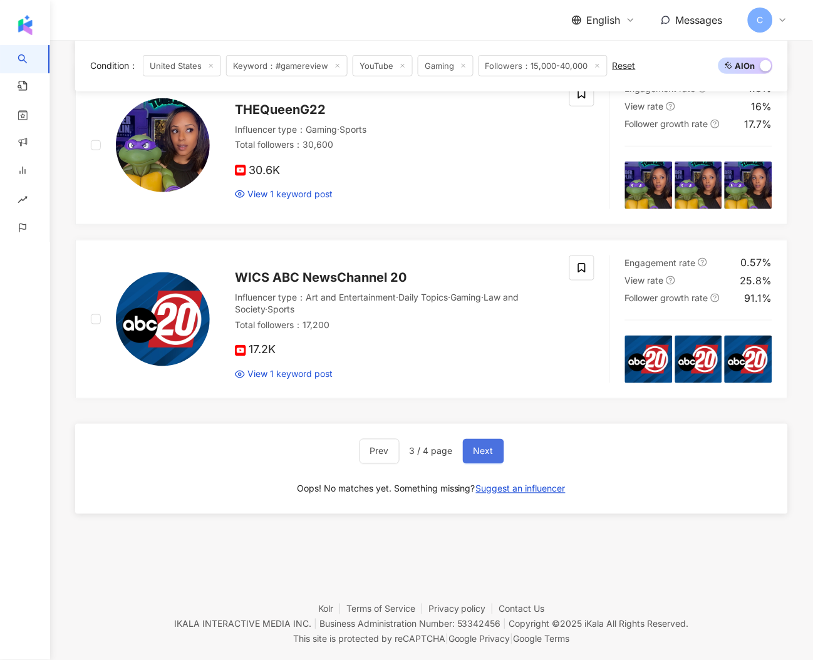
click at [466, 455] on button "Next" at bounding box center [483, 451] width 41 height 25
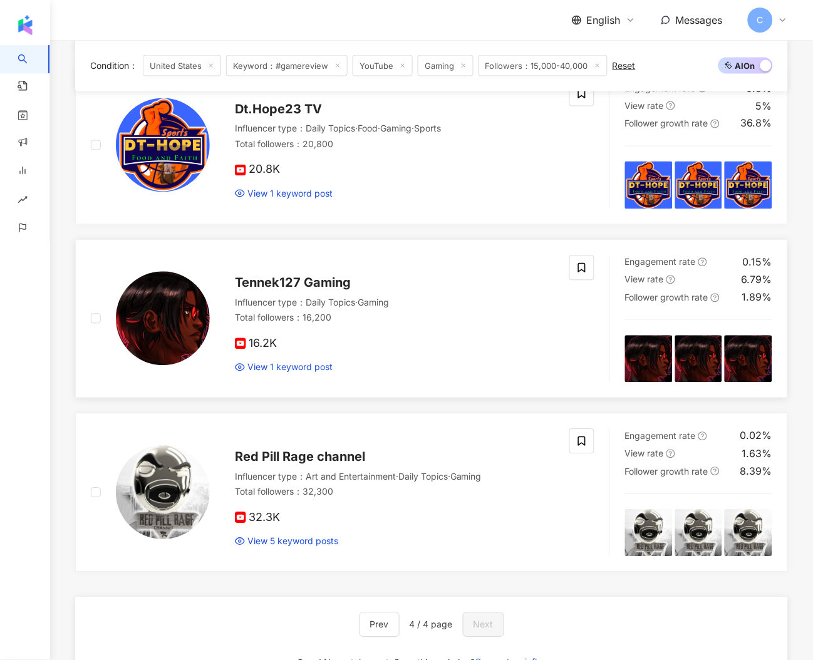
scroll to position [1348, 0]
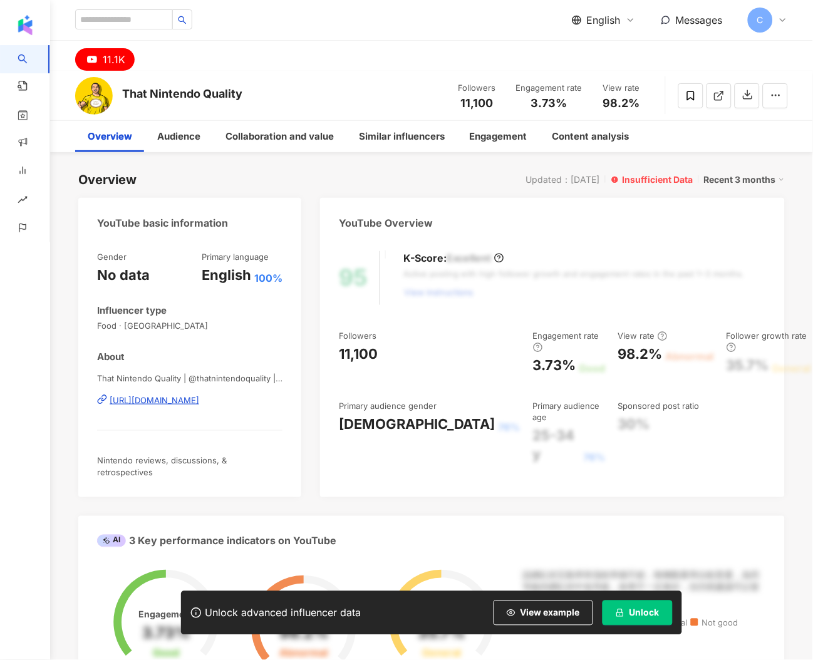
click at [249, 392] on div "That Nintendo Quality | @thatnintendoquality | UCRlS4GMYHgMJCDjPFHmkNlg [URL][D…" at bounding box center [189, 409] width 185 height 73
click at [199, 396] on div "[URL][DOMAIN_NAME]" at bounding box center [155, 400] width 90 height 11
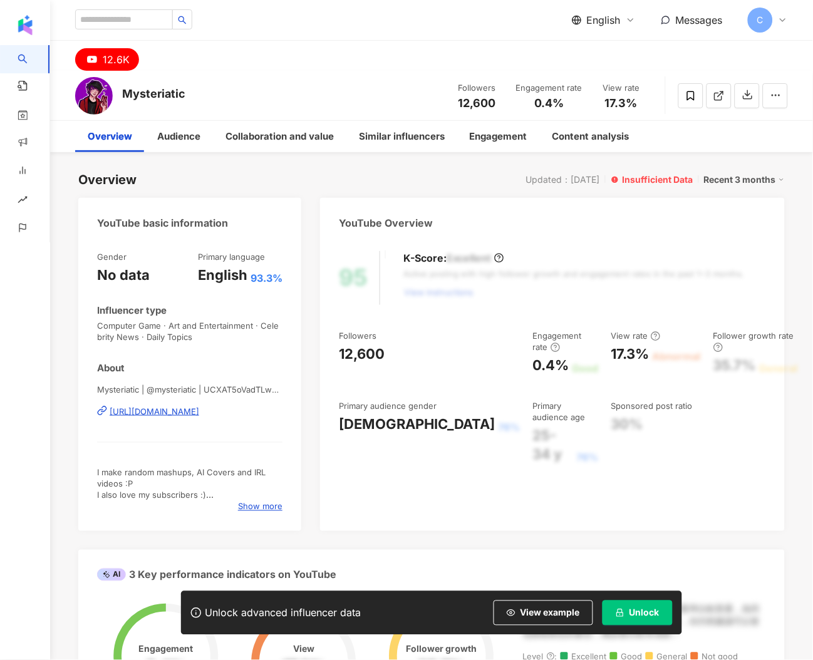
click at [199, 411] on div "https://www.youtube.com/channel/UCXAT5oVadTLwGTWbbRZcPYw" at bounding box center [155, 411] width 90 height 11
click at [154, 415] on div "https://www.youtube.com/channel/UCXAT5oVadTLwGTWbbRZcPYw" at bounding box center [155, 411] width 90 height 11
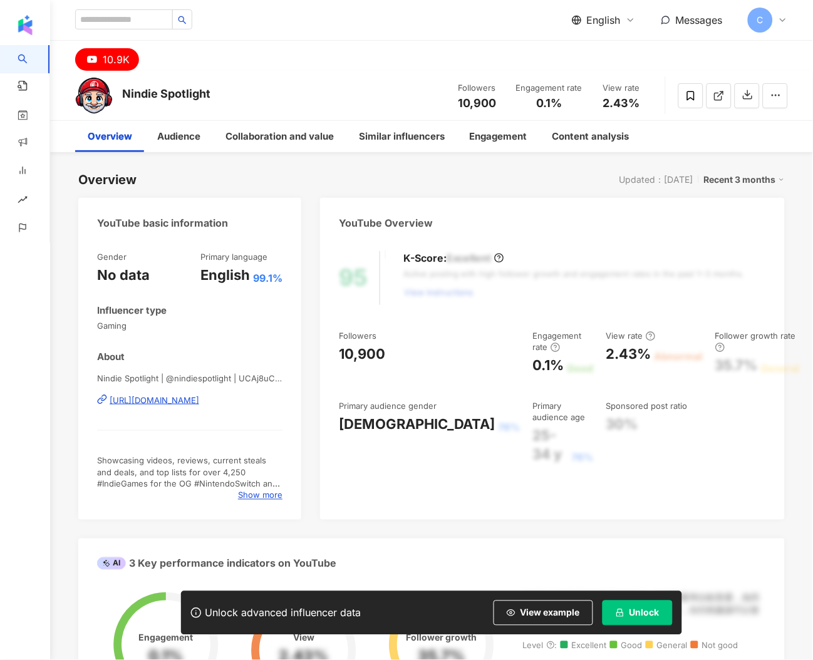
click at [184, 397] on div "https://www.youtube.com/channel/UCAj8uCU9_4Mv8dqMs4wsu3g" at bounding box center [155, 400] width 90 height 11
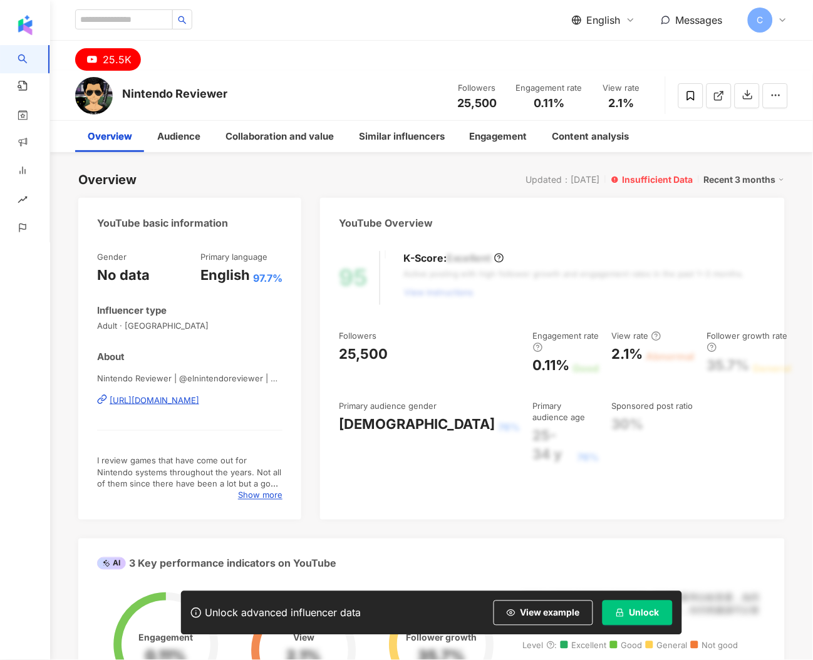
click at [199, 402] on div "[URL][DOMAIN_NAME]" at bounding box center [155, 400] width 90 height 11
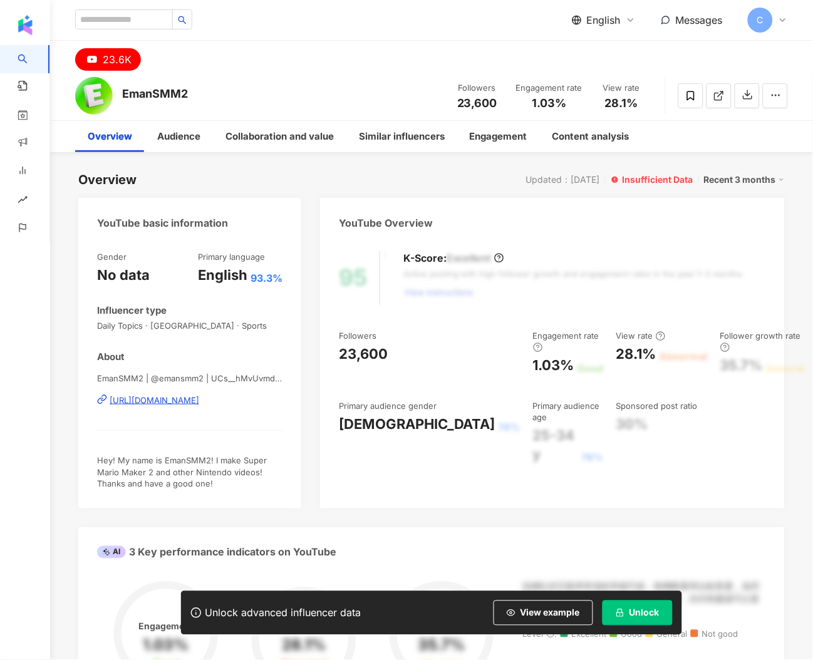
click at [199, 399] on div "[URL][DOMAIN_NAME]" at bounding box center [155, 400] width 90 height 11
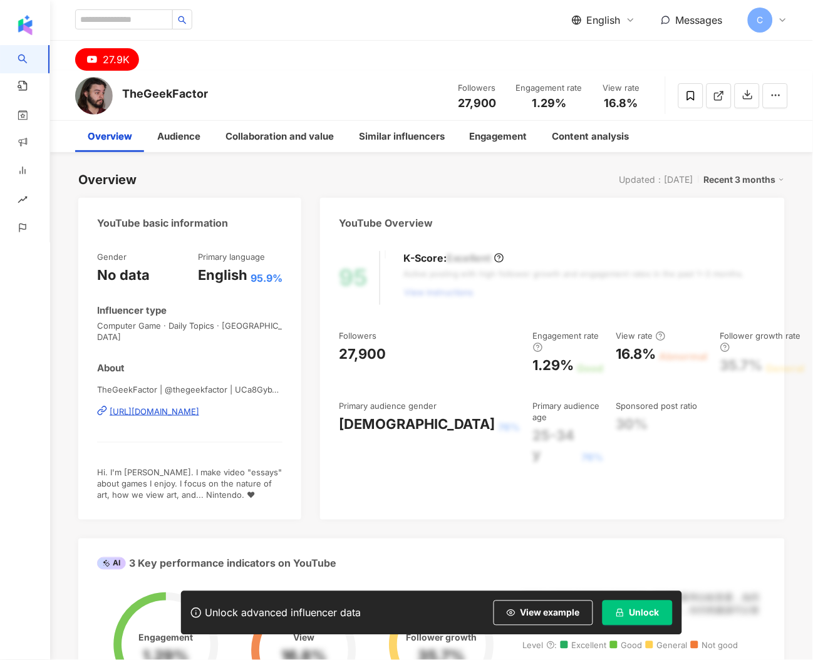
click at [275, 388] on div "TheGeekFactor | @thegeekfactor | UCa8GybYZMMOlEPxN9OT19qg https://www.youtube.c…" at bounding box center [189, 420] width 185 height 73
click at [199, 406] on div "https://www.youtube.com/channel/UCa8GybYZMMOlEPxN9OT19qg" at bounding box center [155, 411] width 90 height 11
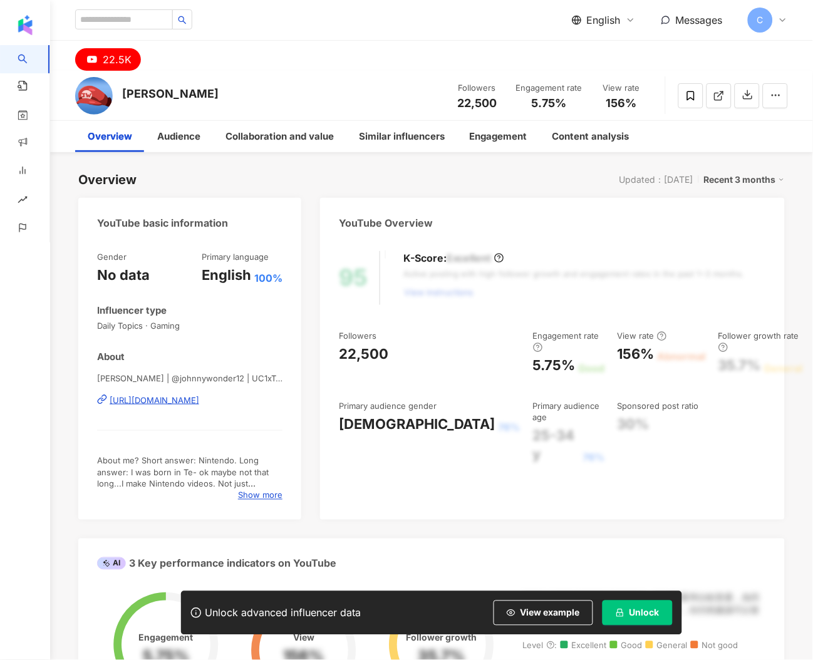
click at [166, 398] on div "[URL][DOMAIN_NAME]" at bounding box center [155, 400] width 90 height 11
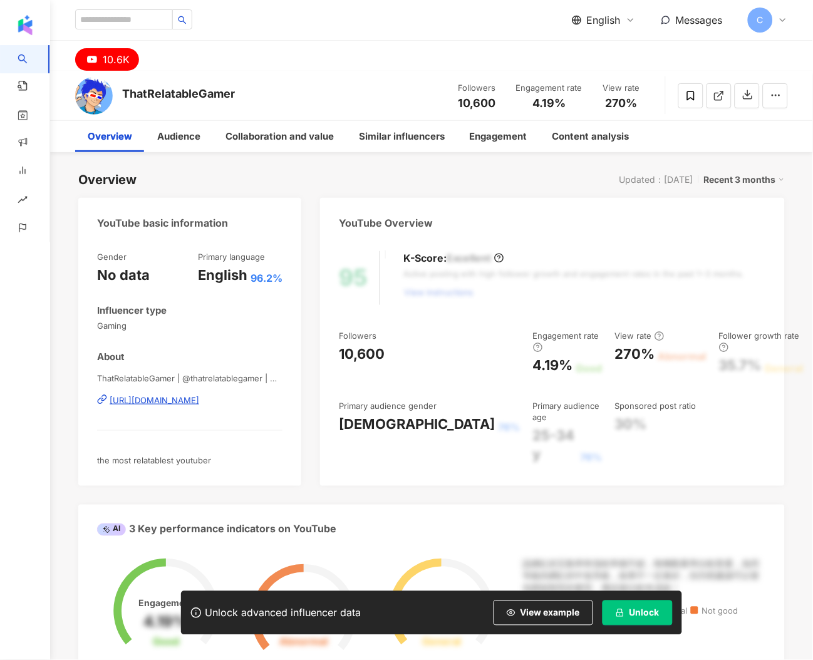
click at [199, 404] on div "https://www.youtube.com/channel/UC_D62x8B0WxoMAJjd9lnXMg" at bounding box center [155, 400] width 90 height 11
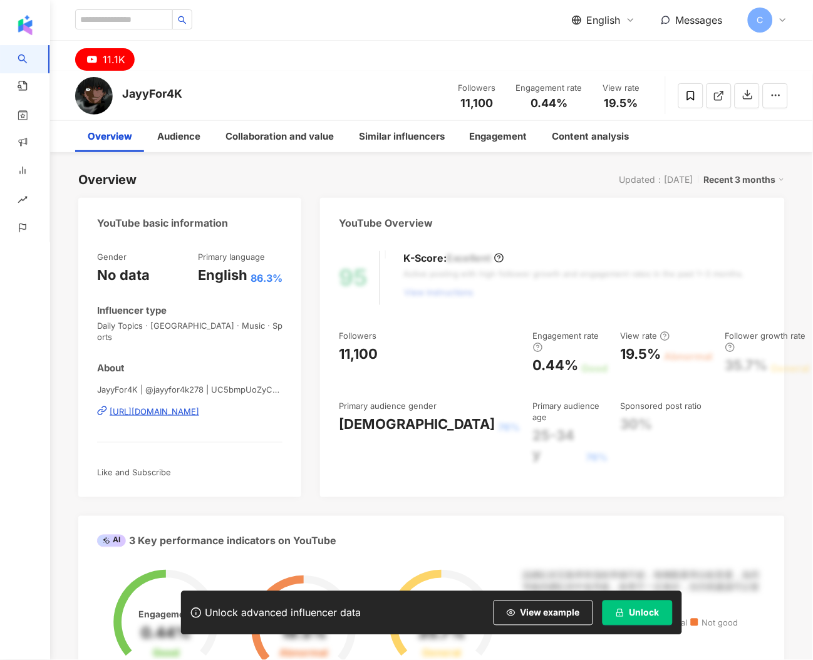
click at [168, 406] on div "[URL][DOMAIN_NAME]" at bounding box center [155, 411] width 90 height 11
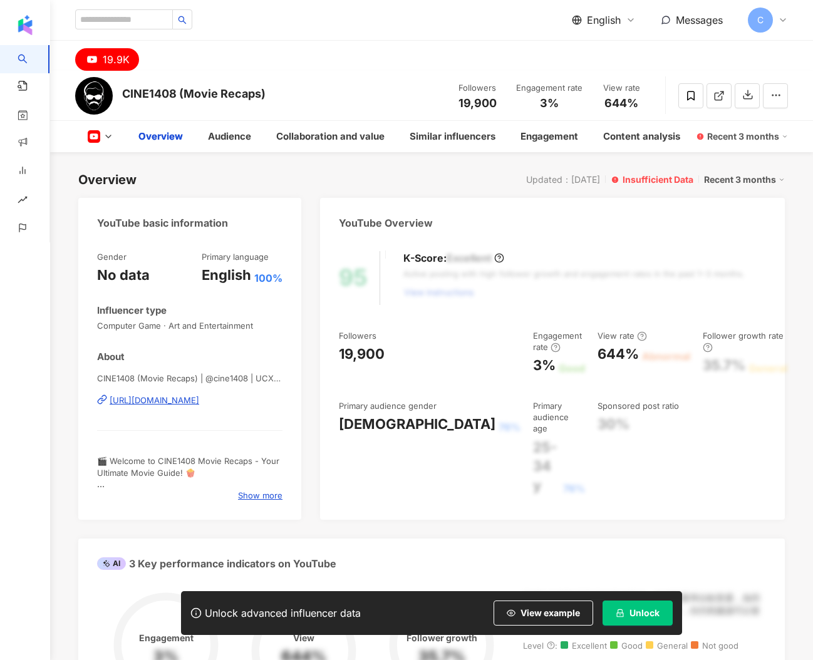
click at [179, 398] on div "https://www.youtube.com/channel/UCXyCfnBQAH1_4BKKBY8WZhg" at bounding box center [155, 400] width 90 height 11
click at [184, 402] on div "https://www.youtube.com/channel/UCXyCfnBQAH1_4BKKBY8WZhg" at bounding box center [155, 400] width 90 height 11
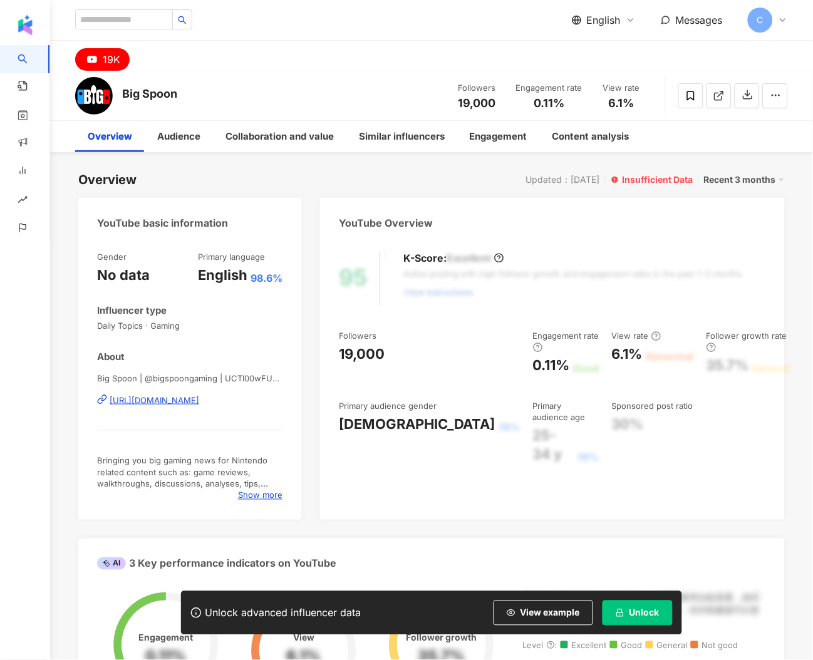
click at [168, 404] on div "https://www.youtube.com/channel/UCTl00wFUB0Mgctljv71RTLg" at bounding box center [155, 400] width 90 height 11
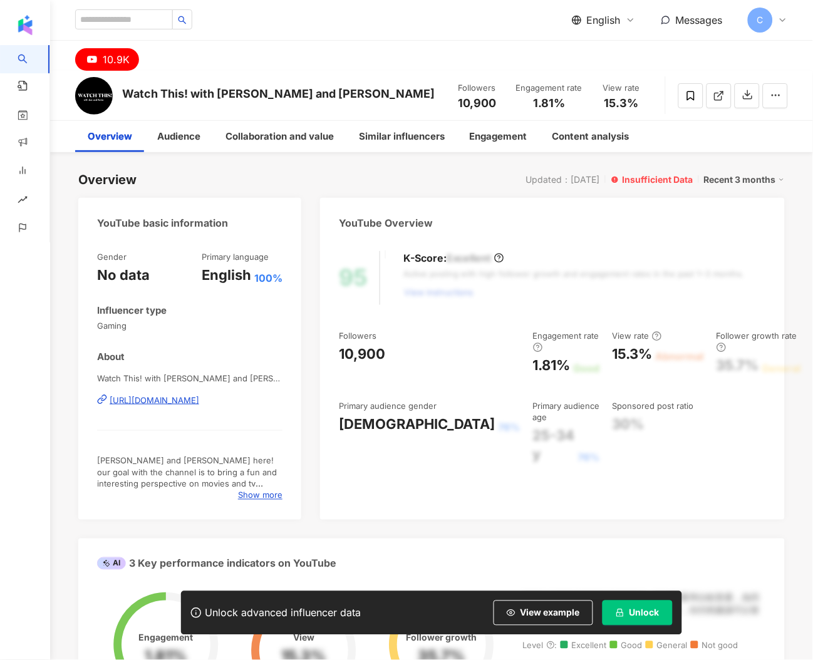
click at [268, 407] on div "Watch This! with [PERSON_NAME] and [PERSON_NAME] | @watchthiswithjoeandkevin6 |…" at bounding box center [189, 409] width 185 height 73
click at [199, 403] on div "https://www.youtube.com/channel/UCYM6ySx6eRs0yoEP2yh5aQw" at bounding box center [155, 400] width 90 height 11
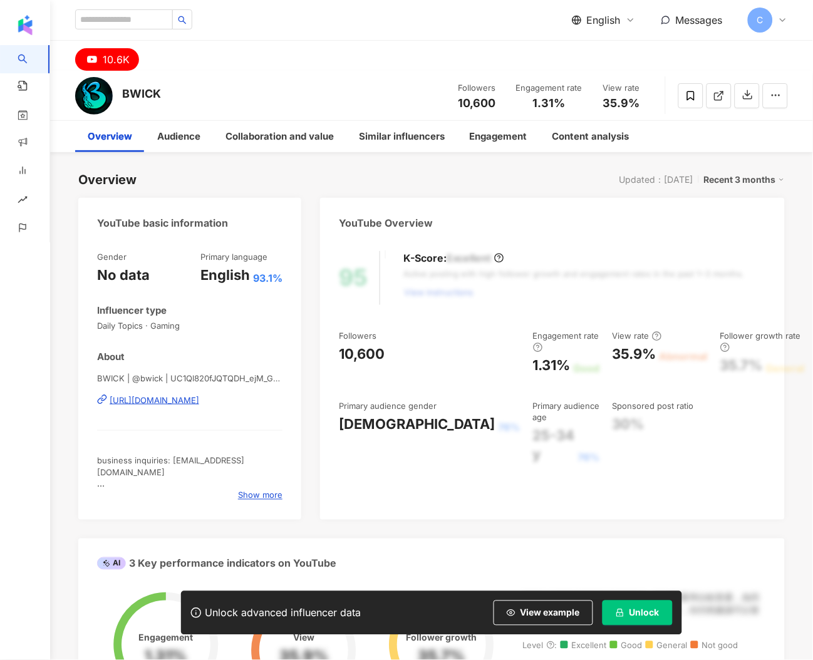
click at [246, 407] on div "BWICK | @bwick | UC1Ql820fJQTQDH_ejM_GbDQ [URL][DOMAIN_NAME]" at bounding box center [189, 409] width 185 height 73
click at [199, 404] on div "https://www.youtube.com/channel/UC1Ql820fJQTQDH_ejM_GbDQ" at bounding box center [155, 400] width 90 height 11
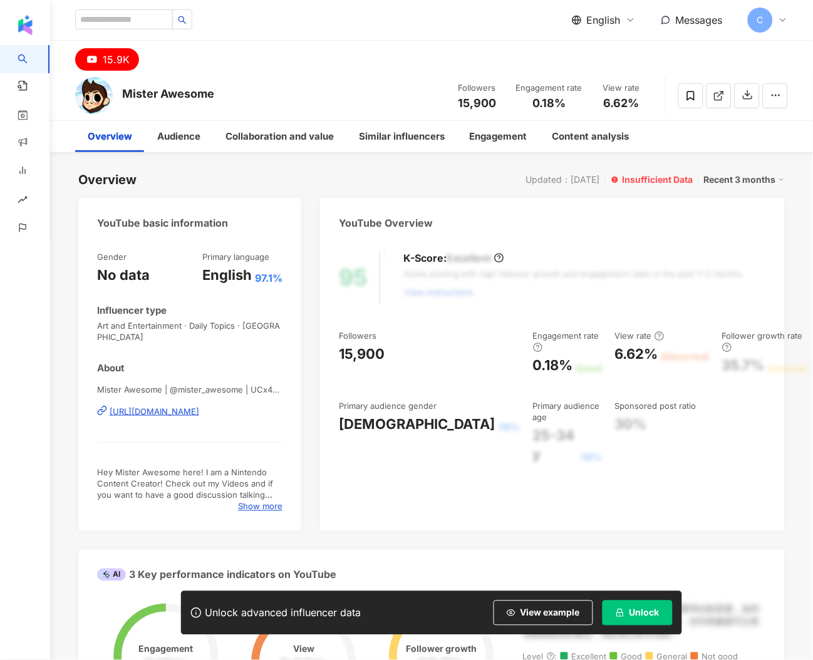
click at [182, 406] on div "[URL][DOMAIN_NAME]" at bounding box center [155, 411] width 90 height 11
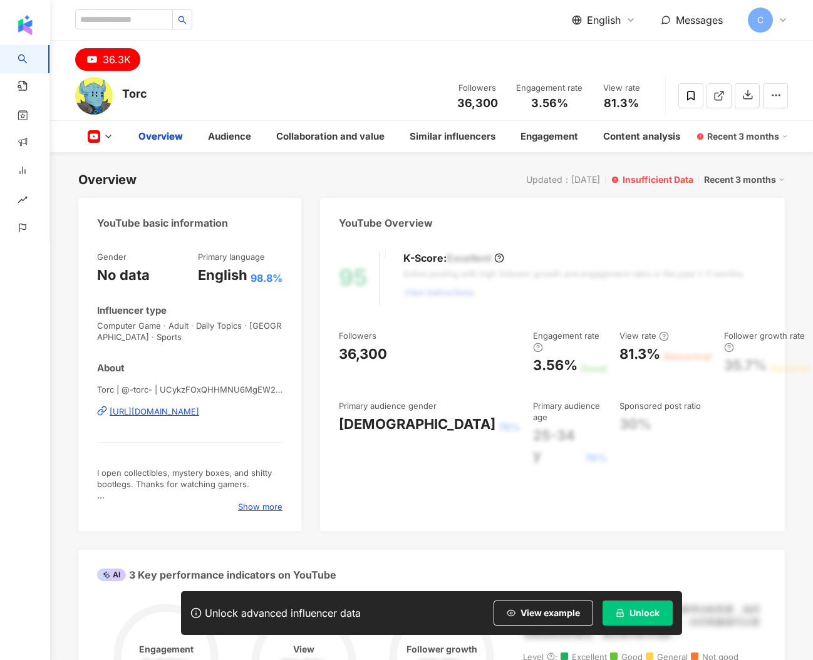
click at [199, 411] on div "https://www.youtube.com/channel/UCykzFOxQHHMNU6MgEW2EdLQ" at bounding box center [155, 411] width 90 height 11
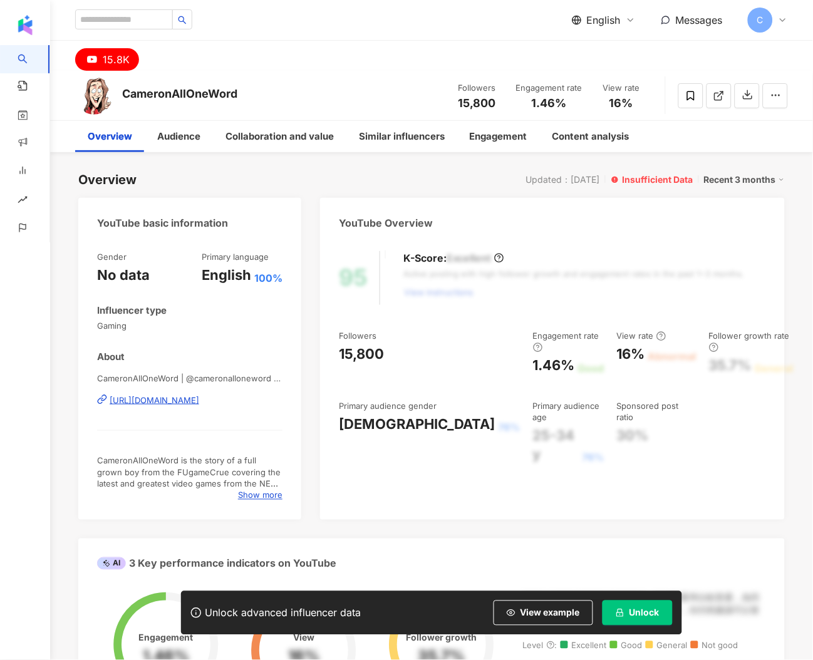
click at [199, 395] on div "https://www.youtube.com/channel/UCWolLDRwBnw0NE8bqvBZ1Kg" at bounding box center [155, 400] width 90 height 11
click at [256, 499] on span "Show more" at bounding box center [260, 495] width 44 height 11
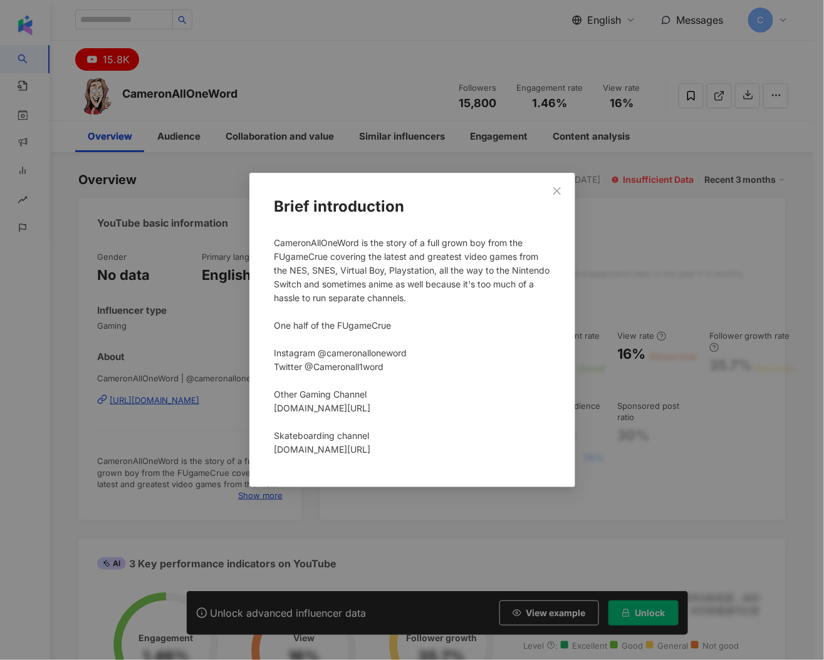
click at [152, 333] on div "Brief introduction CameronAllOneWord is the story of a full grown boy from the …" at bounding box center [412, 330] width 824 height 660
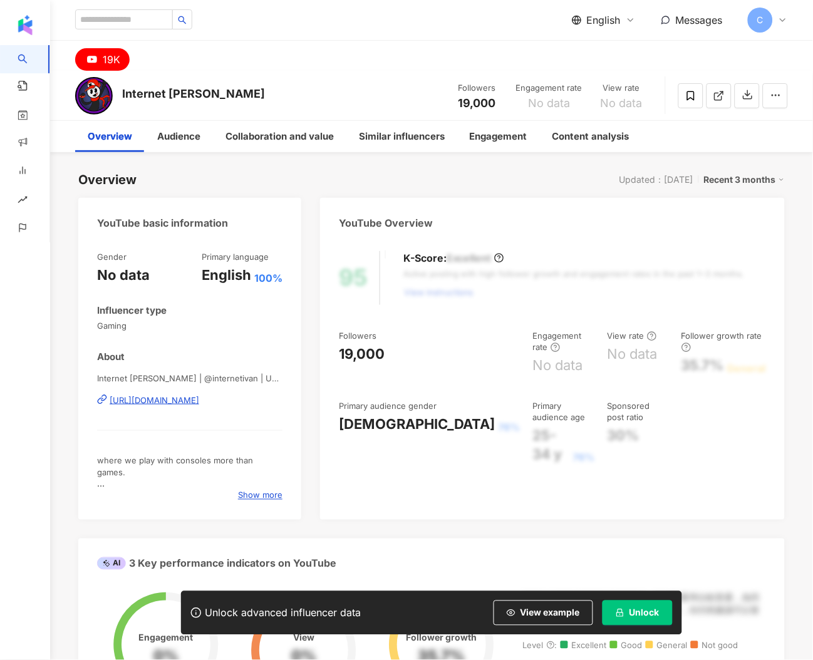
click at [184, 404] on div "https://www.youtube.com/channel/UCaETY6u18RoXv4EComacMBQ" at bounding box center [155, 400] width 90 height 11
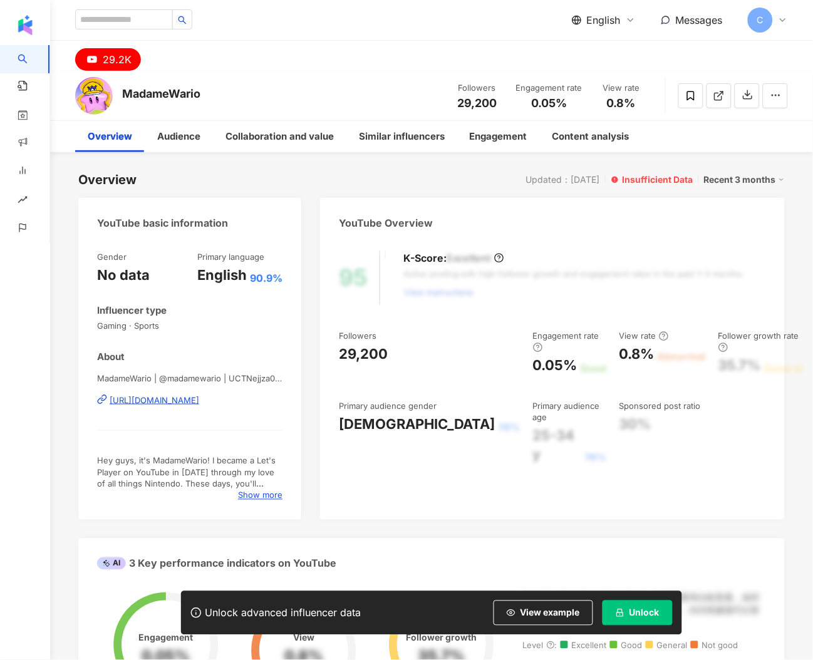
click at [279, 346] on div "Gender No data Primary language English 90.9% Influencer type Gaming · Sports A…" at bounding box center [189, 376] width 185 height 250
click at [256, 413] on div "MadameWario | @madamewario | UCTNejjza0--2PnLz87hz20Q [URL][DOMAIN_NAME]" at bounding box center [189, 409] width 185 height 73
click at [199, 401] on div "[URL][DOMAIN_NAME]" at bounding box center [155, 400] width 90 height 11
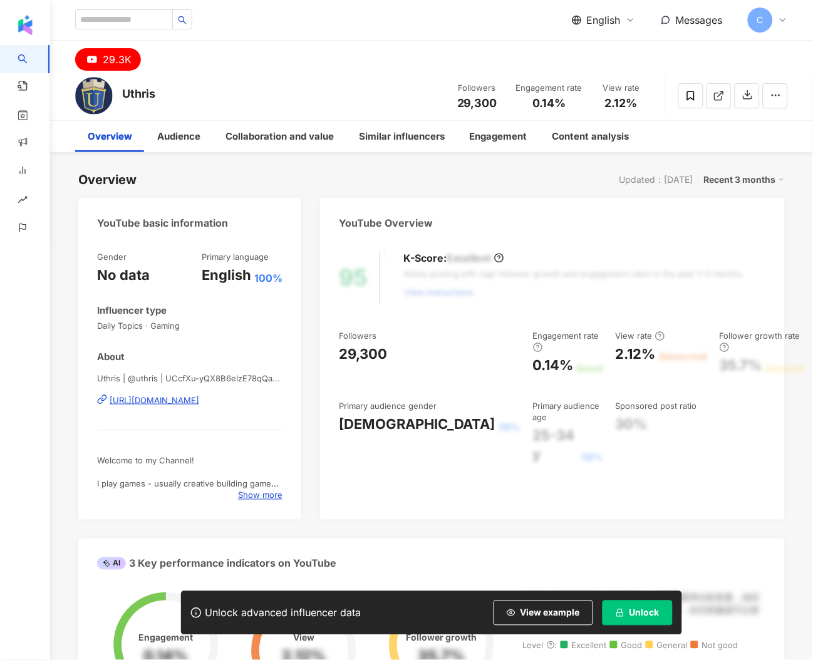
scroll to position [232, 0]
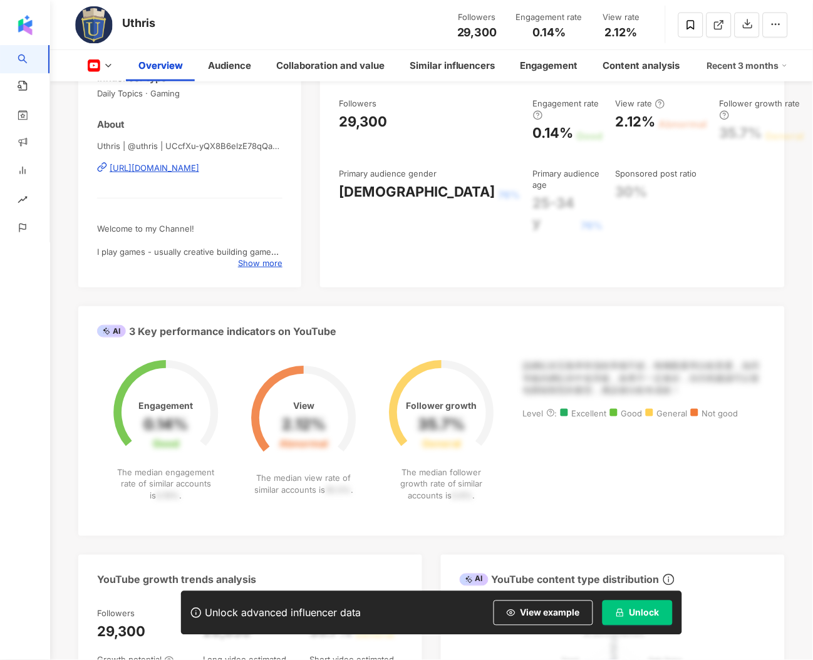
click at [224, 185] on div "Uthris | @uthris | UCcfXu-yQX8B6elzE78qQaSA https://www.youtube.com/channel/UCc…" at bounding box center [189, 176] width 185 height 73
click at [199, 170] on div "https://www.youtube.com/channel/UCcfXu-yQX8B6elzE78qQaSA" at bounding box center [155, 167] width 90 height 11
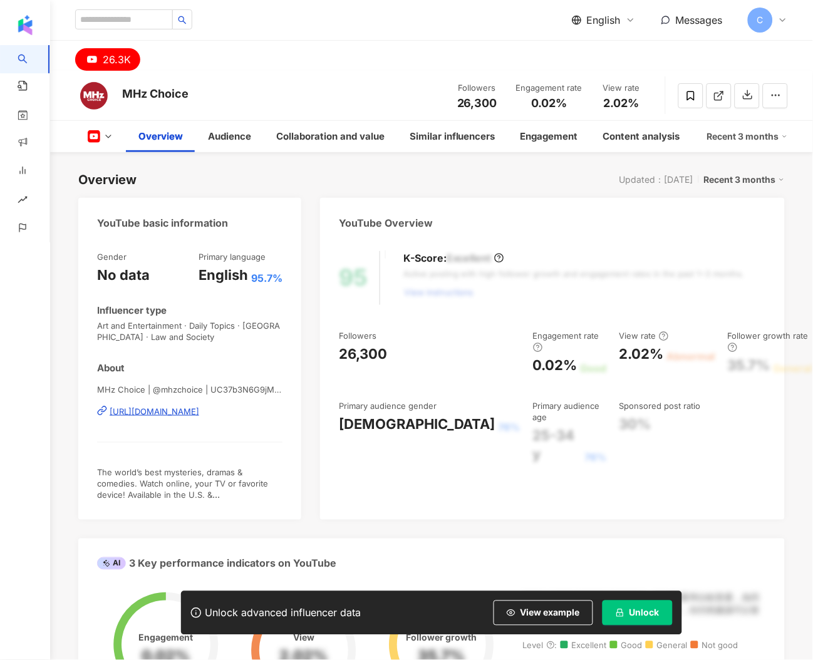
click at [194, 411] on div "https://www.youtube.com/channel/UC37b3N6G9jMO_vwlTuAad4w" at bounding box center [155, 411] width 90 height 11
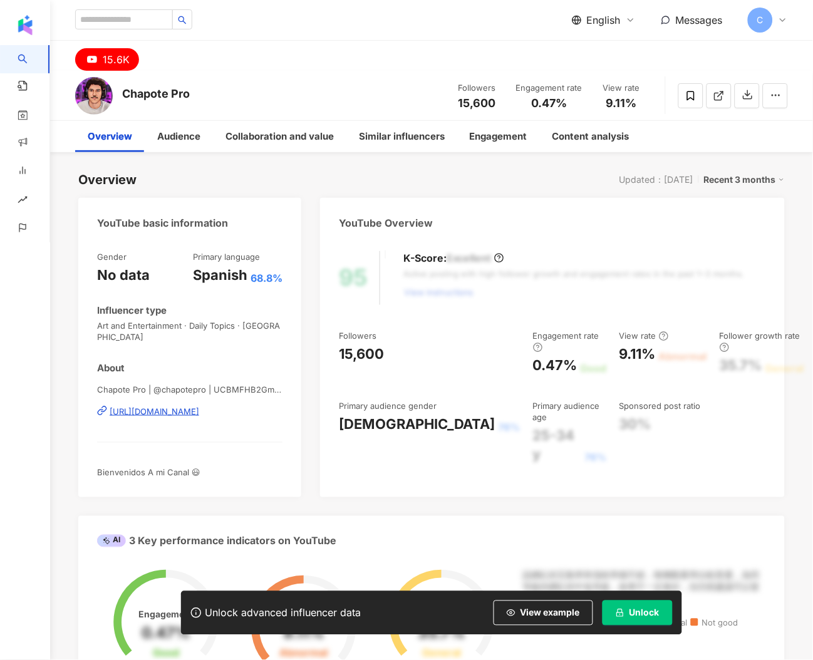
click at [172, 406] on div "[URL][DOMAIN_NAME]" at bounding box center [155, 411] width 90 height 11
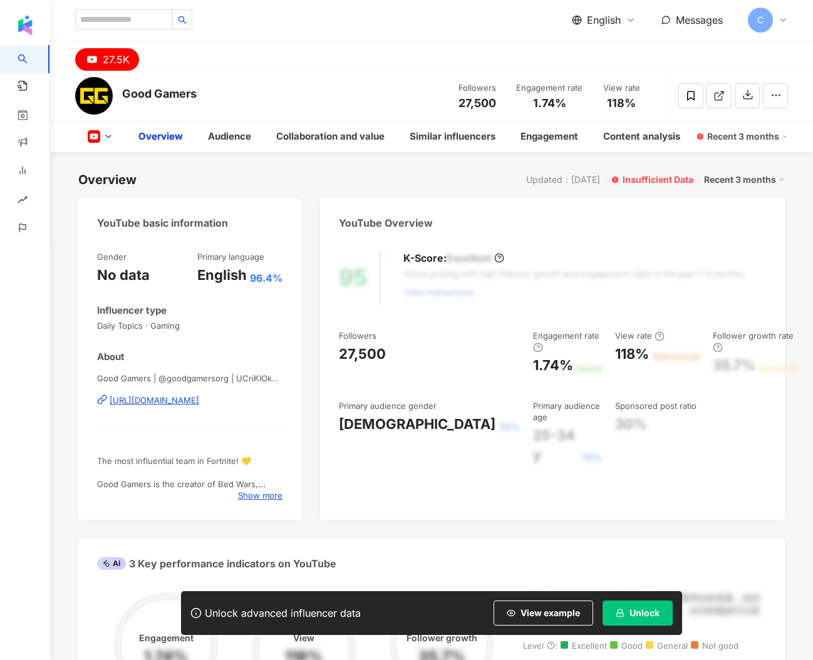
click at [199, 397] on div "[URL][DOMAIN_NAME]" at bounding box center [155, 400] width 90 height 11
click at [199, 400] on div "[URL][DOMAIN_NAME]" at bounding box center [155, 400] width 90 height 11
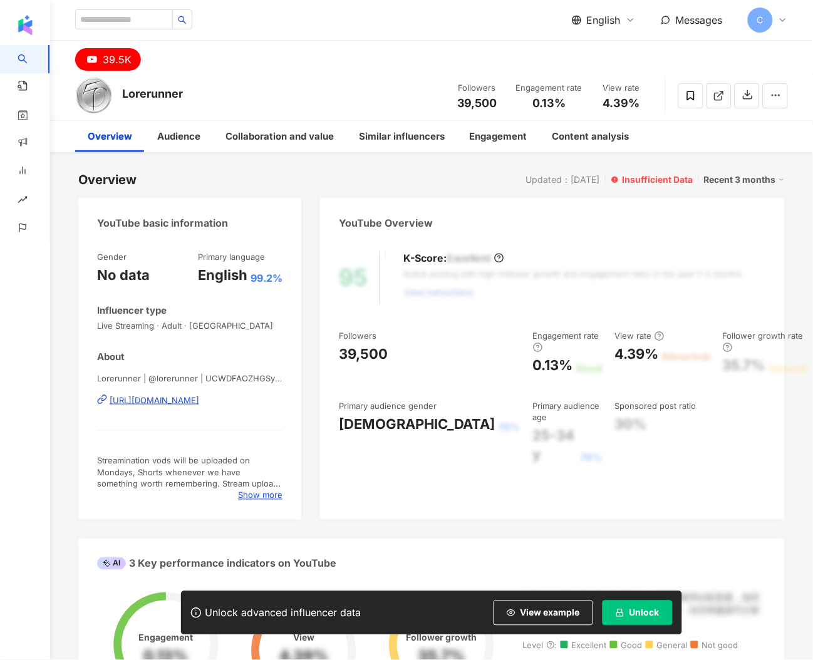
click at [171, 402] on div "https://www.youtube.com/channel/UCWDFAOZHGSy7ItmuQl32AYw" at bounding box center [155, 400] width 90 height 11
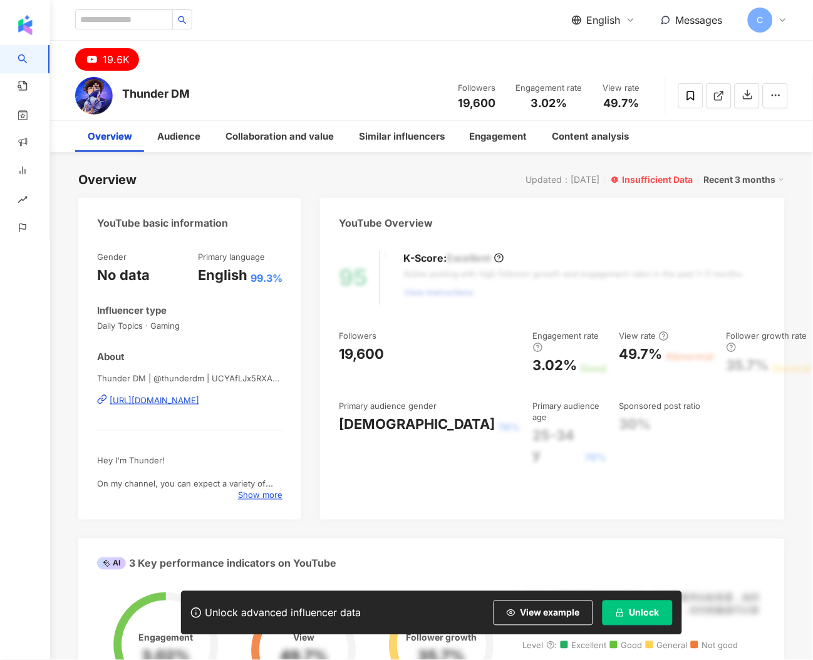
click at [177, 405] on div "[URL][DOMAIN_NAME]" at bounding box center [155, 400] width 90 height 11
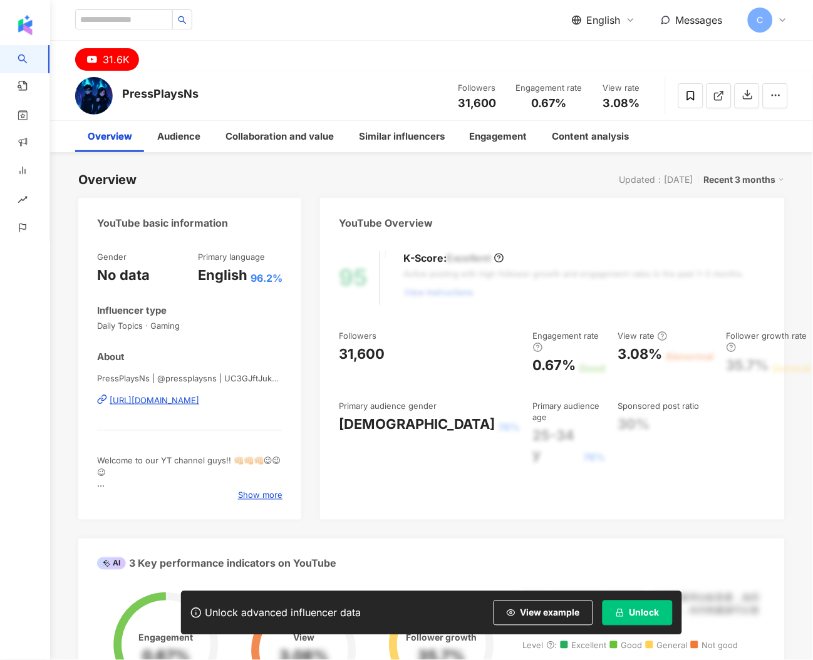
click at [236, 407] on div "PressPlaysNs | @pressplaysns | UC3GJftJukDrDtkUFOFCo7XQ https://www.youtube.com…" at bounding box center [189, 409] width 185 height 73
click at [244, 406] on div "PressPlaysNs | @pressplaysns | UC3GJftJukDrDtkUFOFCo7XQ https://www.youtube.com…" at bounding box center [189, 409] width 185 height 73
click at [199, 403] on div "https://www.youtube.com/channel/UC3GJftJukDrDtkUFOFCo7XQ" at bounding box center [155, 400] width 90 height 11
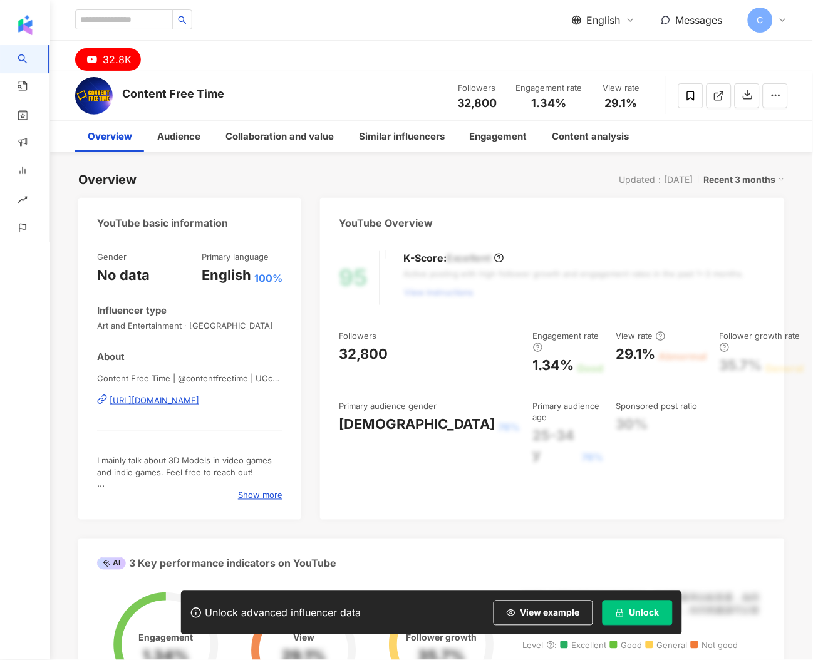
click at [199, 397] on div "https://www.youtube.com/channel/UCcyugzWwuODHVGb99wolHZQ" at bounding box center [155, 400] width 90 height 11
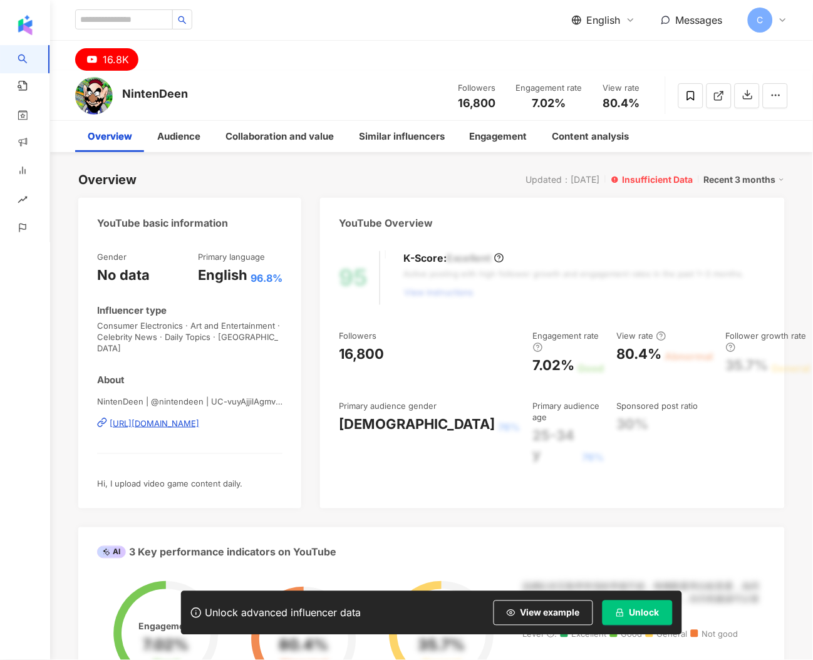
click at [145, 418] on div "https://www.youtube.com/channel/UC-vuyAjjilAgmvbY9rH-Qvg" at bounding box center [155, 423] width 90 height 11
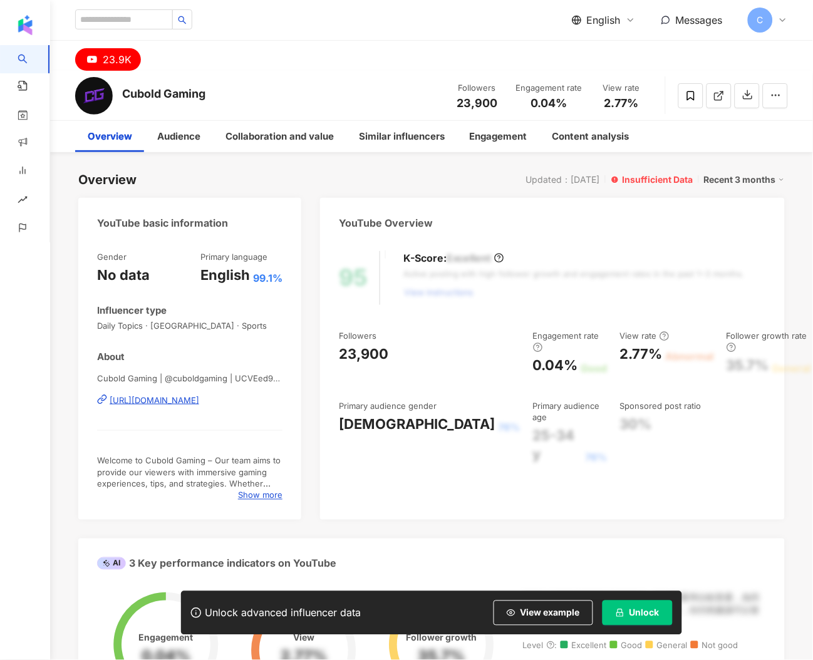
click at [193, 407] on div "Cubold Gaming | @cuboldgaming | UCVEed9eAEoGdTFcvtktl96A [URL][DOMAIN_NAME]" at bounding box center [189, 409] width 185 height 73
click at [195, 400] on div "https://www.youtube.com/channel/UCVEed9eAEoGdTFcvtktl96A" at bounding box center [155, 400] width 90 height 11
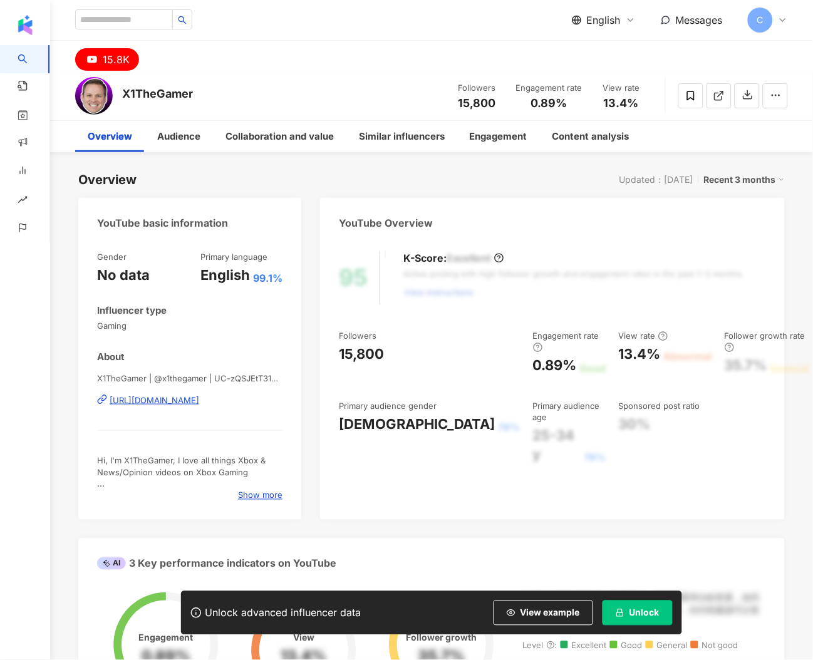
click at [199, 404] on div "https://www.youtube.com/channel/UC-zQSJEtT31CLUq0IcKSgPg" at bounding box center [155, 400] width 90 height 11
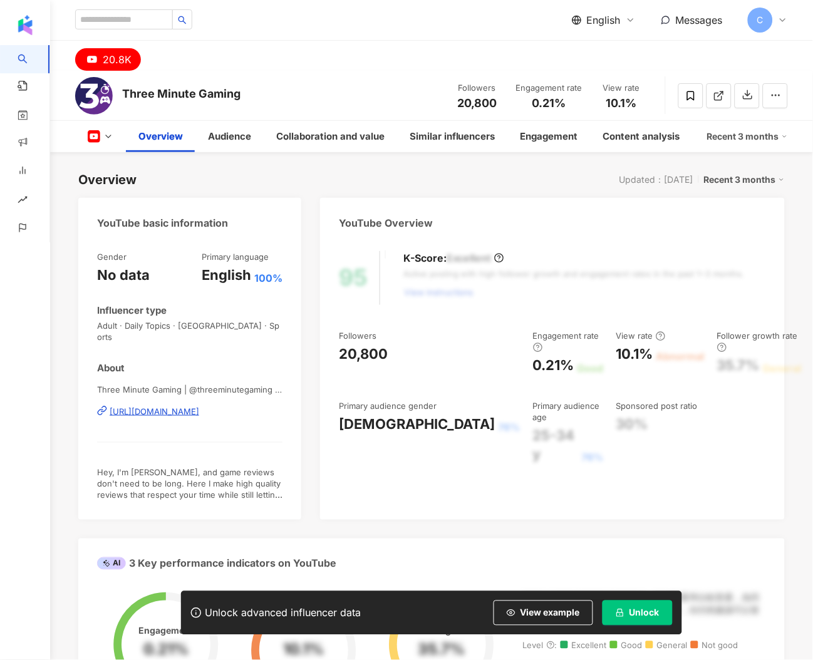
click at [145, 406] on div "https://www.youtube.com/channel/UCA0J5iRCVl_2S0mRNTJEjUg" at bounding box center [155, 411] width 90 height 11
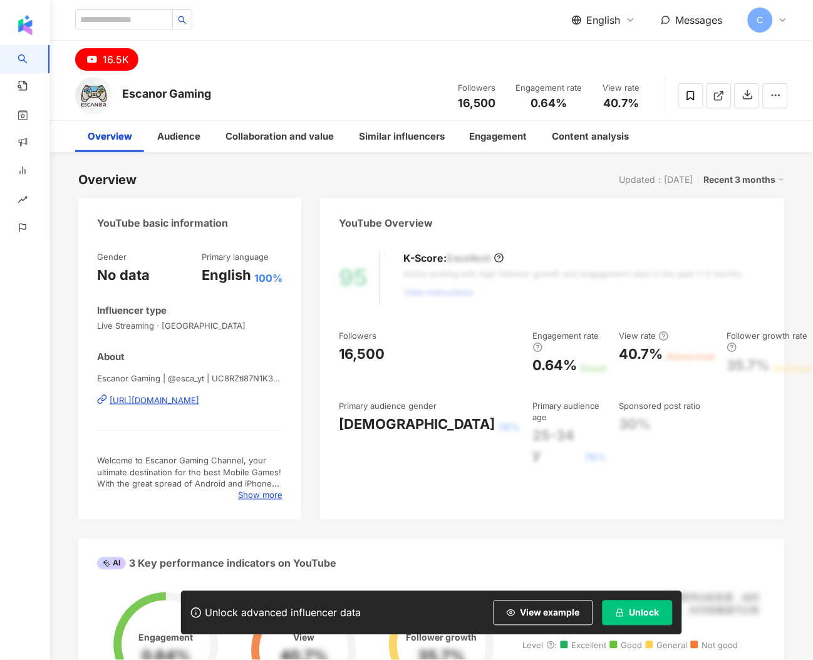
click at [199, 403] on div "https://www.youtube.com/channel/UC8RZtI87N1K3pTMosteFaKQ" at bounding box center [155, 400] width 90 height 11
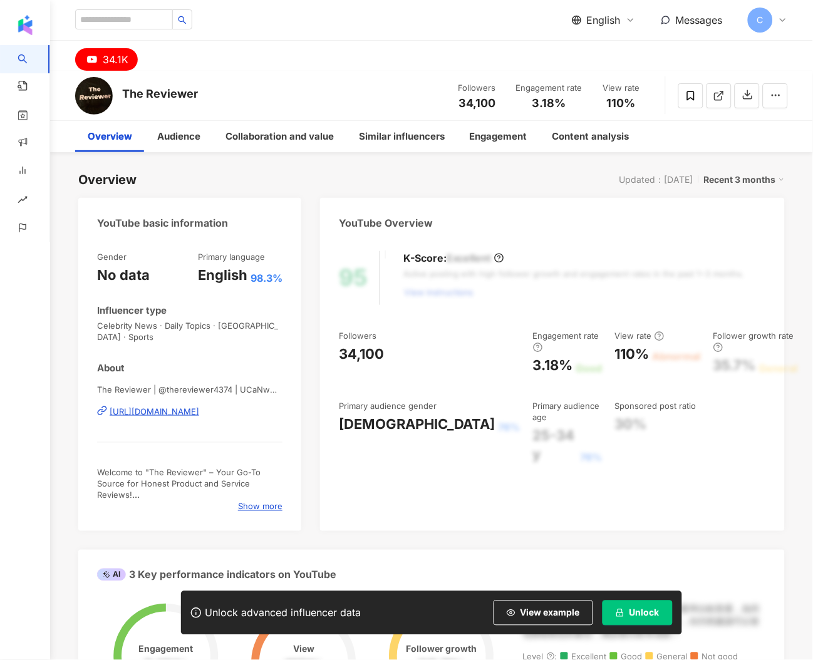
click at [183, 406] on div "https://www.youtube.com/channel/UCaNwmL51wCI_U1j-VuCO3XQ" at bounding box center [155, 411] width 90 height 11
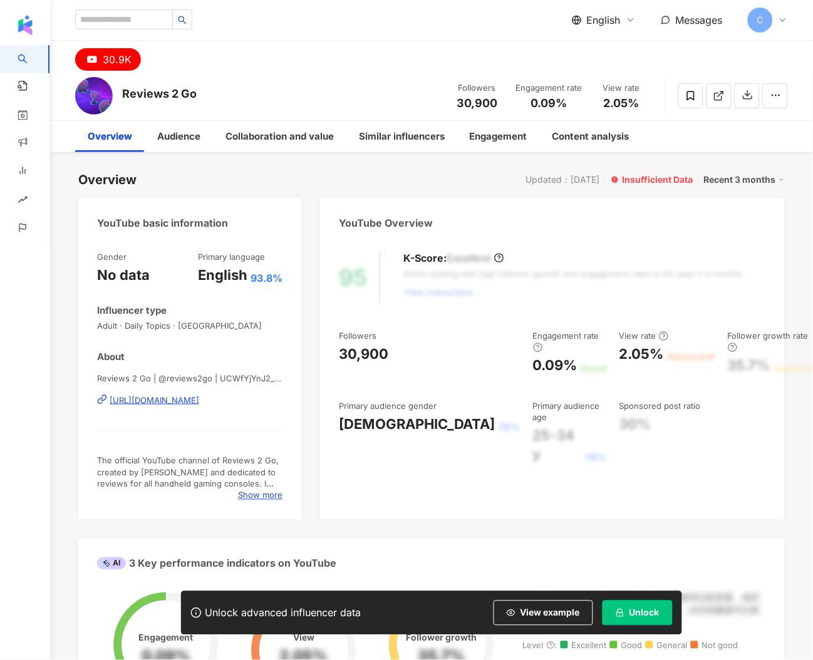
click at [153, 407] on div "Reviews 2 Go | @reviews2go | UCWfYjYnJ2_-QhwE4givrhqg [URL][DOMAIN_NAME]" at bounding box center [189, 409] width 185 height 73
click at [157, 400] on div "[URL][DOMAIN_NAME]" at bounding box center [155, 400] width 90 height 11
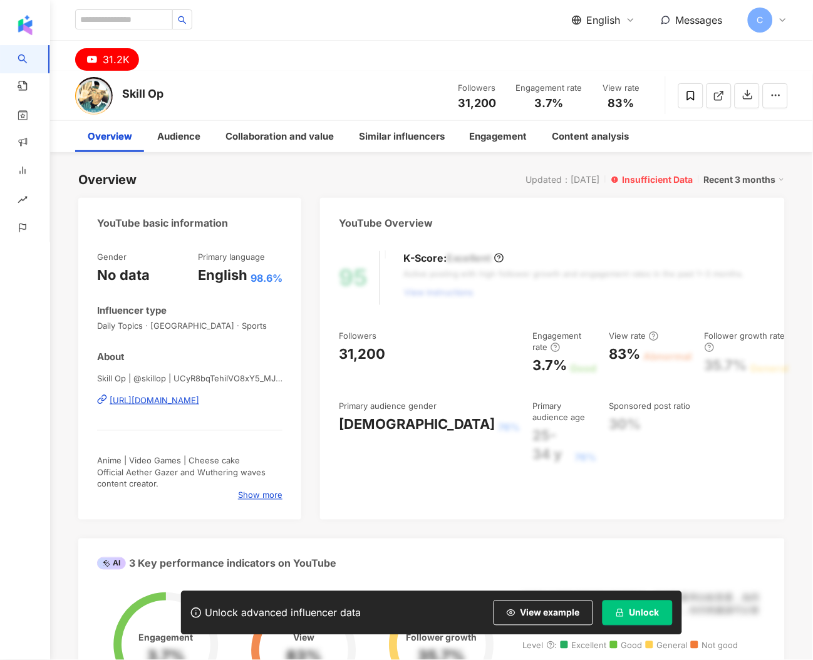
click at [170, 404] on div "[URL][DOMAIN_NAME]" at bounding box center [155, 400] width 90 height 11
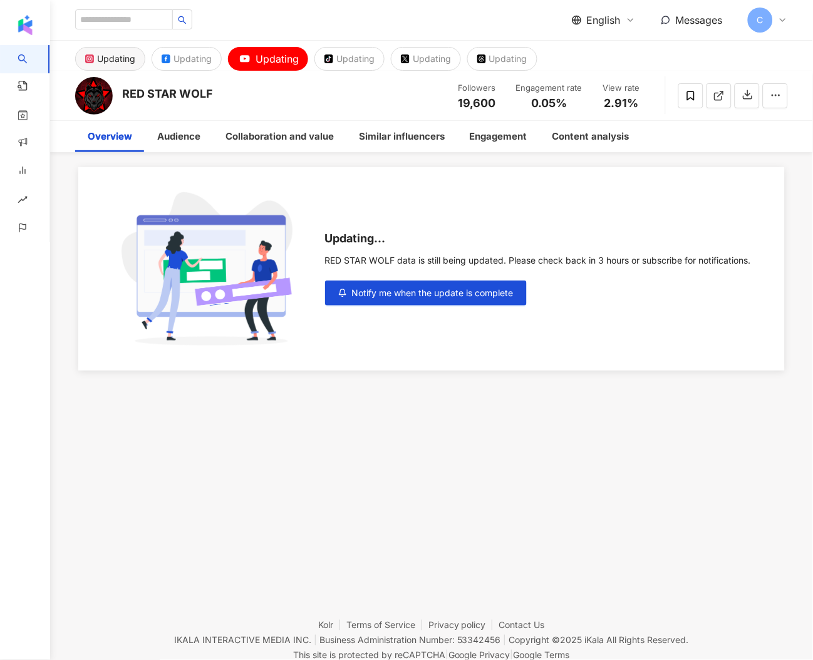
click at [118, 64] on div "Updating" at bounding box center [116, 59] width 38 height 18
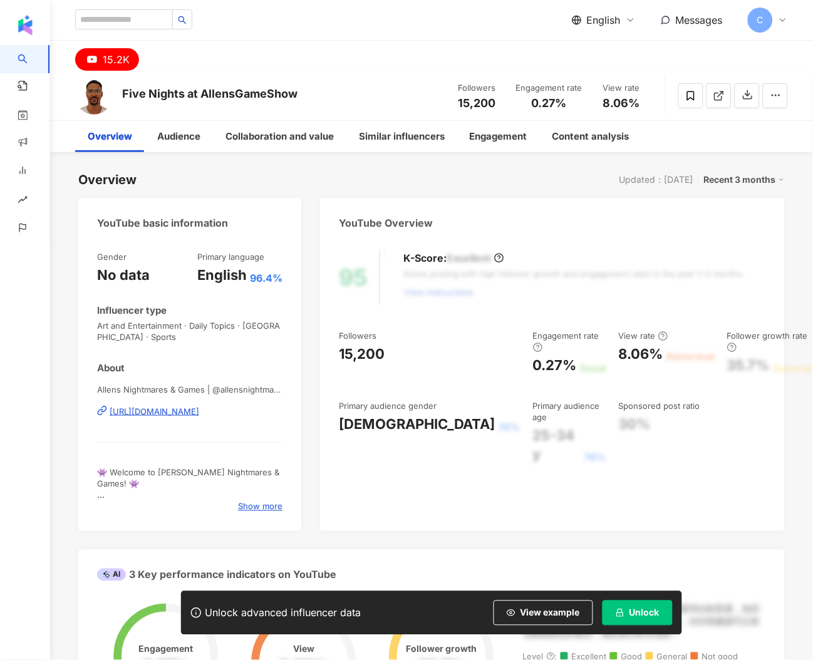
click at [187, 360] on div "Gender No data Primary language English 96.4% Influencer type Art and Entertain…" at bounding box center [189, 381] width 185 height 261
click at [189, 412] on div "[URL][DOMAIN_NAME]" at bounding box center [155, 411] width 90 height 11
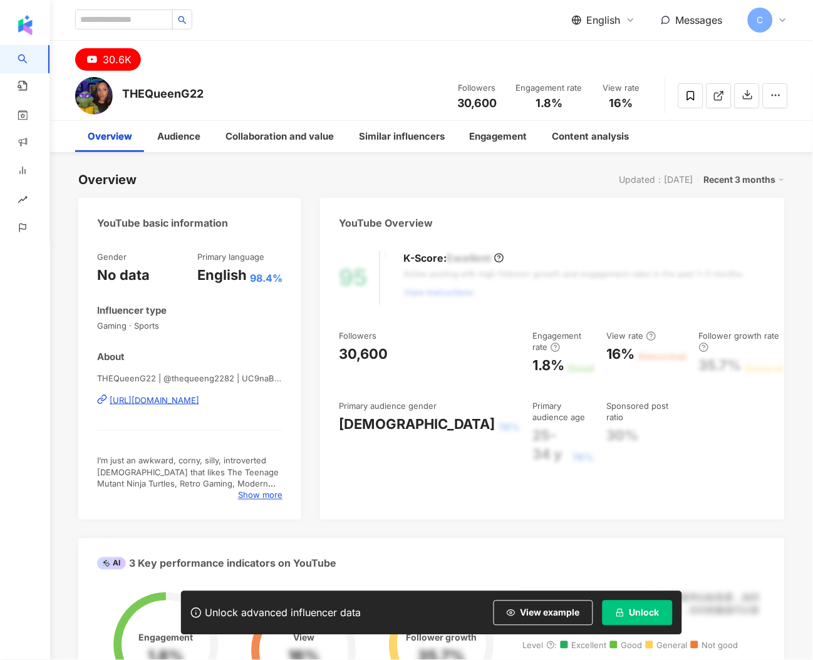
click at [199, 401] on div "https://www.youtube.com/channel/UC9naBV7FqHxiy5Cazi1YRaQ" at bounding box center [155, 400] width 90 height 11
click at [199, 399] on div "https://www.youtube.com/channel/UC9naBV7FqHxiy5Cazi1YRaQ" at bounding box center [155, 400] width 90 height 11
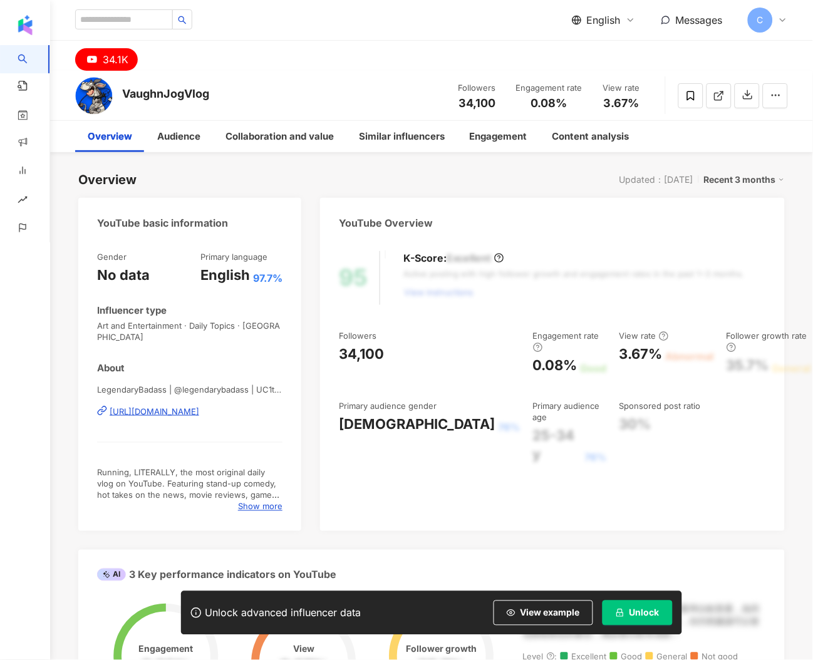
click at [262, 362] on div "About" at bounding box center [189, 368] width 185 height 13
click at [199, 406] on div "[URL][DOMAIN_NAME]" at bounding box center [155, 411] width 90 height 11
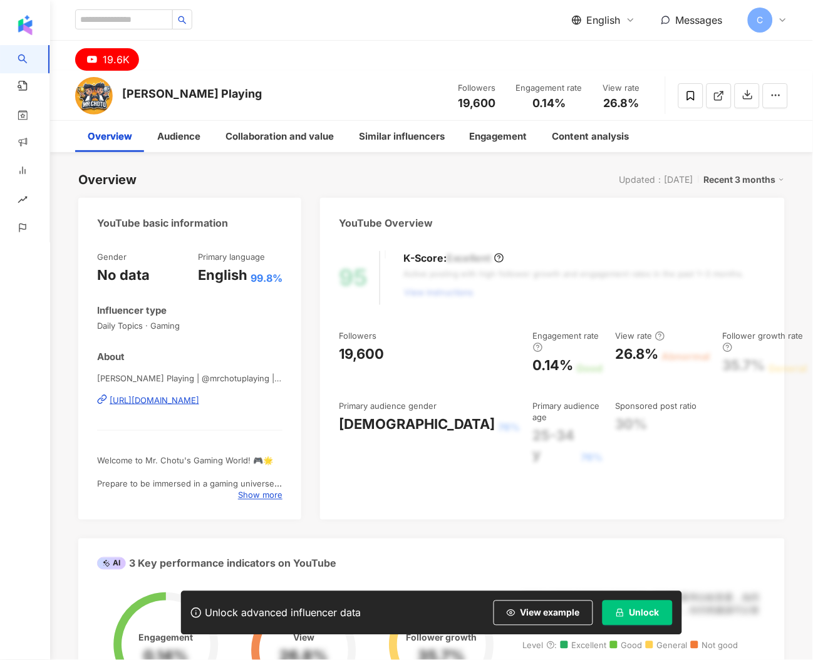
click at [146, 409] on div "Mr Chotu Playing | @mrchotuplaying | UC9S9Csdd_U8DXPAZDL9llMw https://www.youtu…" at bounding box center [189, 409] width 185 height 73
click at [148, 404] on div "https://www.youtube.com/channel/UC9S9Csdd_U8DXPAZDL9llMw" at bounding box center [155, 400] width 90 height 11
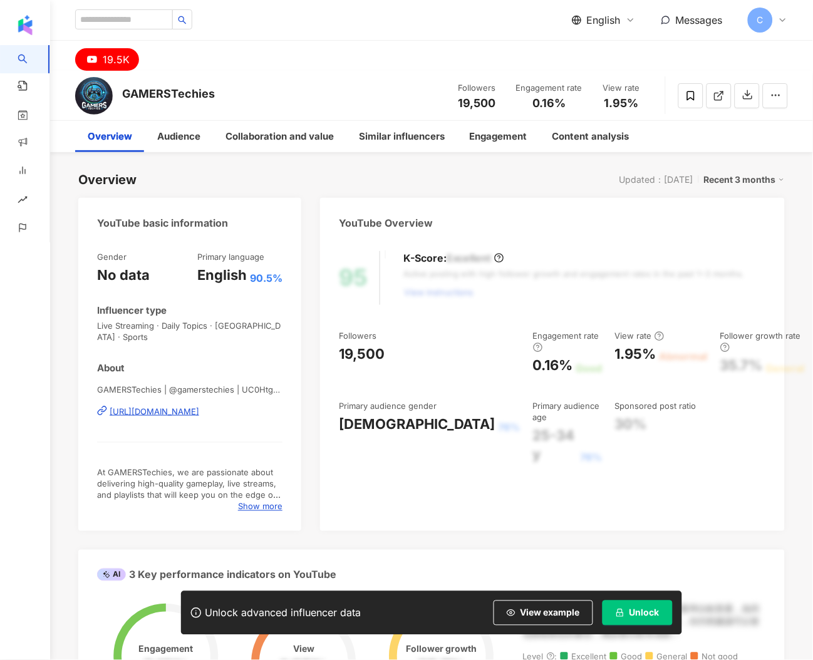
click at [194, 406] on div "[URL][DOMAIN_NAME]" at bounding box center [155, 411] width 90 height 11
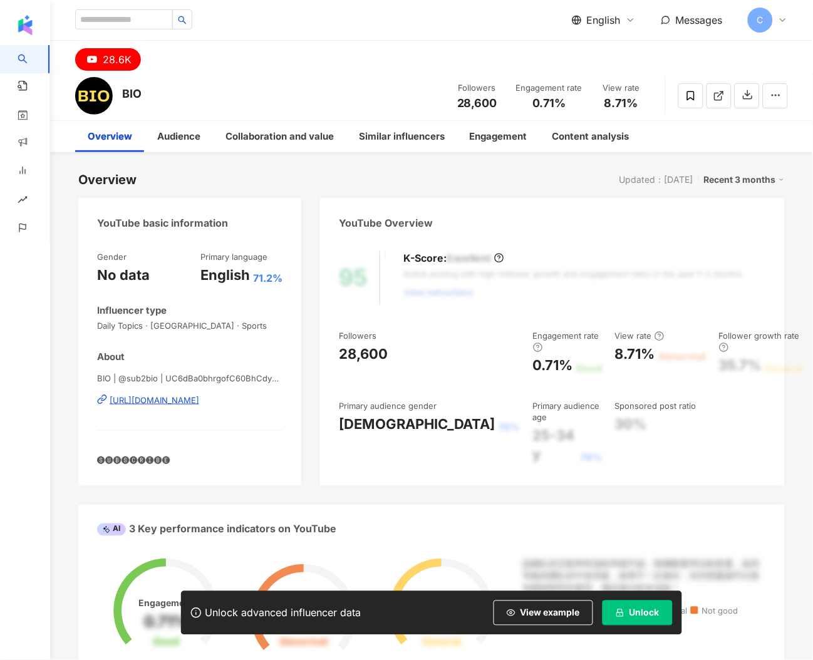
click at [182, 378] on span "BIO | @sub2bio | UC6dBa0bhrgofC60BhCdyeOg" at bounding box center [189, 378] width 185 height 11
click at [182, 397] on div "https://www.youtube.com/channel/UC6dBa0bhrgofC60BhCdyeOg" at bounding box center [155, 400] width 90 height 11
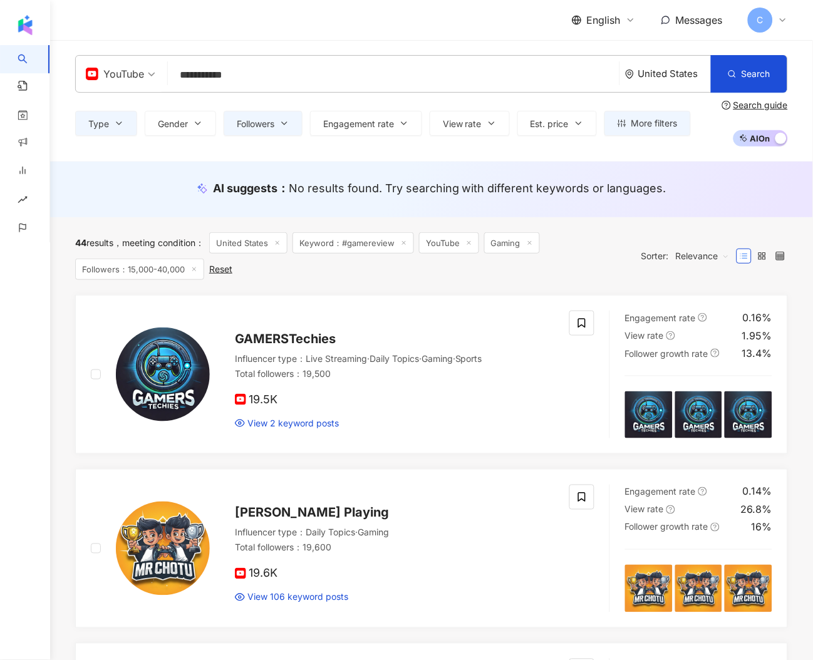
click at [173, 270] on span "Followers：15,000-40,000" at bounding box center [139, 269] width 129 height 21
click at [252, 125] on span "Followers" at bounding box center [256, 124] width 38 height 10
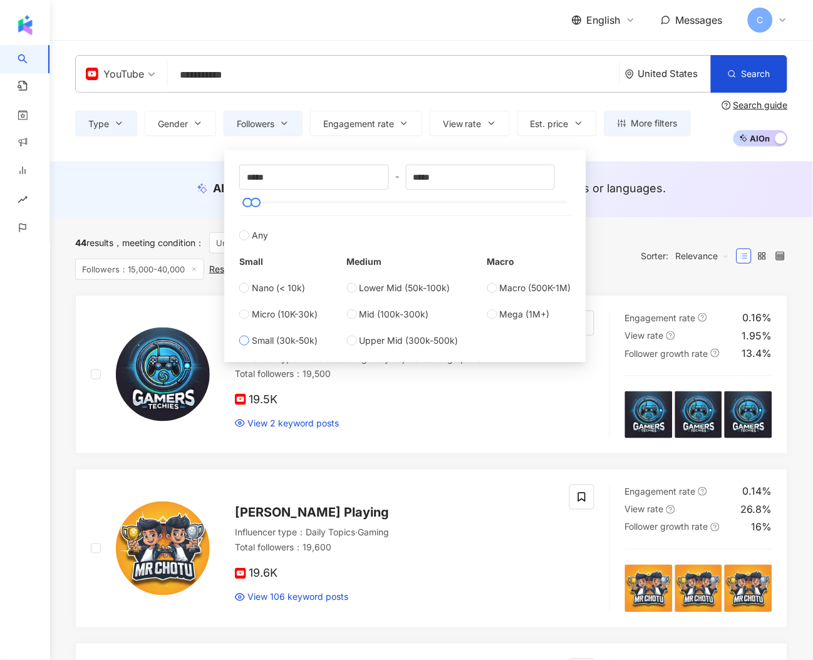
click at [311, 337] on span "Small (30k-50k)" at bounding box center [285, 341] width 66 height 14
type input "*****"
click at [372, 294] on span "Lower Mid (50k-100k)" at bounding box center [405, 288] width 91 height 14
type input "*****"
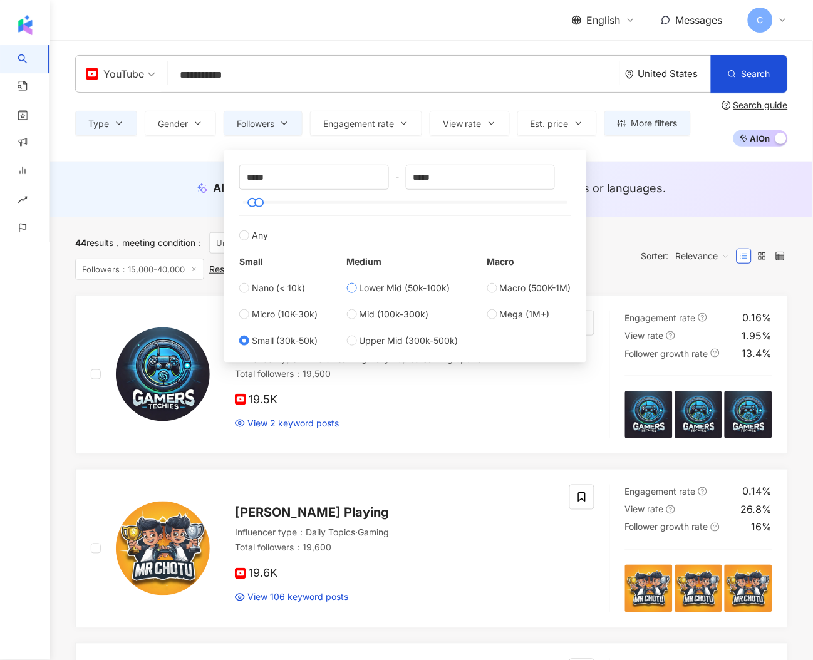
type input "*****"
click at [610, 153] on div "**********" at bounding box center [431, 101] width 763 height 122
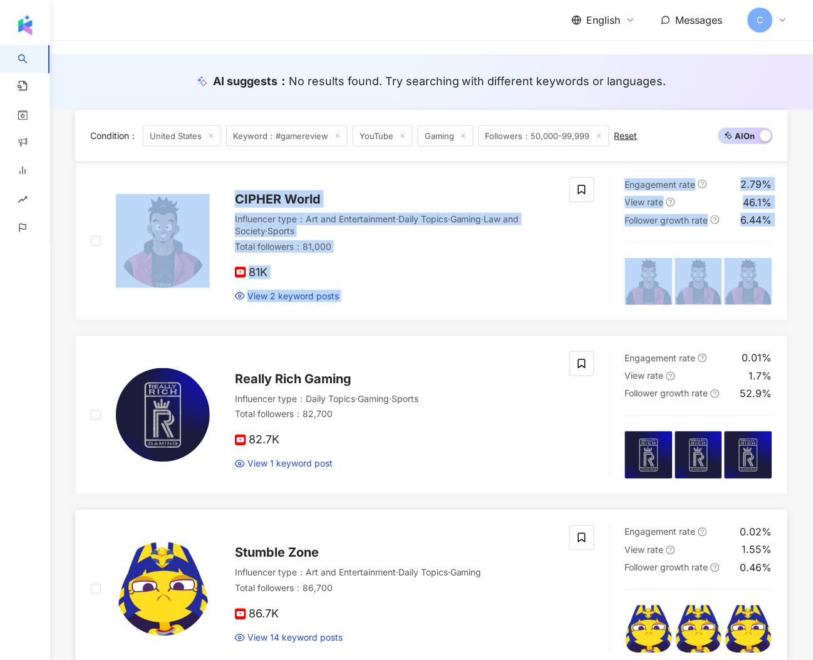
scroll to position [286, 0]
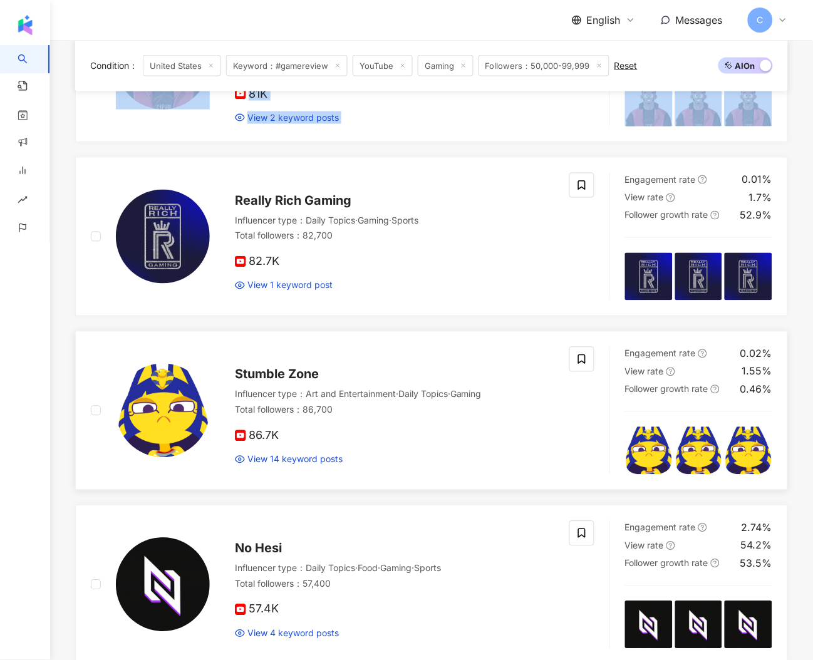
click at [309, 380] on span "Stumble Zone" at bounding box center [277, 374] width 84 height 15
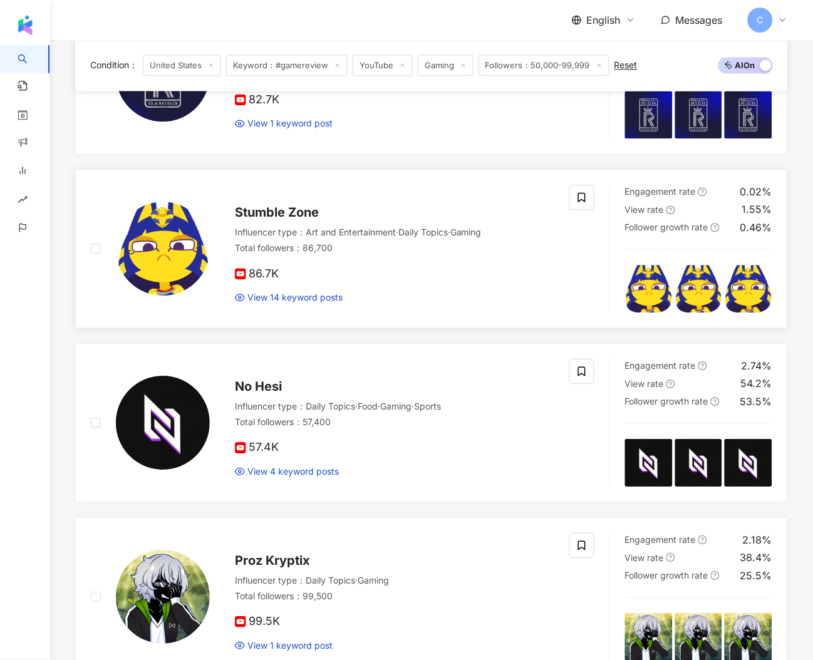
scroll to position [590, 0]
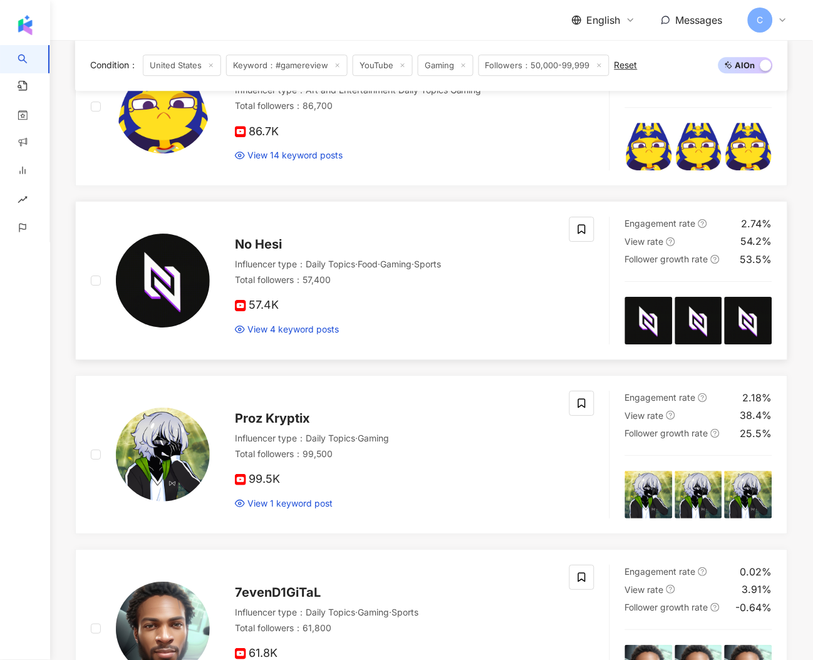
click at [186, 297] on img at bounding box center [163, 281] width 94 height 94
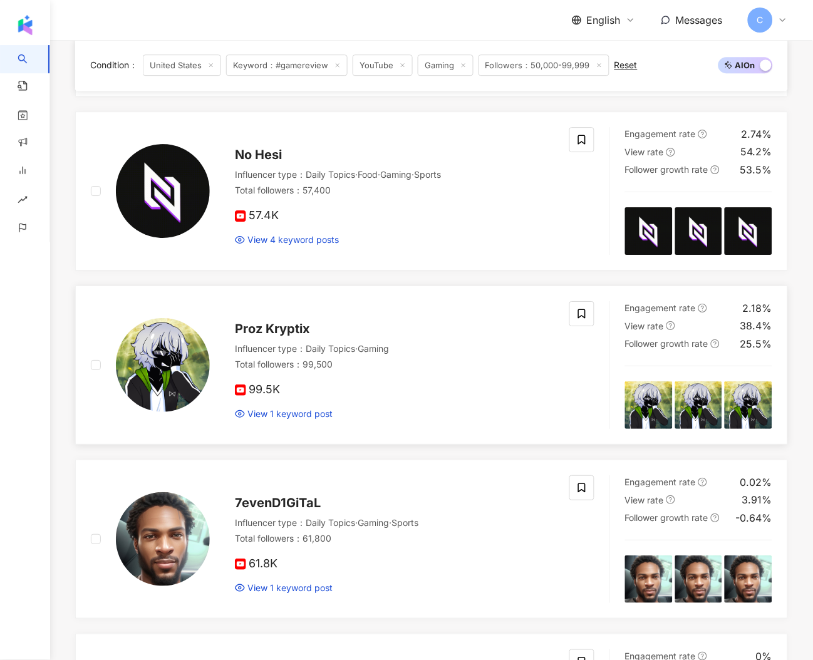
click at [184, 374] on img at bounding box center [163, 365] width 94 height 94
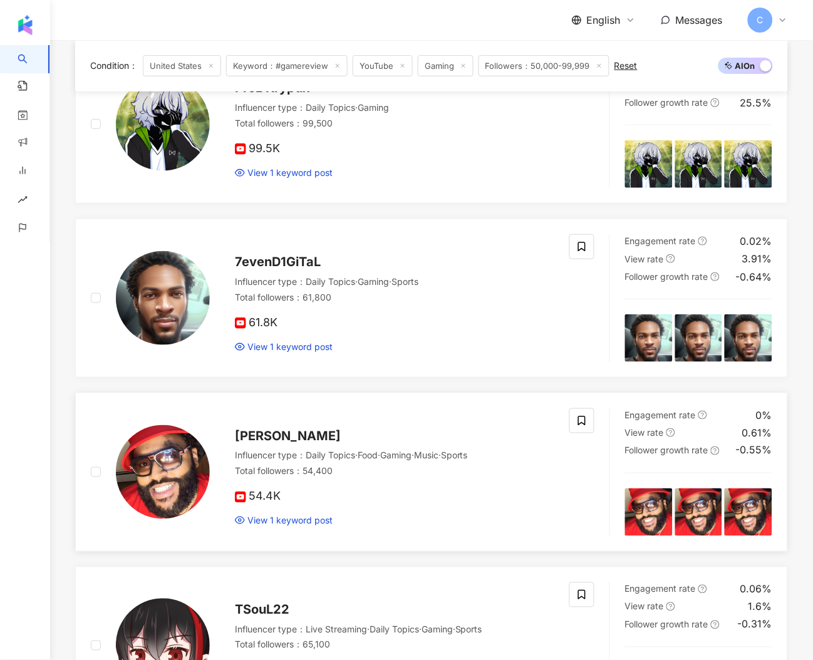
scroll to position [1082, 0]
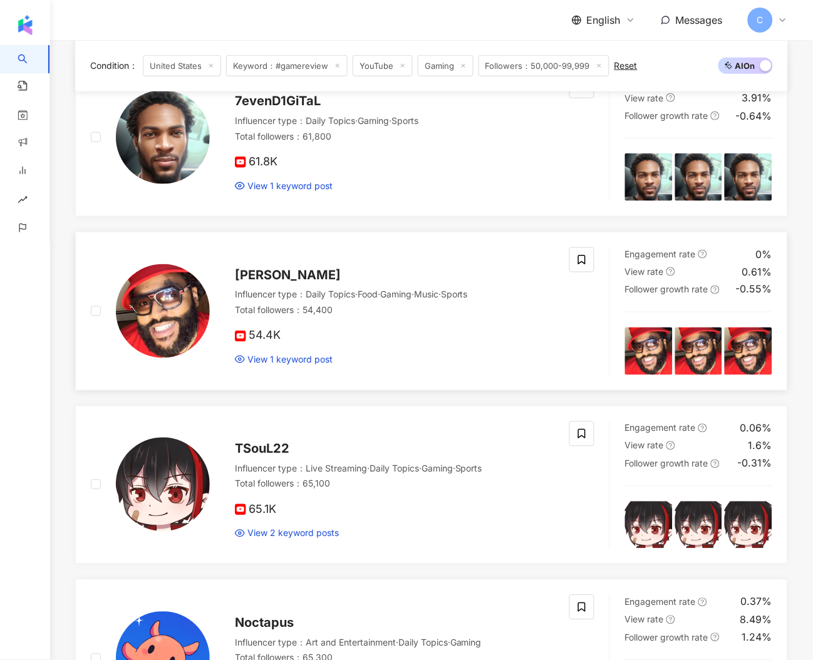
click at [179, 326] on img at bounding box center [163, 311] width 94 height 94
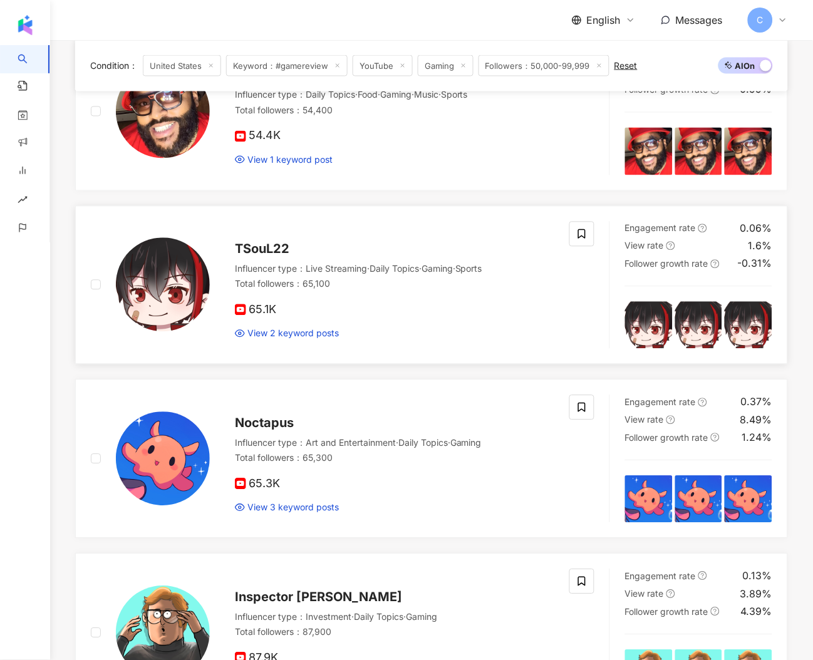
click at [176, 310] on img at bounding box center [163, 285] width 94 height 94
click at [198, 476] on img at bounding box center [163, 459] width 94 height 94
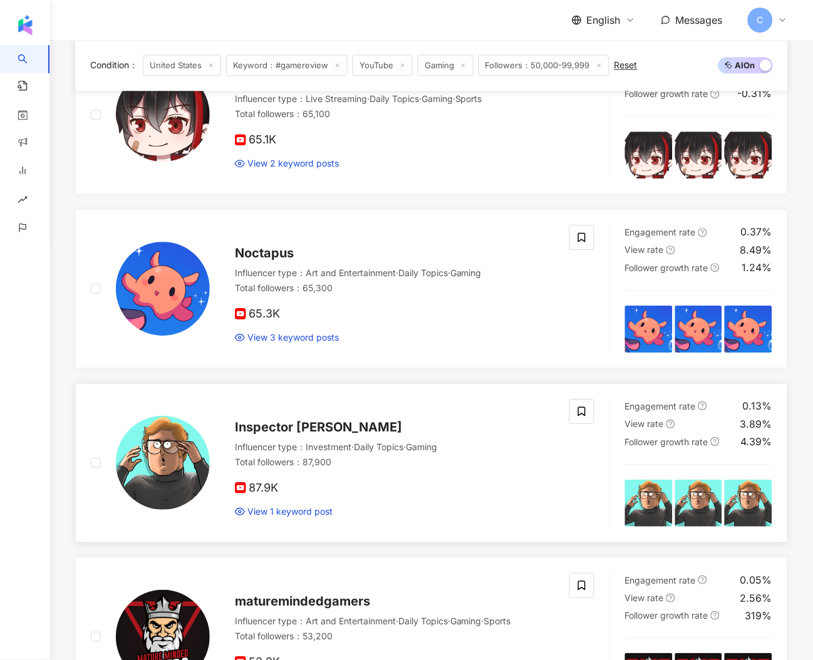
click at [184, 451] on img at bounding box center [163, 463] width 94 height 94
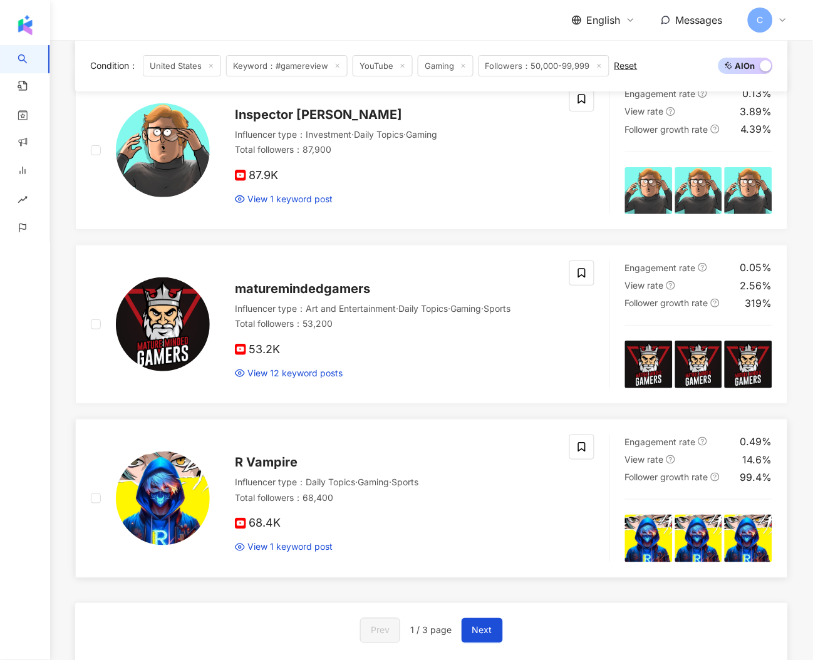
drag, startPoint x: 181, startPoint y: 350, endPoint x: 180, endPoint y: 477, distance: 127.8
click at [181, 350] on img at bounding box center [163, 325] width 94 height 94
click at [180, 479] on img at bounding box center [163, 499] width 94 height 94
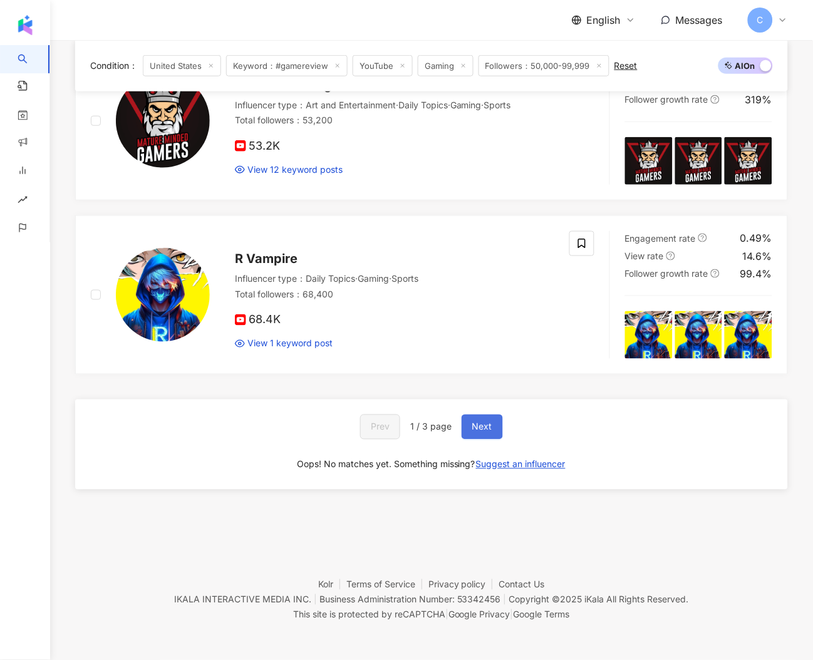
click at [476, 424] on span "Next" at bounding box center [482, 427] width 20 height 10
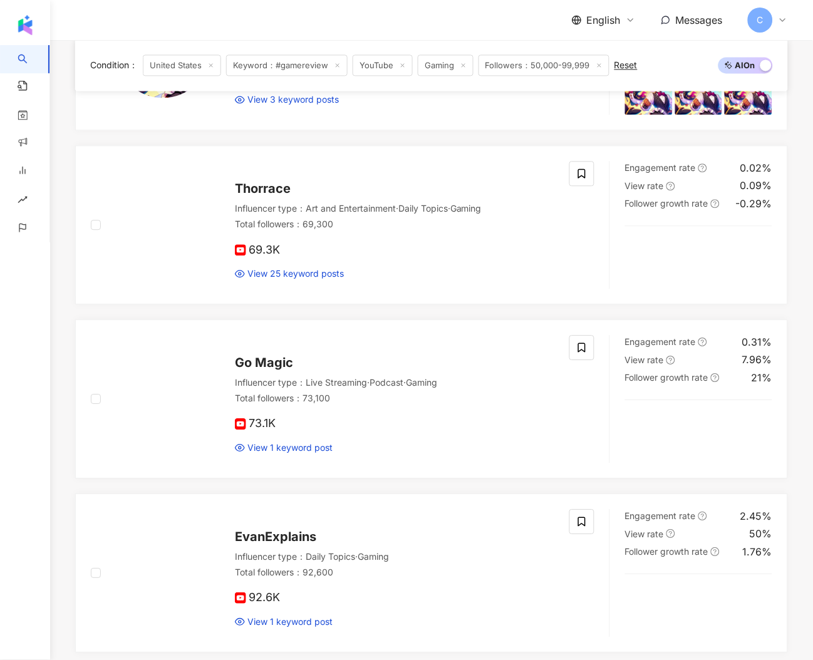
scroll to position [609, 0]
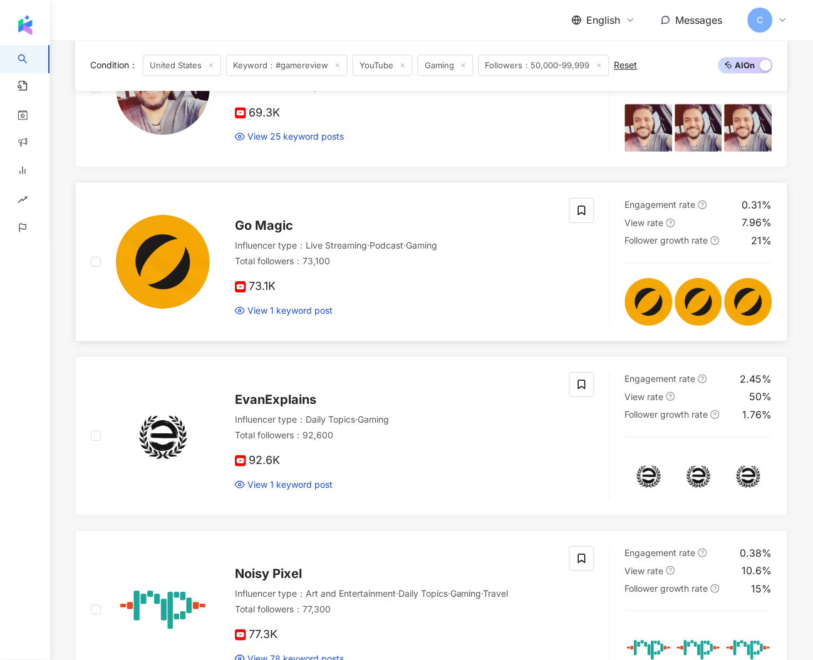
click at [192, 280] on img at bounding box center [163, 262] width 94 height 94
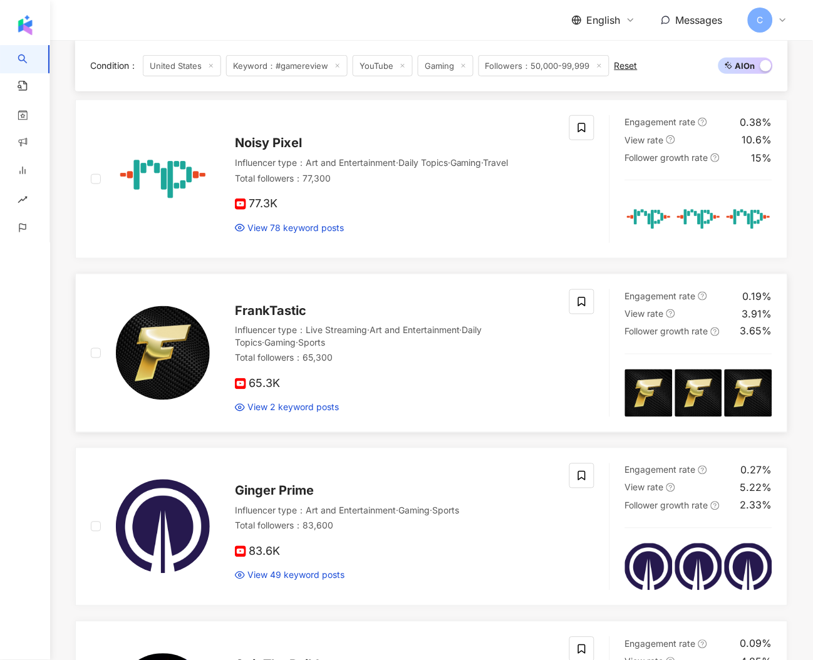
scroll to position [1080, 0]
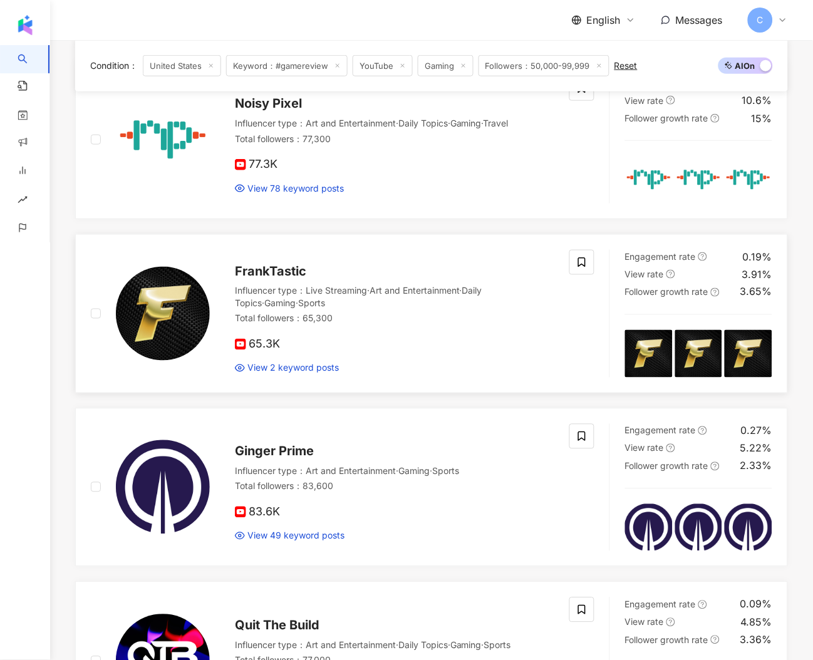
click at [133, 311] on img at bounding box center [163, 314] width 94 height 94
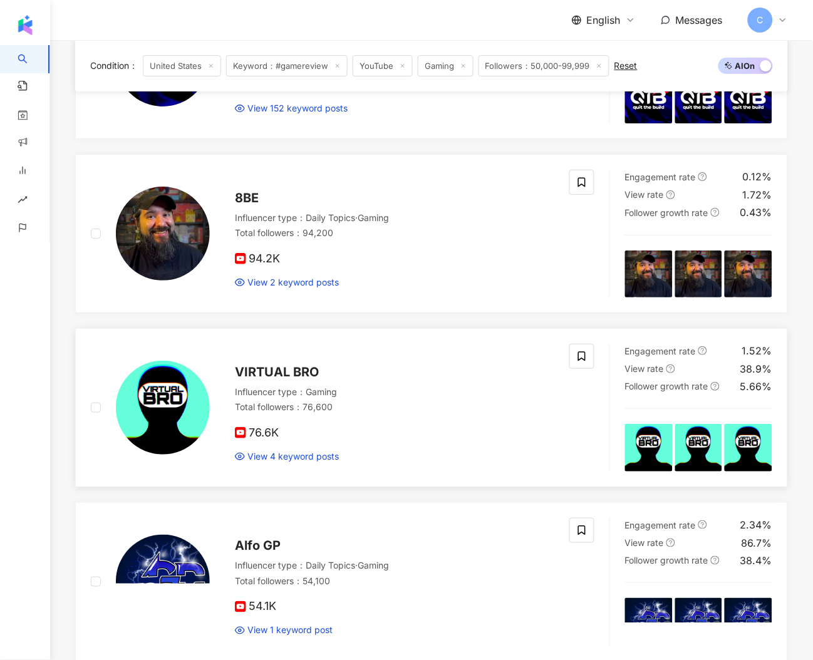
scroll to position [1843, 0]
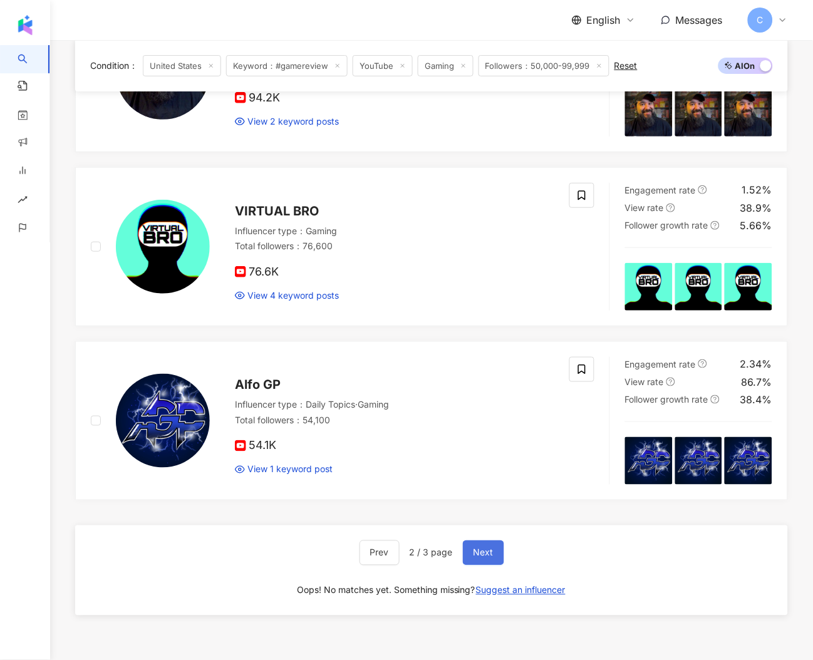
click at [477, 556] on span "Next" at bounding box center [484, 553] width 20 height 10
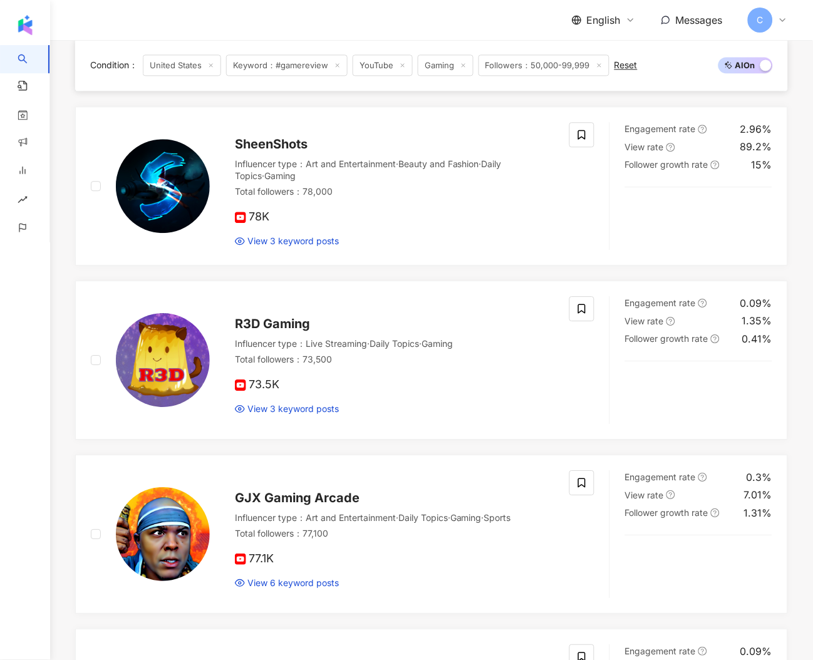
scroll to position [1494, 0]
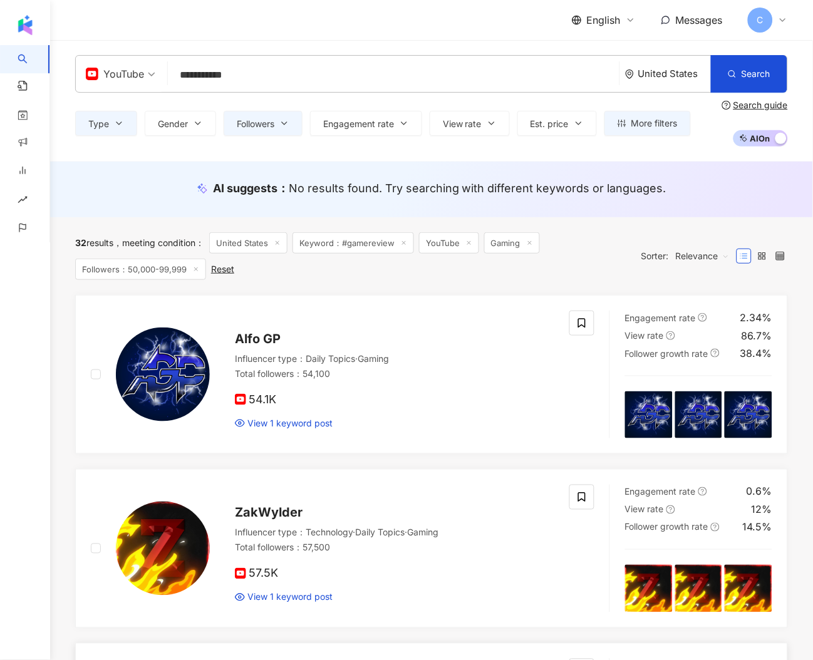
scroll to position [267, 0]
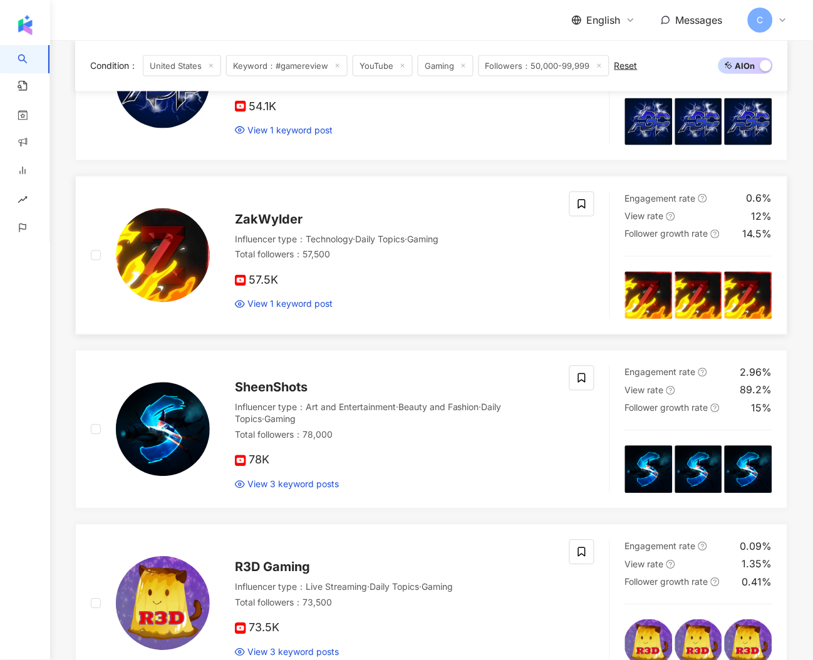
click at [157, 262] on img at bounding box center [163, 256] width 94 height 94
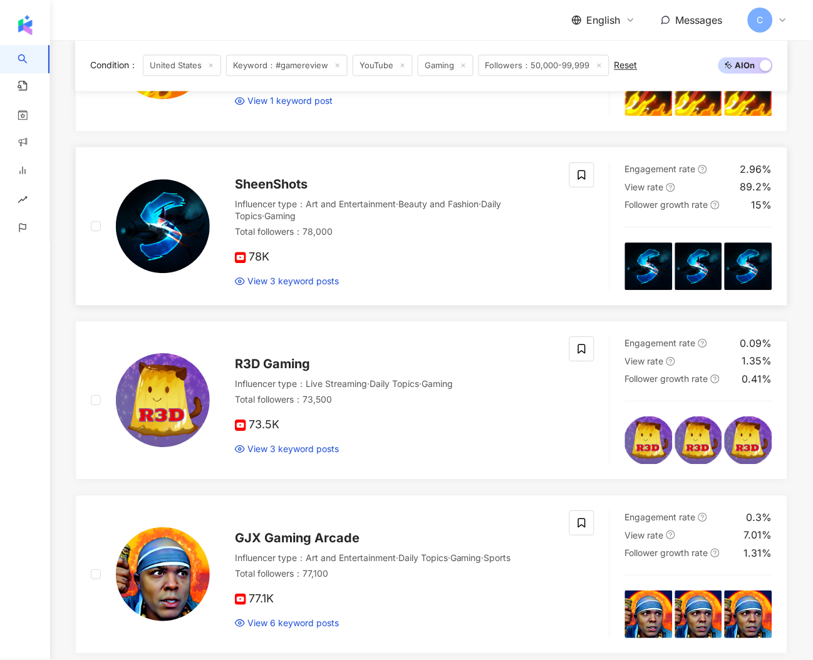
click at [174, 268] on img at bounding box center [163, 226] width 94 height 94
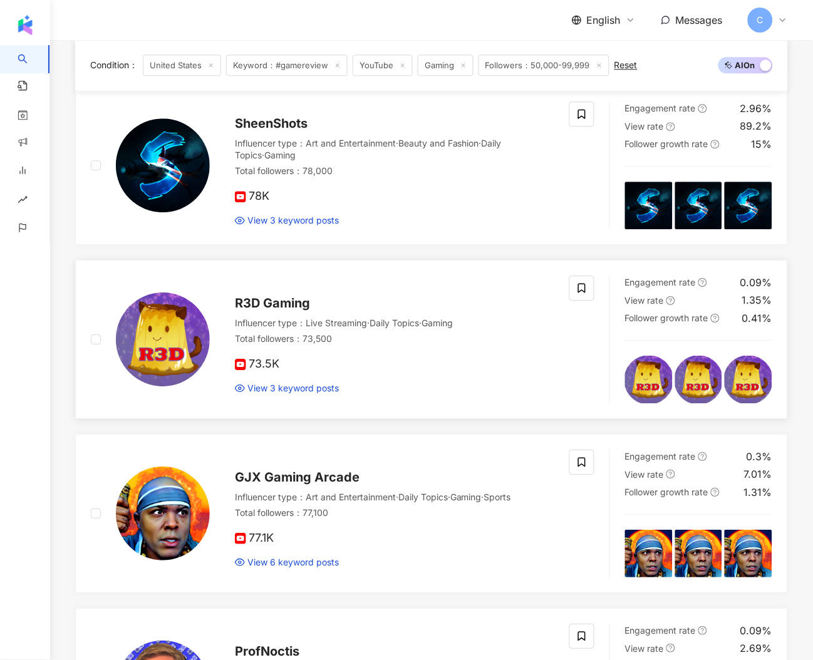
drag, startPoint x: 173, startPoint y: 331, endPoint x: 181, endPoint y: 350, distance: 21.1
click at [173, 331] on img at bounding box center [163, 340] width 94 height 94
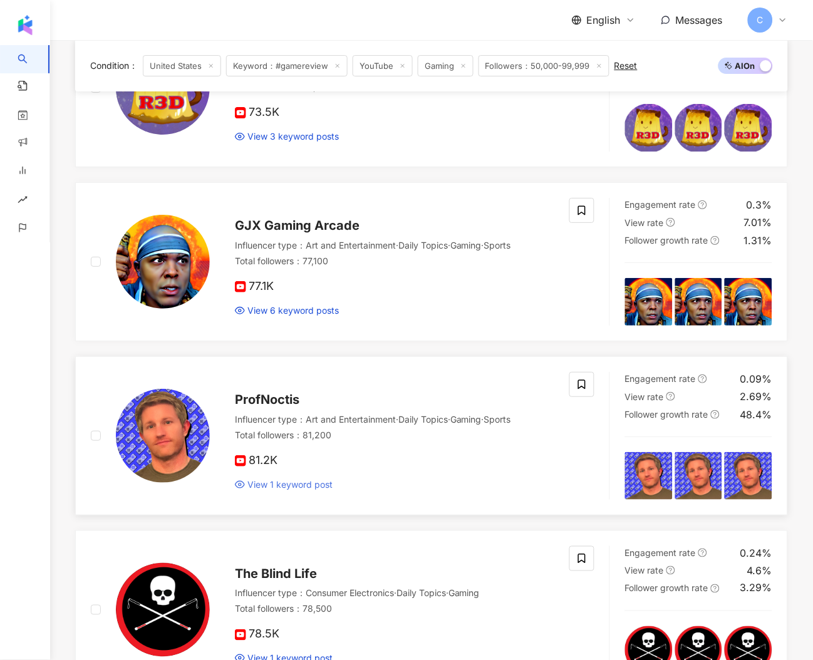
scroll to position [872, 0]
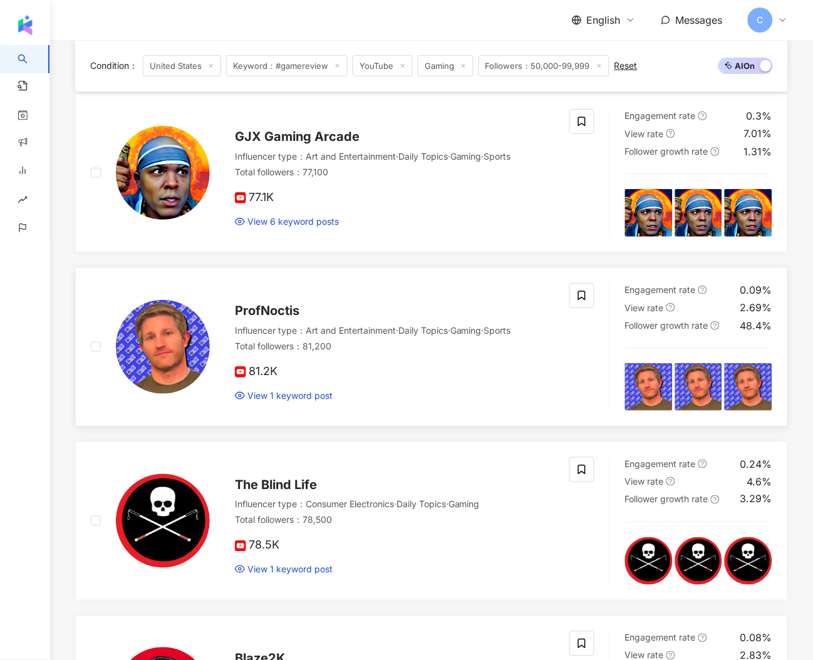
click at [193, 372] on img at bounding box center [163, 347] width 94 height 94
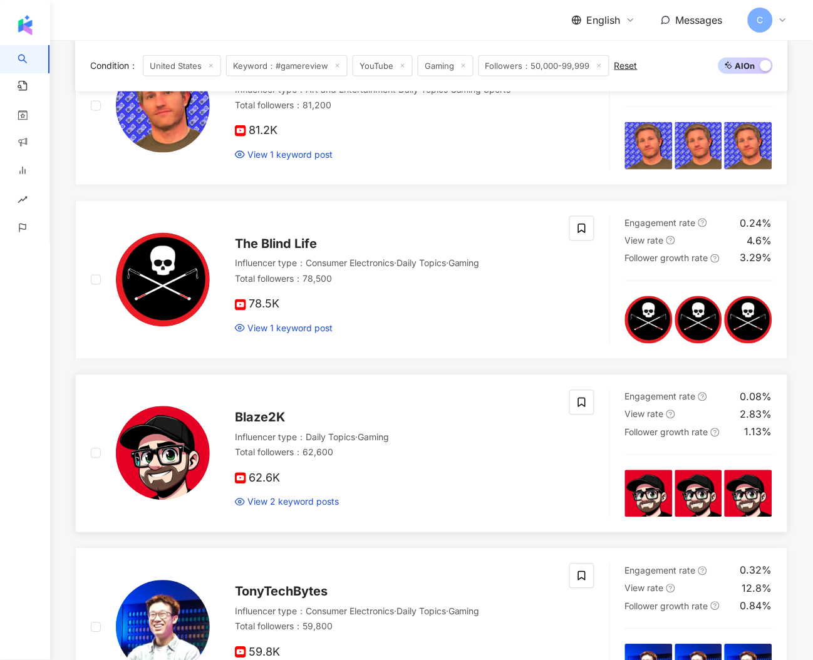
click at [169, 452] on img at bounding box center [163, 454] width 94 height 94
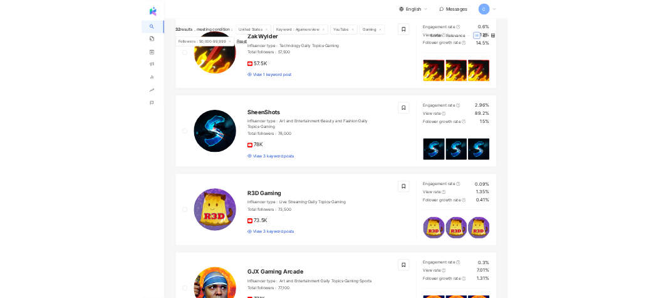
scroll to position [0, 0]
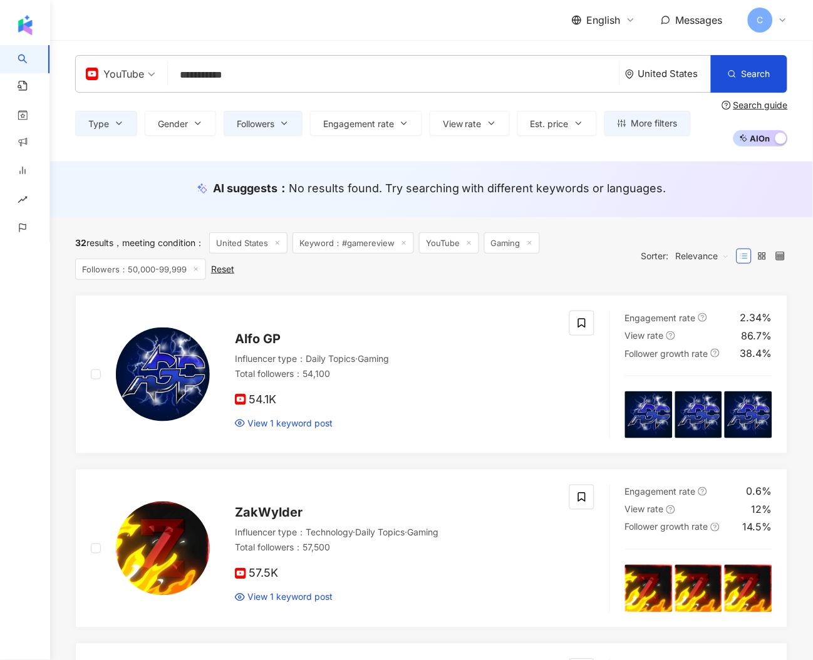
click at [133, 79] on div "YouTube" at bounding box center [115, 74] width 58 height 20
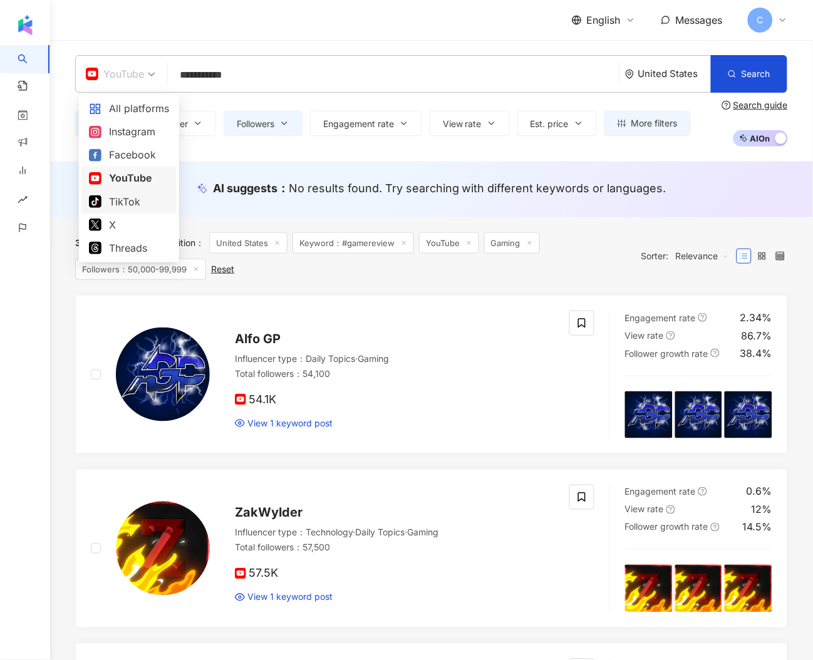
click at [137, 204] on div "TikTok" at bounding box center [129, 202] width 80 height 16
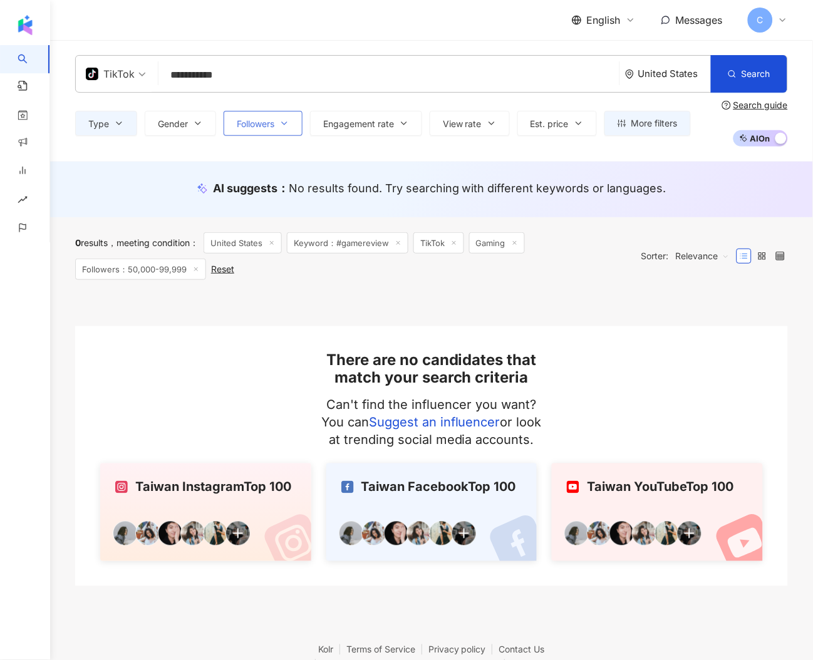
click at [249, 131] on button "Followers" at bounding box center [263, 123] width 79 height 25
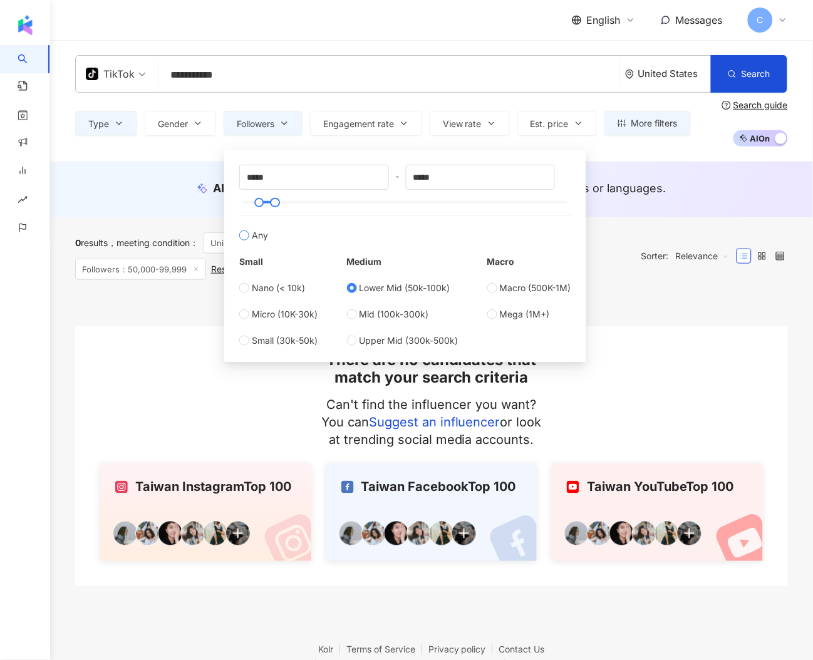
click at [257, 240] on span "Any" at bounding box center [260, 236] width 16 height 14
type input "*"
type input "*******"
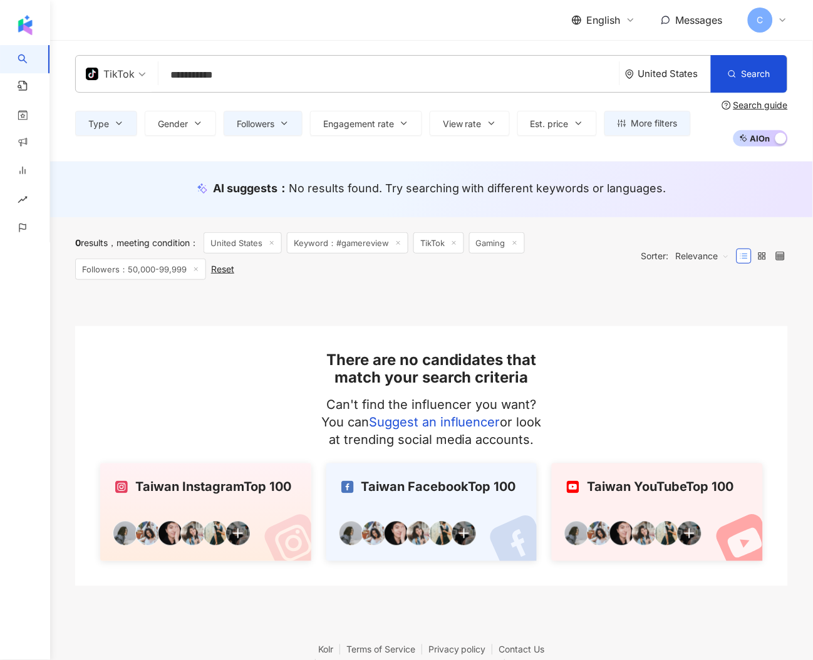
click at [175, 170] on div "AI suggests ： No results found. Try searching with different keywords or langua…" at bounding box center [431, 190] width 763 height 56
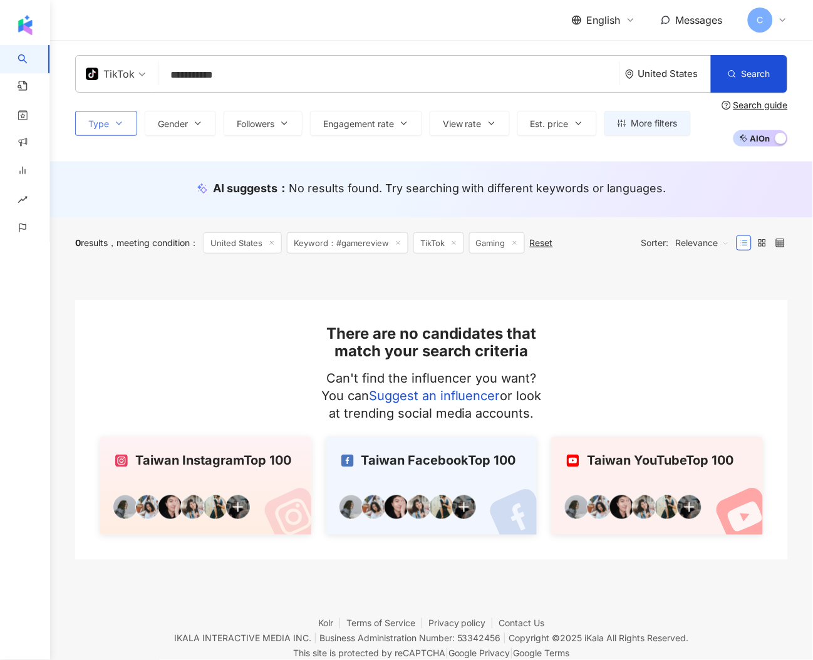
click at [118, 131] on button "Type" at bounding box center [106, 123] width 62 height 25
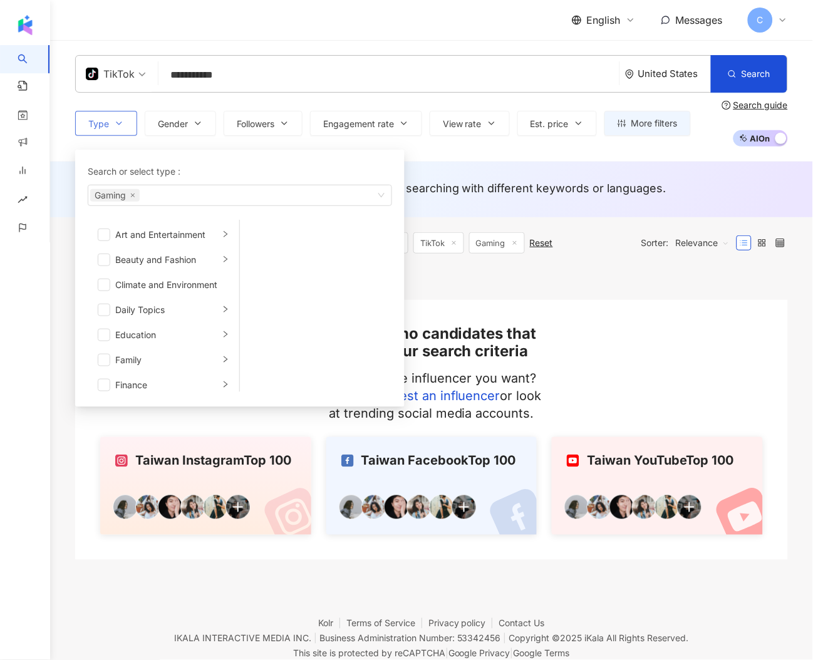
click at [117, 127] on icon "button" at bounding box center [119, 123] width 10 height 10
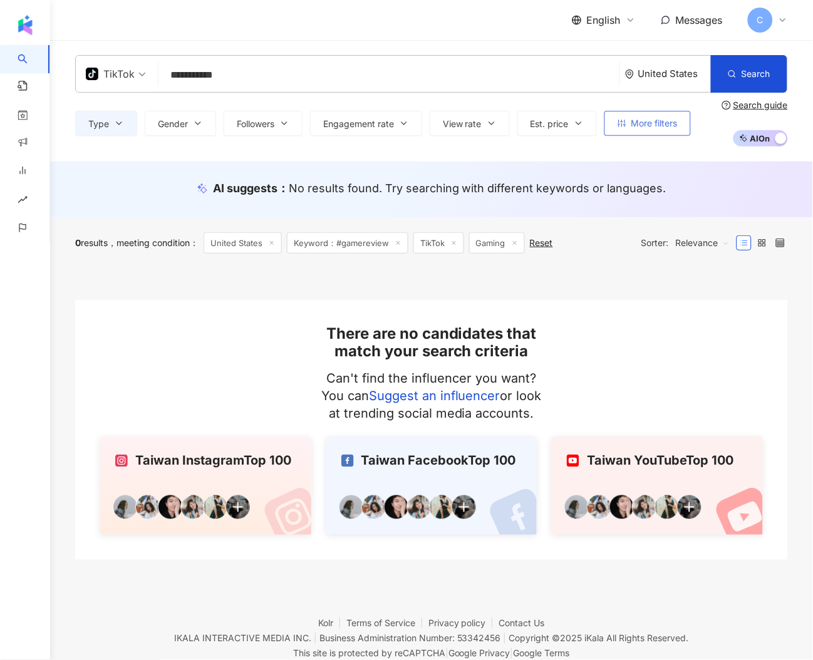
click at [631, 127] on button "More filters" at bounding box center [648, 123] width 86 height 25
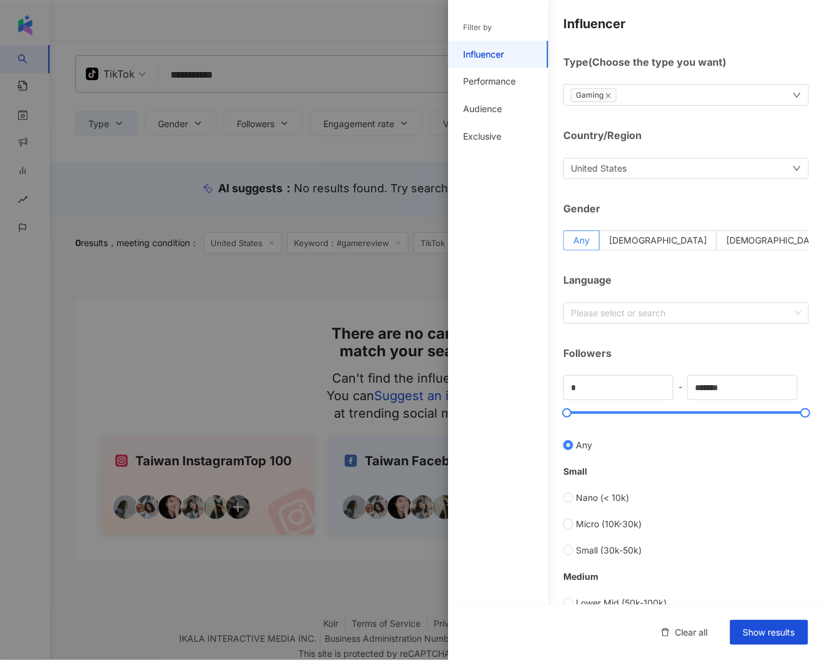
click at [365, 185] on div at bounding box center [412, 330] width 824 height 660
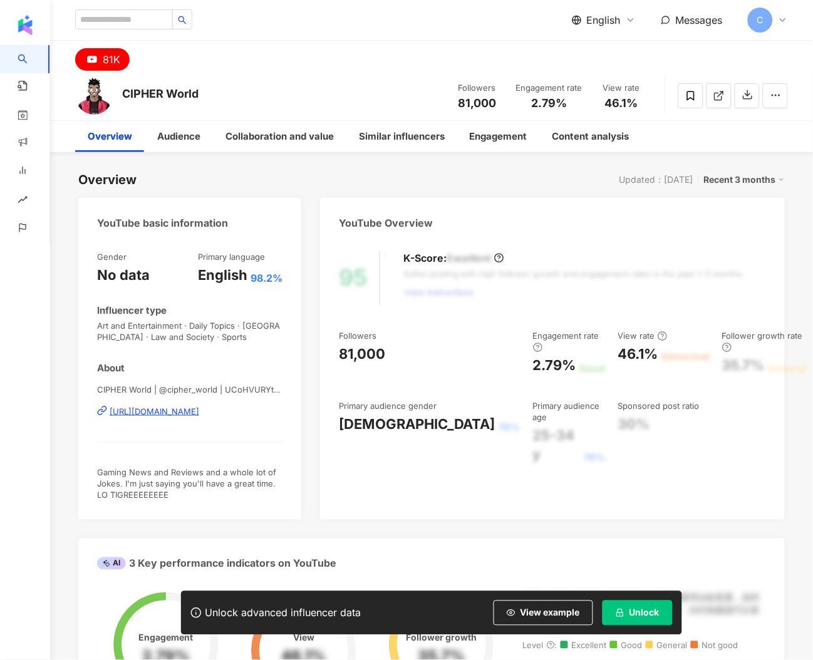
click at [192, 413] on div "https://www.youtube.com/channel/UCoHVURYtRcG9_zpWIXK2gwg" at bounding box center [155, 411] width 90 height 11
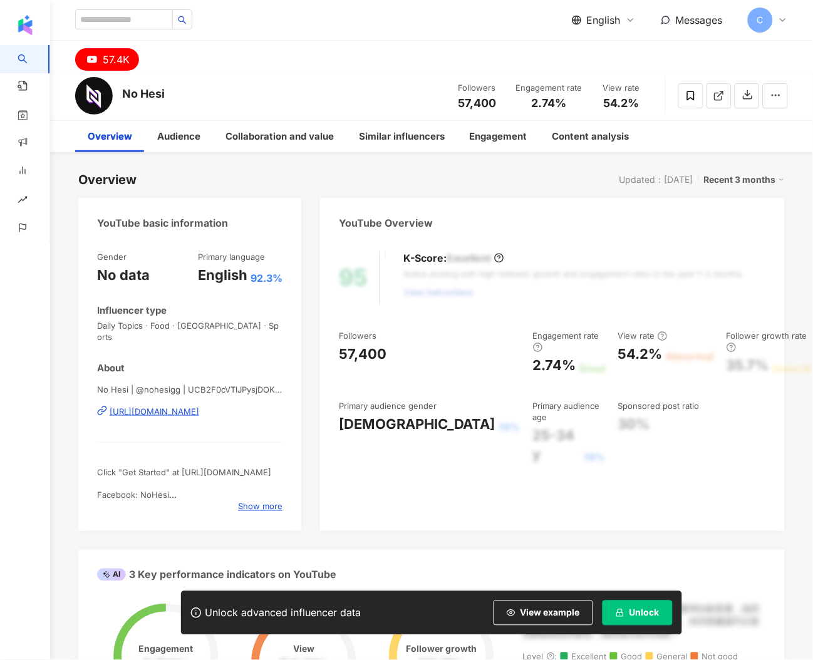
click at [243, 489] on div "Click "Get Started" at https://nohesi.gg Facebook: NoHesi Instagram: NoHesigg" at bounding box center [189, 484] width 185 height 34
click at [245, 501] on span "Show more" at bounding box center [260, 506] width 44 height 11
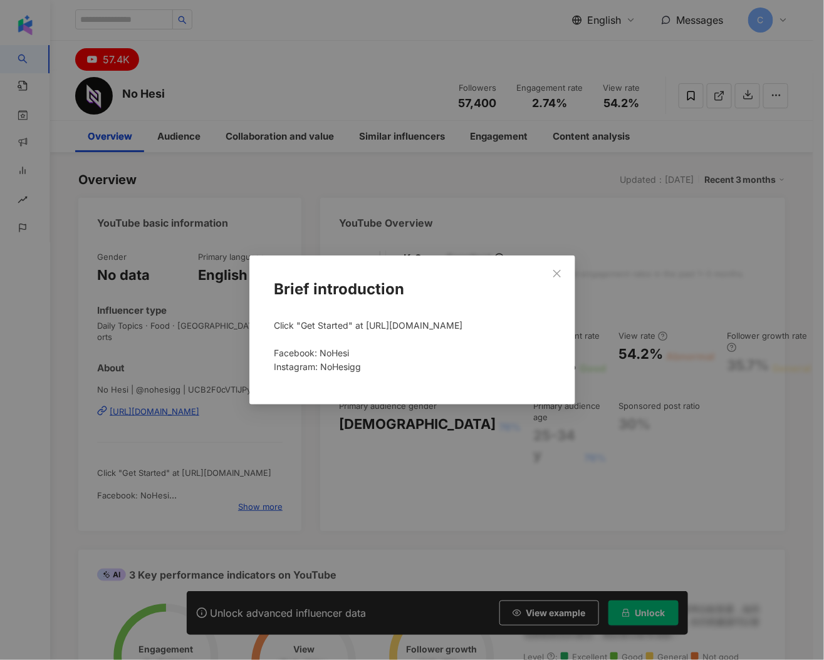
click at [223, 343] on div "Brief introduction Click "Get Started" at https://nohesi.gg Facebook: NoHesi In…" at bounding box center [412, 330] width 824 height 660
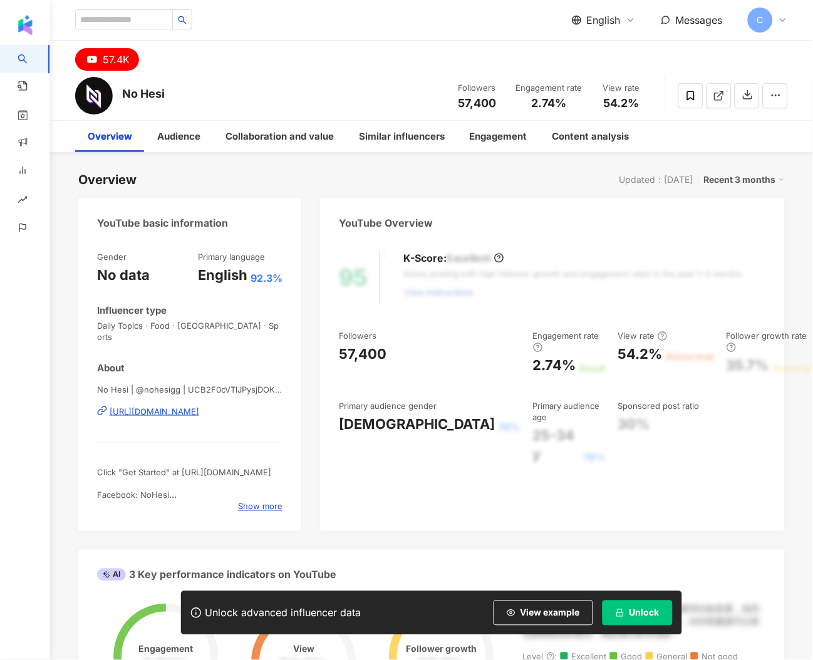
click at [199, 406] on div "https://www.youtube.com/channel/UCB2F0cVTlJPysjDOKYsouww" at bounding box center [155, 411] width 90 height 11
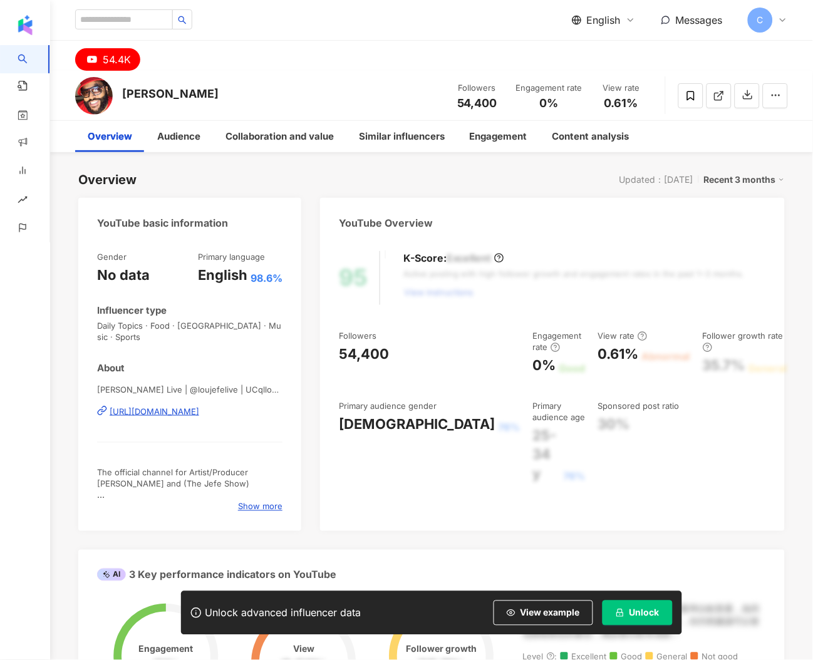
scroll to position [160, 0]
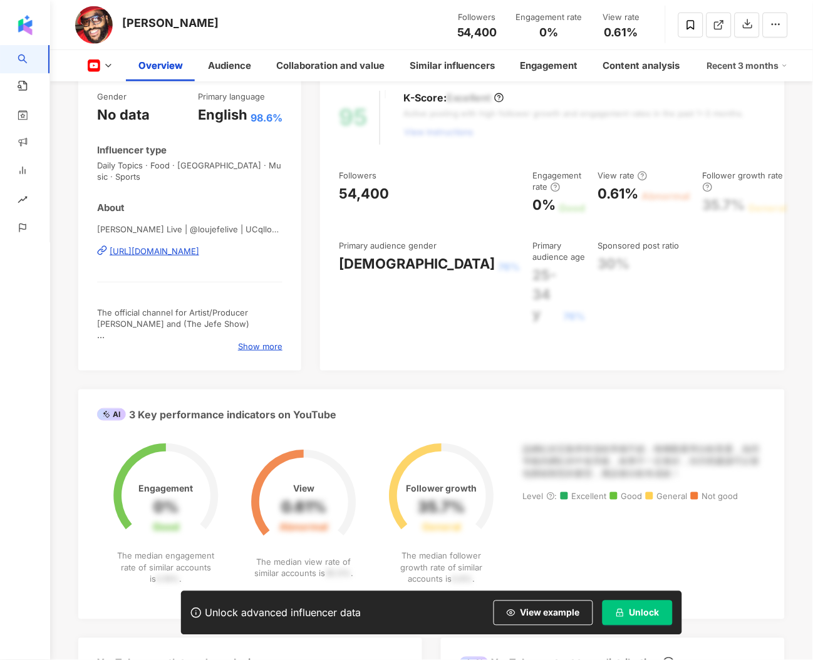
click at [216, 282] on div at bounding box center [189, 282] width 185 height 1
click at [258, 341] on span "Show more" at bounding box center [260, 346] width 44 height 11
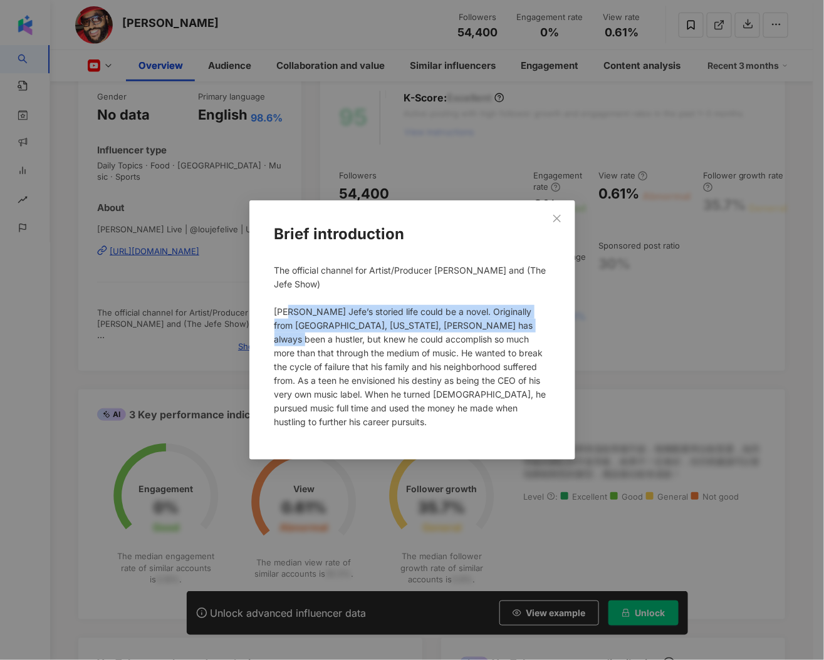
drag, startPoint x: 310, startPoint y: 316, endPoint x: 315, endPoint y: 336, distance: 21.1
click at [315, 336] on span "The official channel for Artist/Producer Lou Jefe and (The Jefe Show) Lou Jefe’…" at bounding box center [410, 346] width 272 height 162
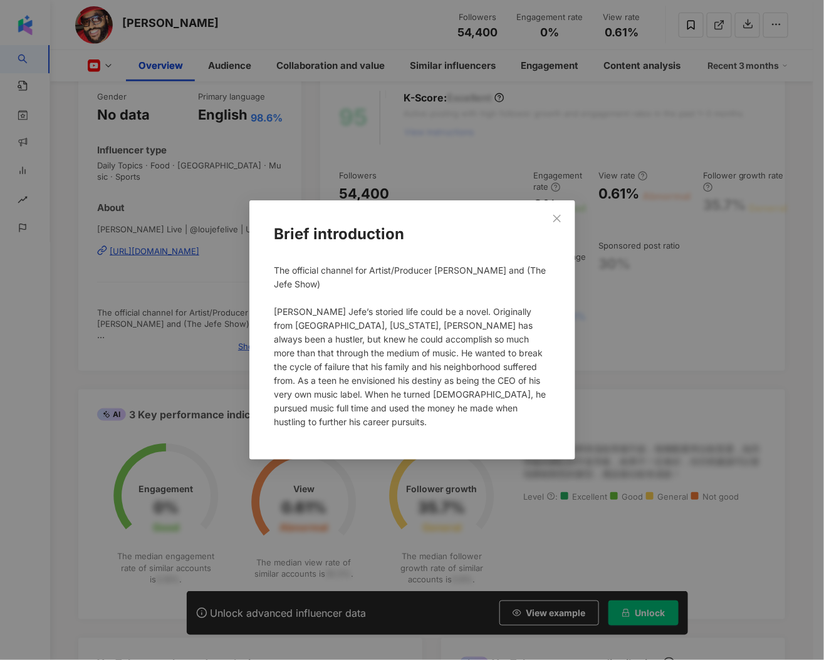
click at [195, 268] on div "Brief introduction The official channel for Artist/Producer Lou Jefe and (The J…" at bounding box center [412, 330] width 824 height 660
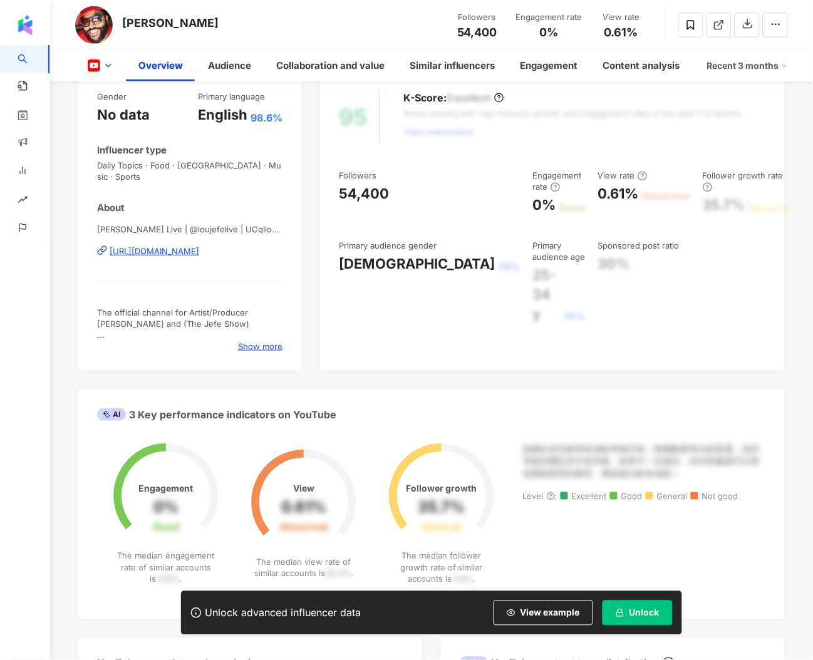
click at [195, 246] on div "https://www.youtube.com/channel/UCqllooPESDx96wh9BofdQSA" at bounding box center [155, 251] width 90 height 11
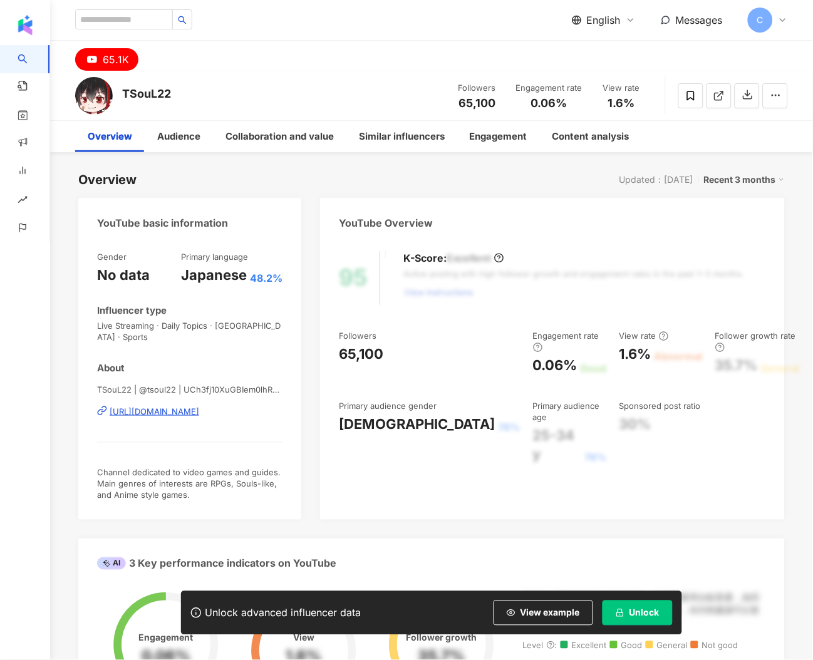
click at [140, 406] on div "[URL][DOMAIN_NAME]" at bounding box center [155, 411] width 90 height 11
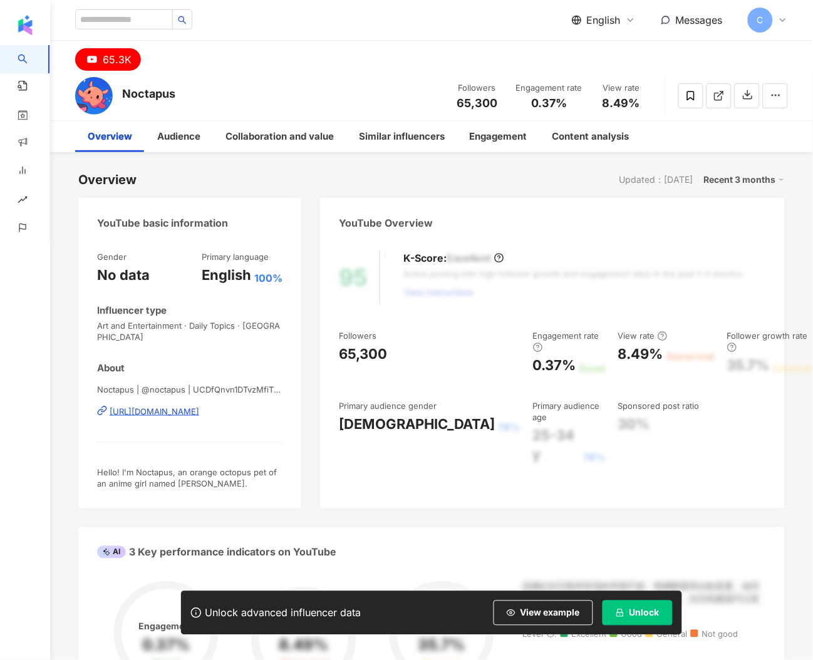
click at [199, 406] on div "https://www.youtube.com/channel/UCDfQnvn1DTvzMfiTN0AlgrQ" at bounding box center [155, 411] width 90 height 11
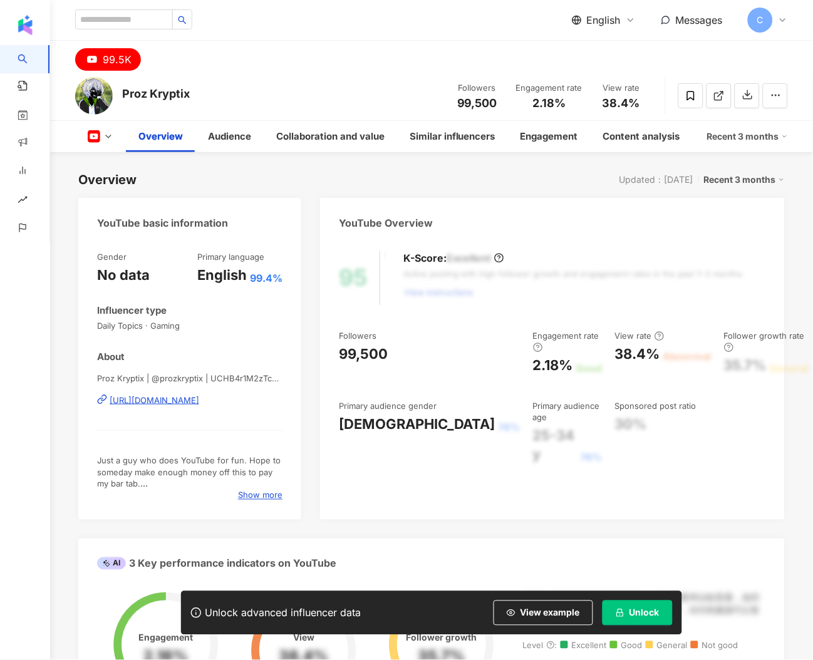
click at [199, 405] on div "https://www.youtube.com/channel/UCHB4r1M2zTcgXUjC-AyKz7Q" at bounding box center [155, 400] width 90 height 11
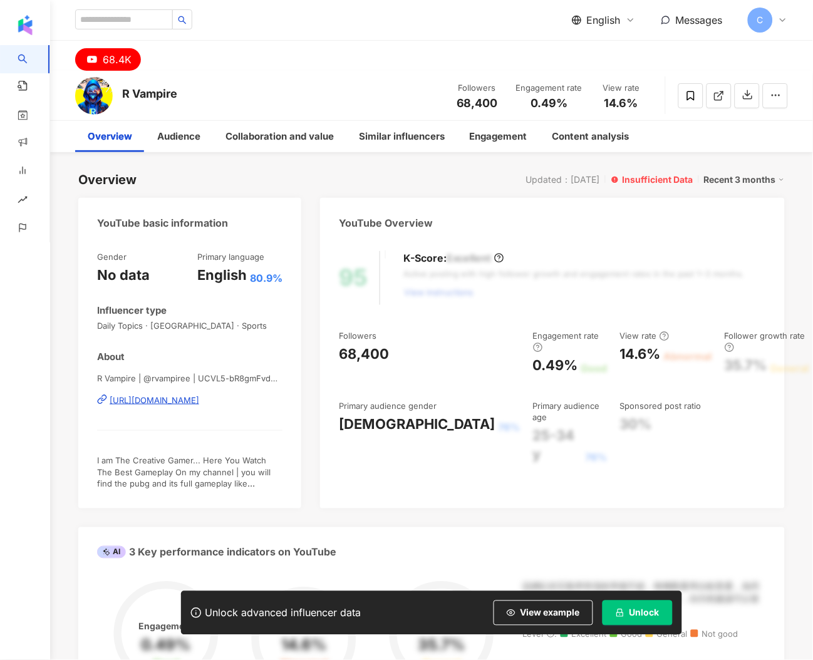
click at [199, 400] on div "[URL][DOMAIN_NAME]" at bounding box center [155, 400] width 90 height 11
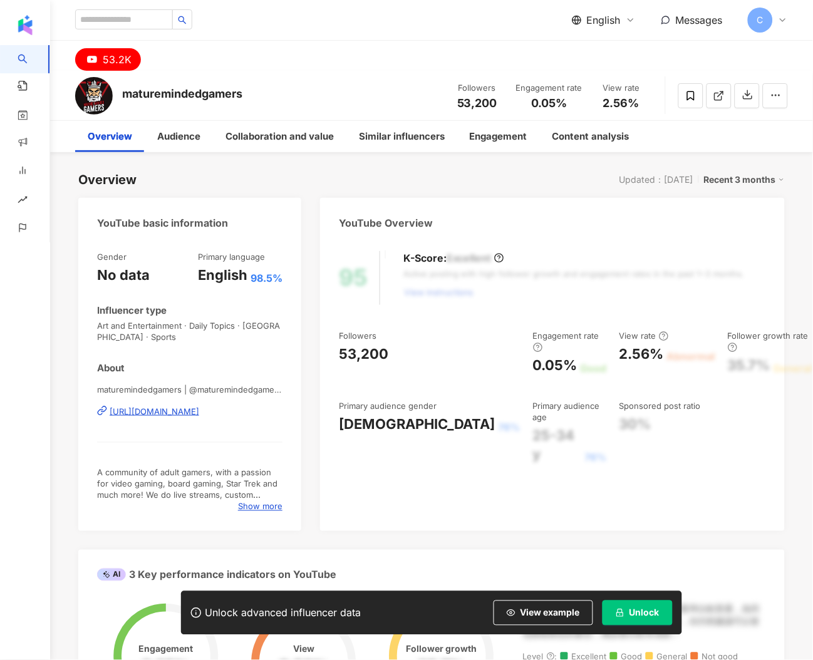
click at [123, 410] on div "https://www.youtube.com/channel/UC2a-Uk6CfPeOt4Y0Goghf8Q" at bounding box center [155, 411] width 90 height 11
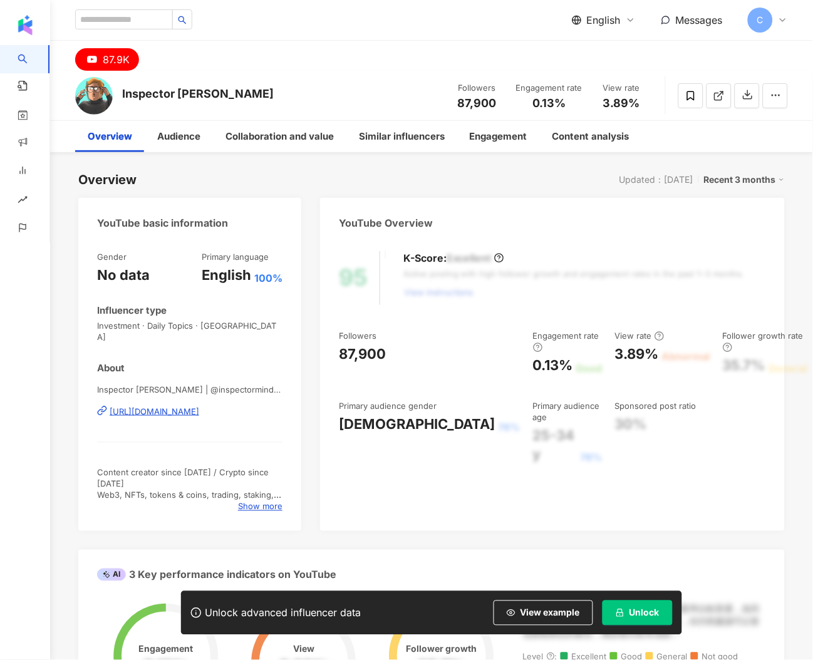
click at [213, 393] on div "Inspector [PERSON_NAME] | @inspectormindblow | UCc1eMsISTD_BYlC2KHZOcwQ [URL][D…" at bounding box center [189, 420] width 185 height 73
click at [199, 406] on div "[URL][DOMAIN_NAME]" at bounding box center [155, 411] width 90 height 11
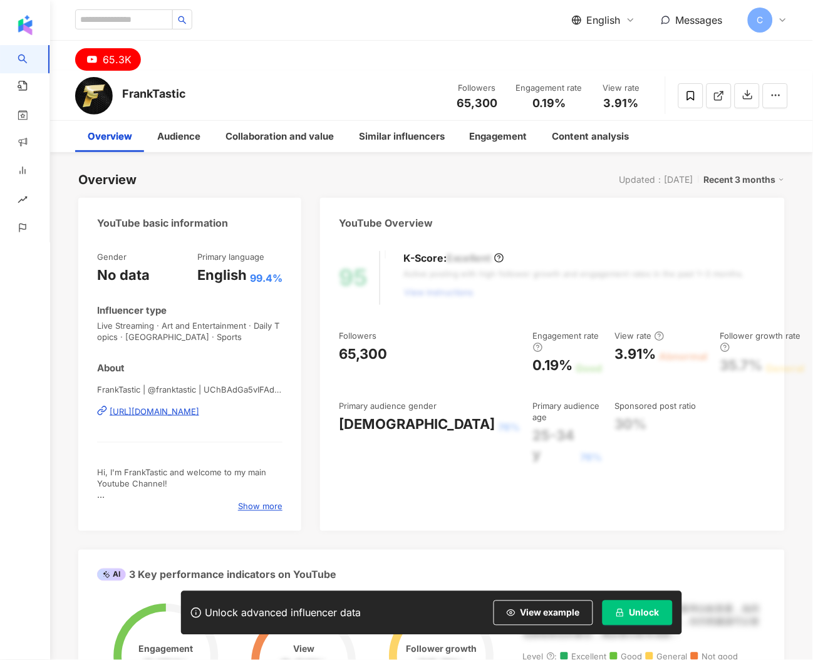
click at [220, 380] on div "About FrankTastic | @franktastic | UChBAdGa5vIFAdOwFjOSfSiQ https://www.youtube…" at bounding box center [189, 437] width 185 height 151
click at [199, 413] on div "https://www.youtube.com/channel/UChBAdGa5vIFAdOwFjOSfSiQ" at bounding box center [155, 411] width 90 height 11
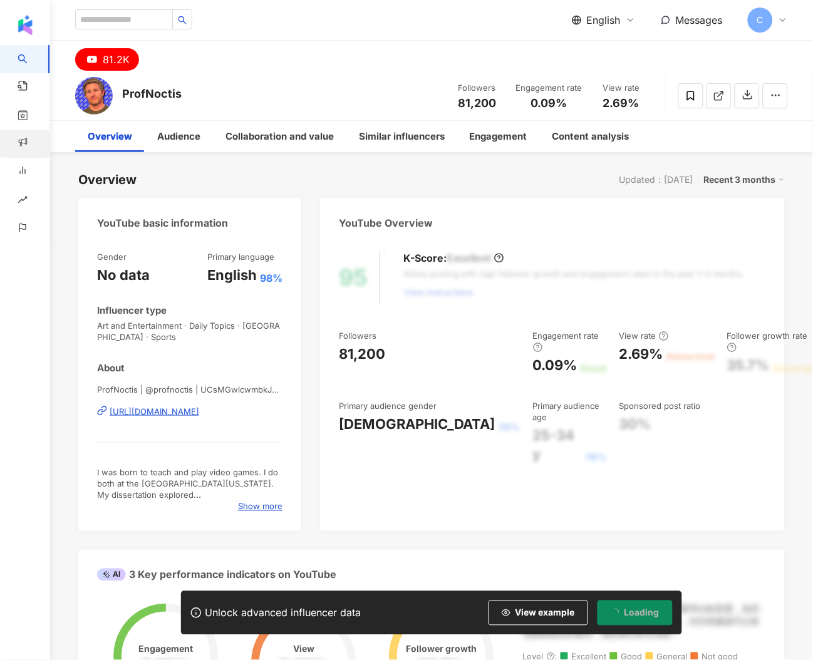
click at [253, 507] on span "Show more" at bounding box center [260, 506] width 44 height 11
click at [246, 508] on span "Show more" at bounding box center [260, 506] width 44 height 11
click at [263, 505] on span "Show more" at bounding box center [260, 506] width 44 height 11
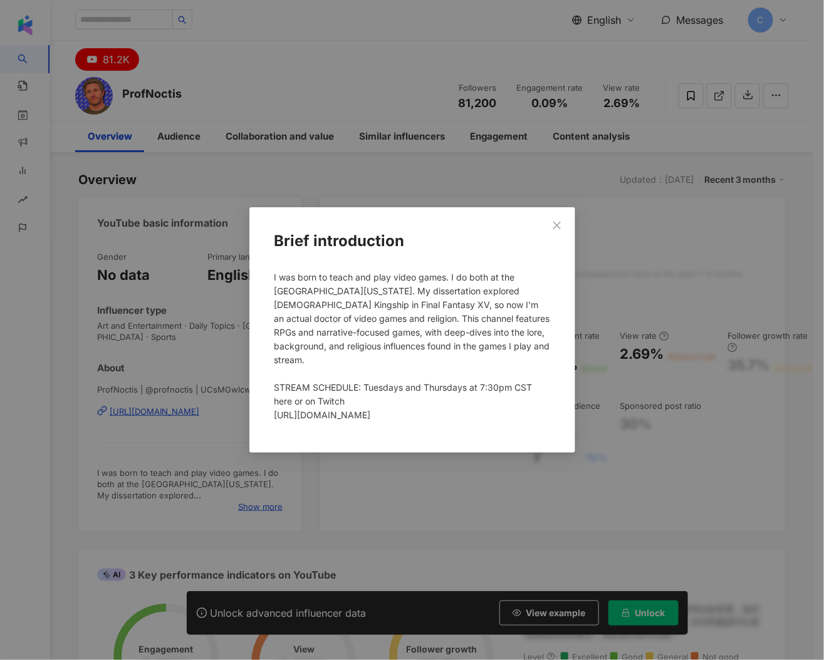
drag, startPoint x: 432, startPoint y: 289, endPoint x: 428, endPoint y: 312, distance: 23.5
click at [428, 312] on span "I was born to teach and play video games. I do both at the University of Alabam…" at bounding box center [412, 346] width 276 height 148
drag, startPoint x: 398, startPoint y: 288, endPoint x: 417, endPoint y: 326, distance: 42.6
click at [417, 326] on span "I was born to teach and play video games. I do both at the University of Alabam…" at bounding box center [412, 346] width 276 height 148
click at [150, 392] on div "Brief introduction I was born to teach and play video games. I do both at the U…" at bounding box center [412, 330] width 824 height 660
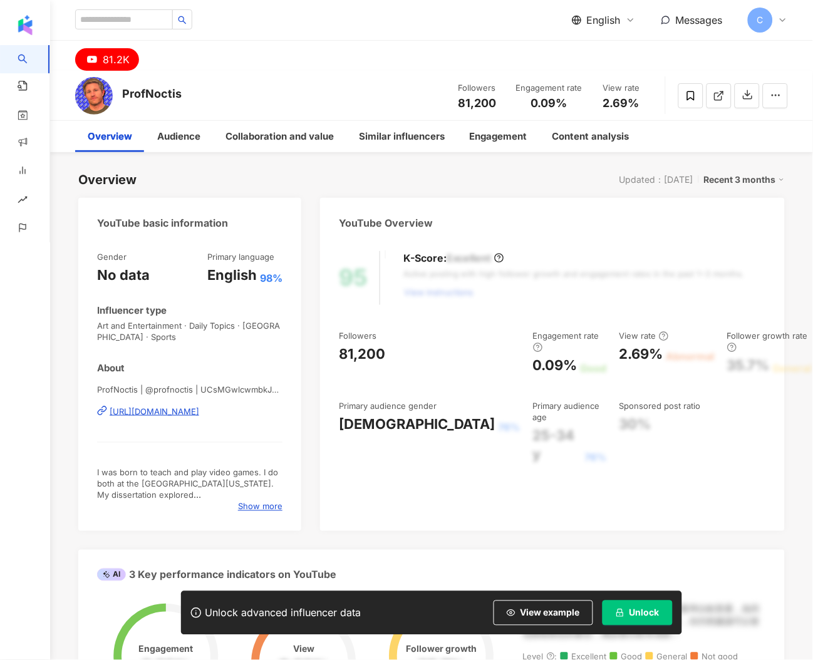
click at [148, 410] on div "https://www.youtube.com/channel/UCsMGwlcwmbkJJWF23i2fjEg" at bounding box center [155, 411] width 90 height 11
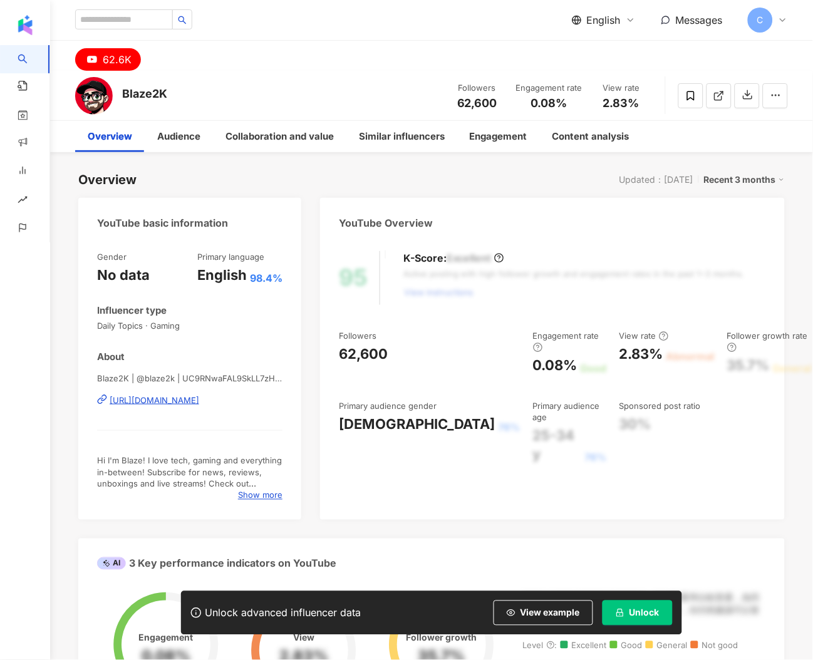
click at [253, 493] on span "Show more" at bounding box center [260, 495] width 44 height 11
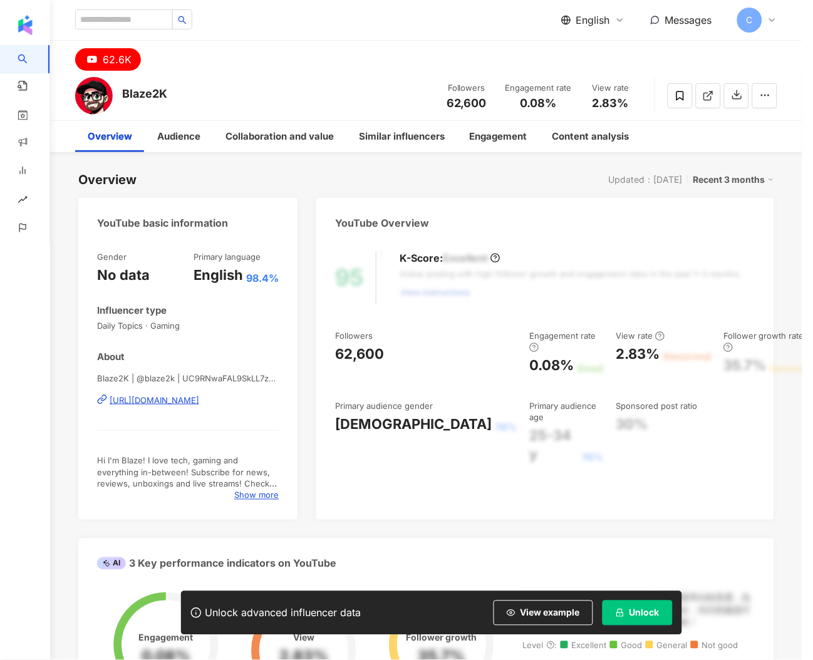
click at [248, 400] on div "Brief introduction Hi I'm Blaze! I love tech, gaming and everything in-between!…" at bounding box center [406, 330] width 813 height 660
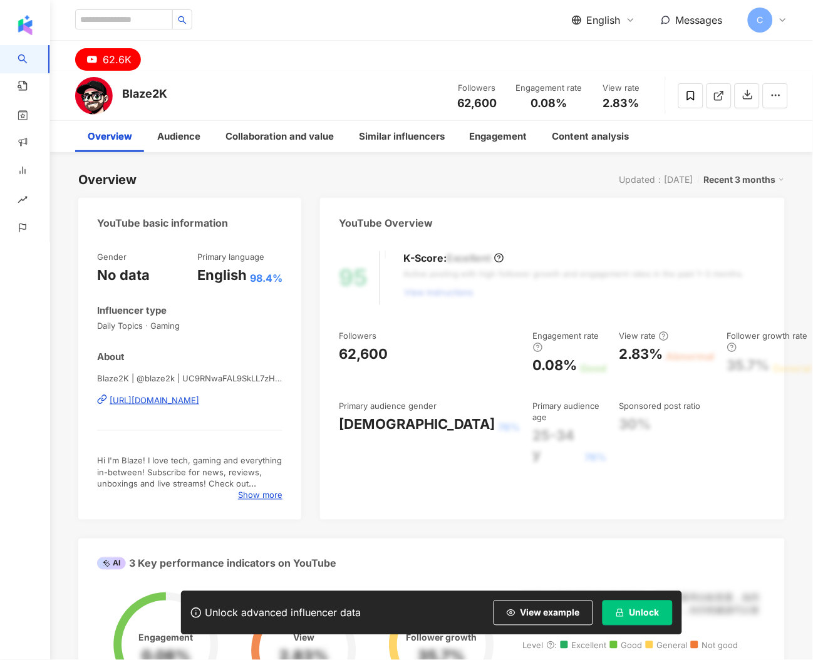
click at [199, 397] on div "[URL][DOMAIN_NAME]" at bounding box center [155, 400] width 90 height 11
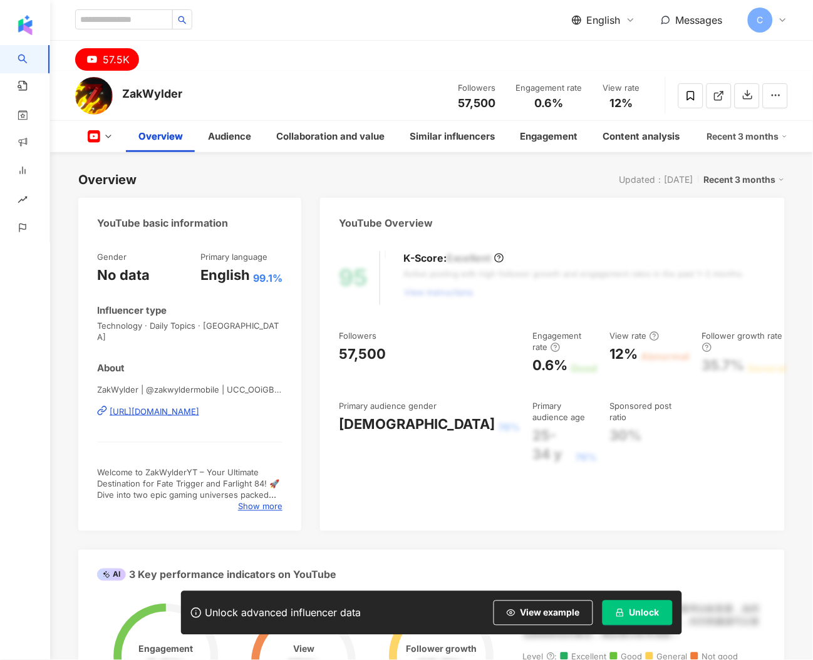
click at [199, 406] on div "[URL][DOMAIN_NAME]" at bounding box center [155, 411] width 90 height 11
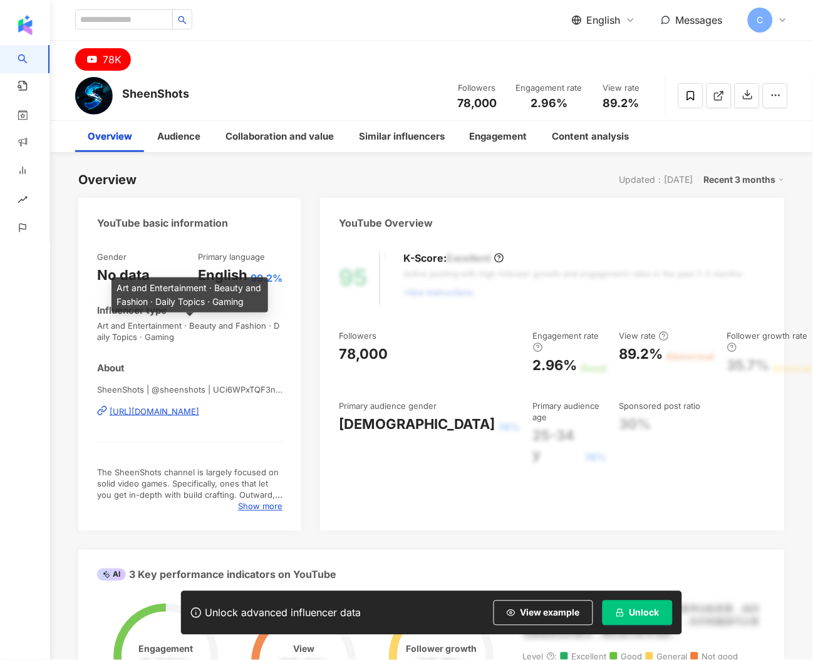
click at [205, 345] on div "Gender No data Primary language English 99.2% Influencer type Art and Entertain…" at bounding box center [189, 381] width 185 height 261
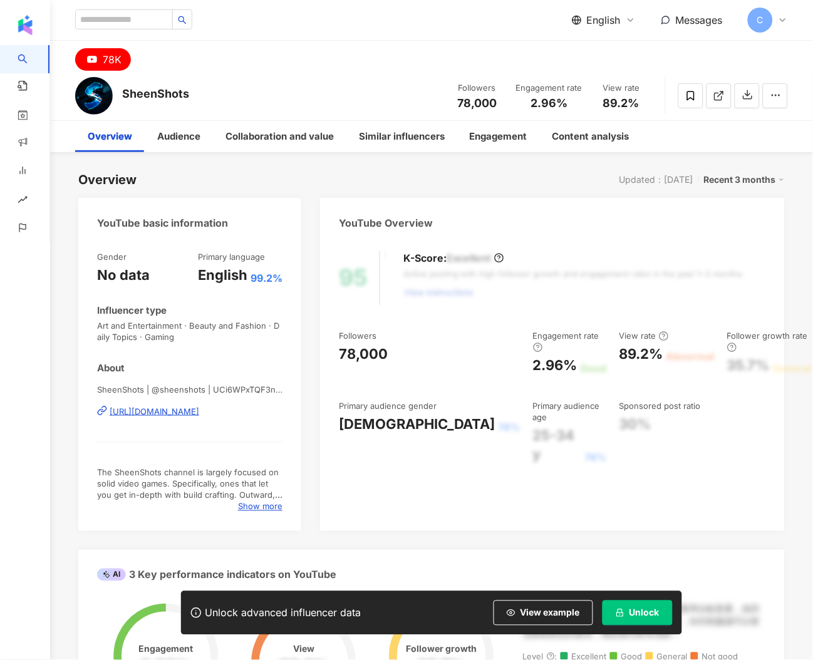
click at [199, 410] on div "https://www.youtube.com/channel/UCi6WPxTQF3nPU-nVeUC3jsQ" at bounding box center [155, 411] width 90 height 11
click at [243, 469] on span "Welcome to my Gaming Channel! My favorite Video Game Genres are Role-Playing Ga…" at bounding box center [189, 524] width 185 height 113
click at [253, 485] on span "Welcome to my Gaming Channel! My favorite Video Game Genres are Role-Playing Ga…" at bounding box center [189, 524] width 185 height 113
click at [256, 501] on span "Show more" at bounding box center [260, 506] width 44 height 11
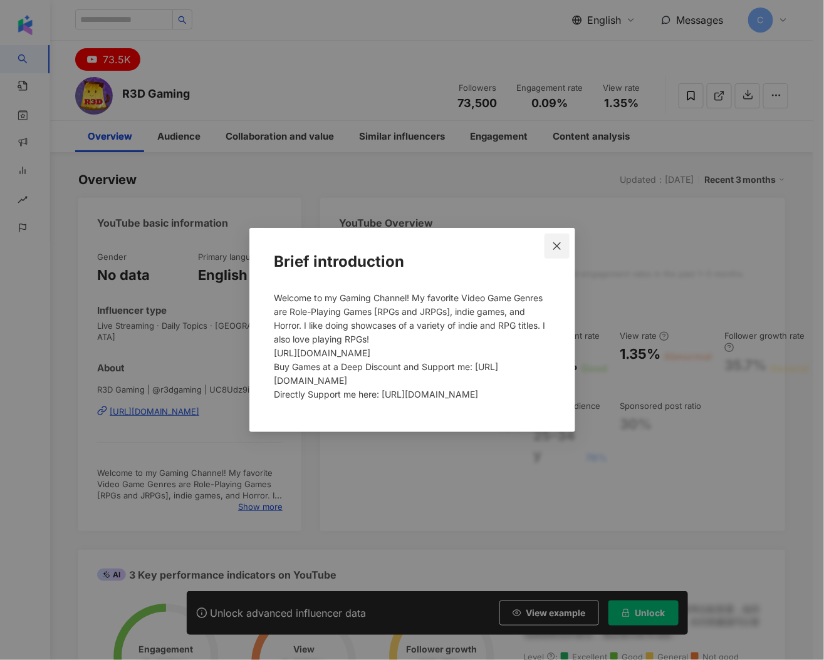
click at [561, 240] on button "Close" at bounding box center [556, 246] width 25 height 25
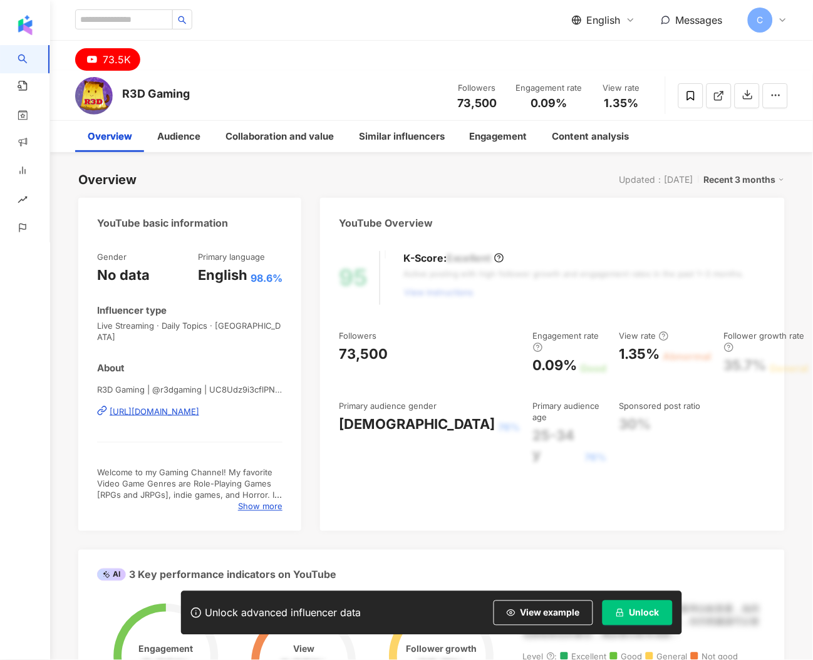
click at [232, 445] on div "R3D Gaming | @r3dgaming | UC8Udz9i3cflPNE6XvnL_tHw [URL][DOMAIN_NAME]" at bounding box center [189, 420] width 185 height 73
click at [199, 406] on div "[URL][DOMAIN_NAME]" at bounding box center [155, 411] width 90 height 11
